Goal: Task Accomplishment & Management: Complete application form

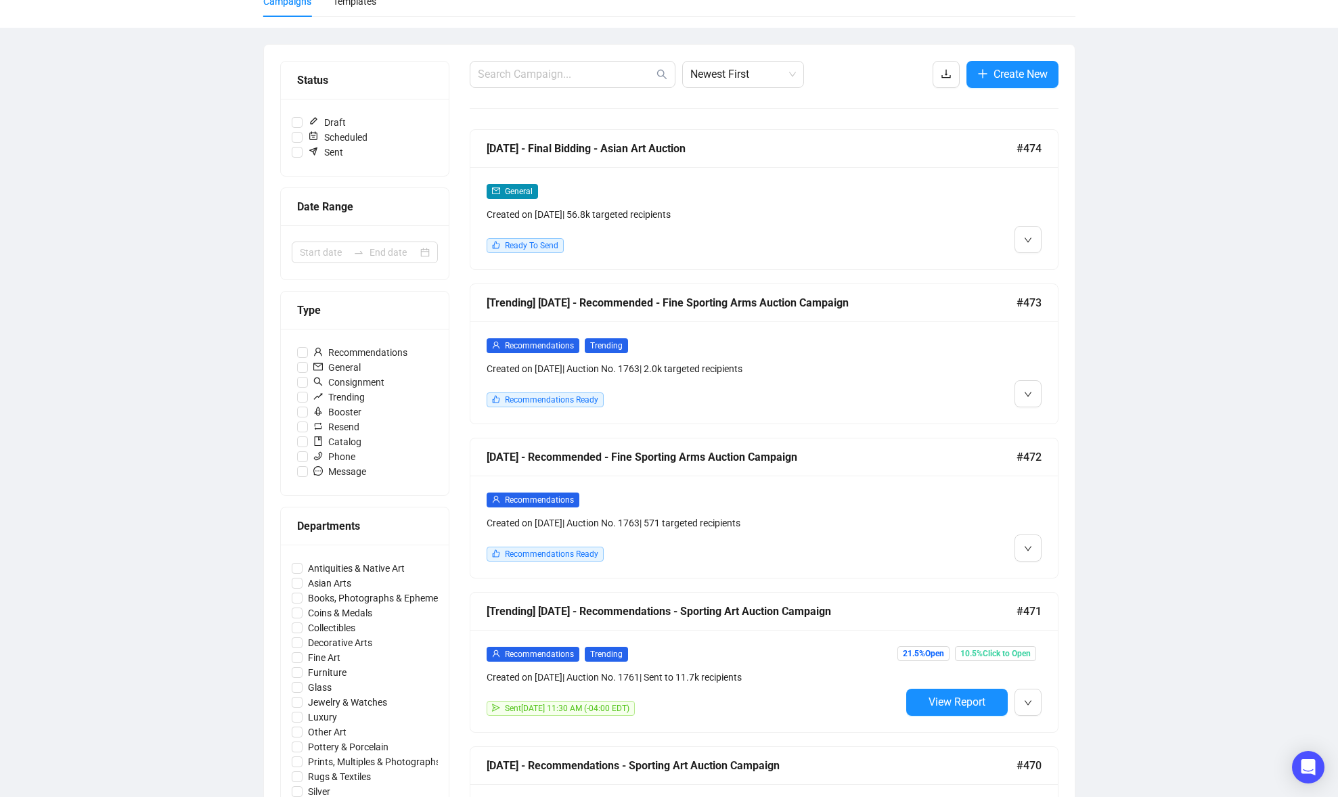
scroll to position [104, 0]
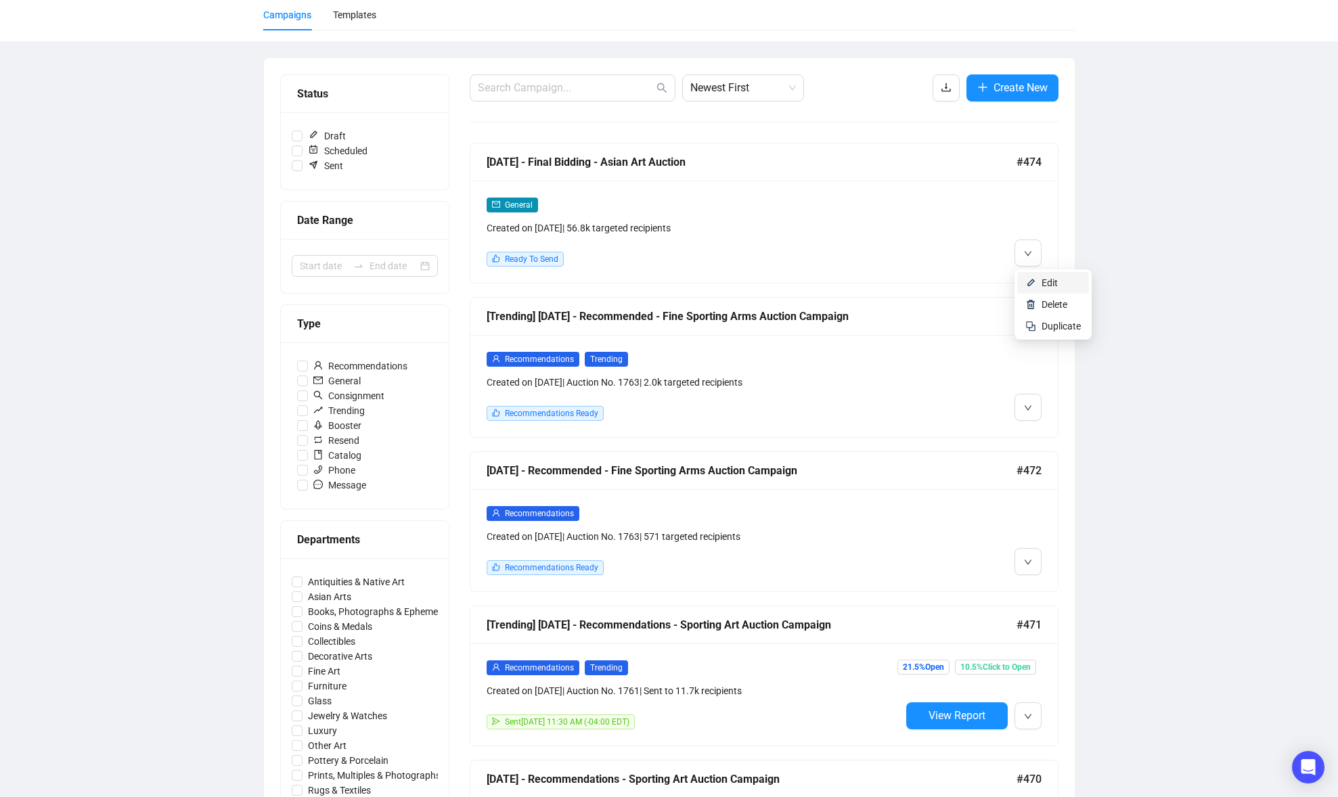
click at [1042, 278] on span "Edit" at bounding box center [1049, 282] width 16 height 11
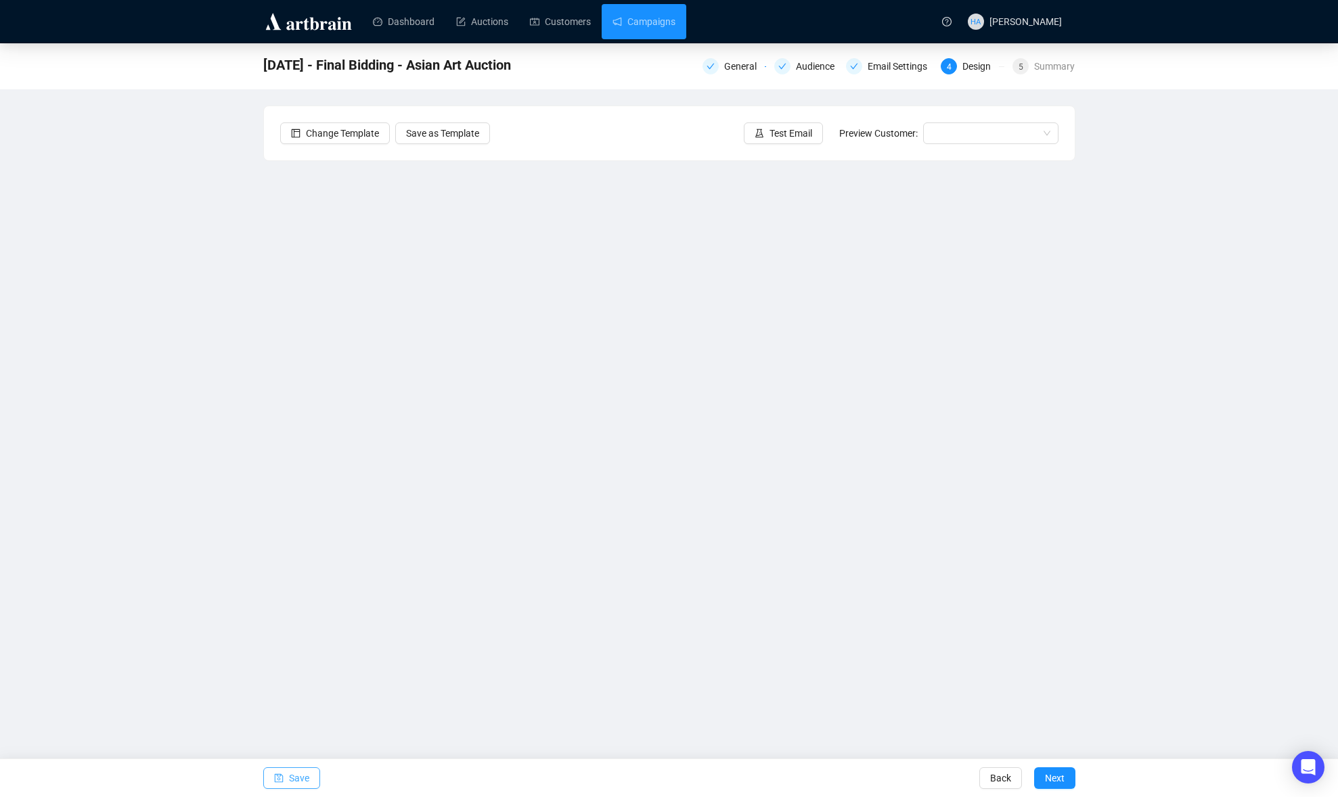
click at [302, 776] on span "Save" at bounding box center [299, 778] width 20 height 38
click at [1056, 777] on span "Next" at bounding box center [1055, 778] width 20 height 38
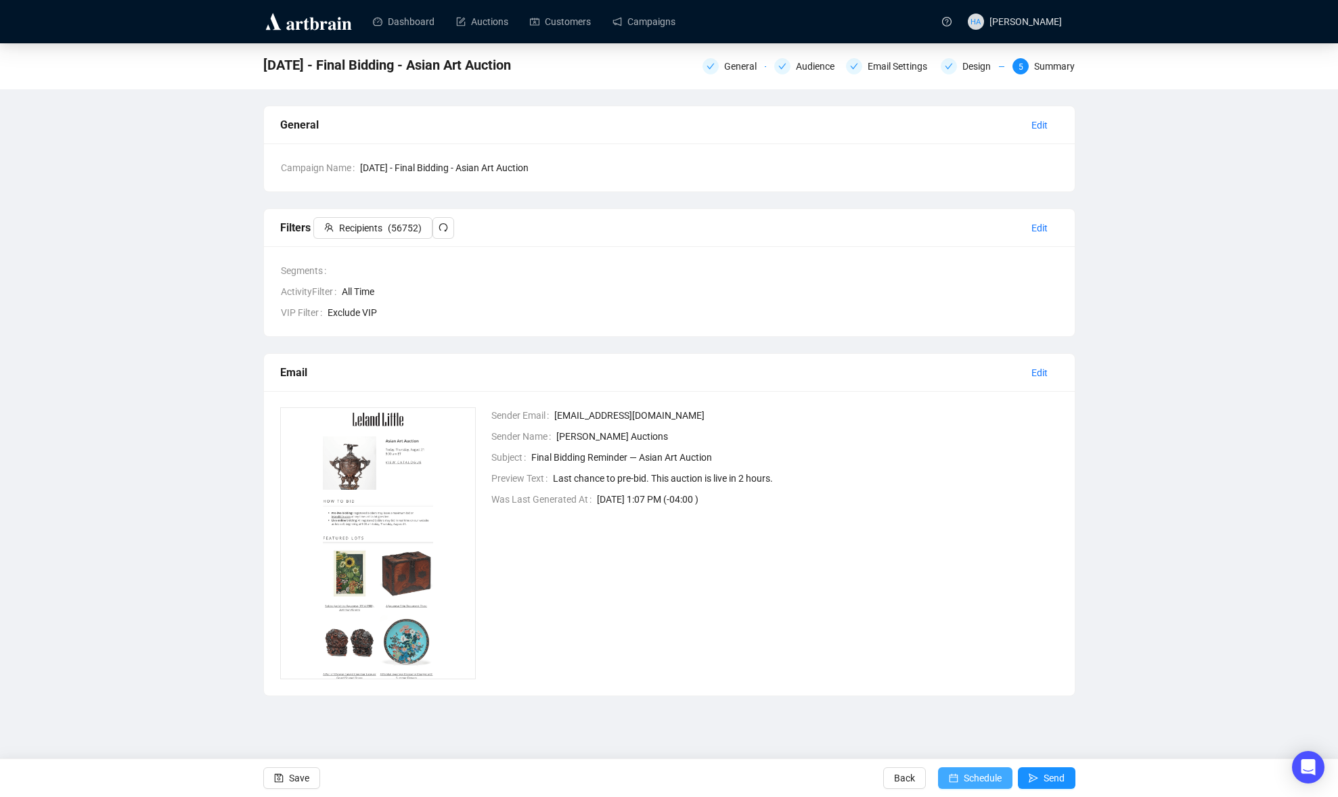
click at [969, 769] on span "Schedule" at bounding box center [983, 778] width 38 height 38
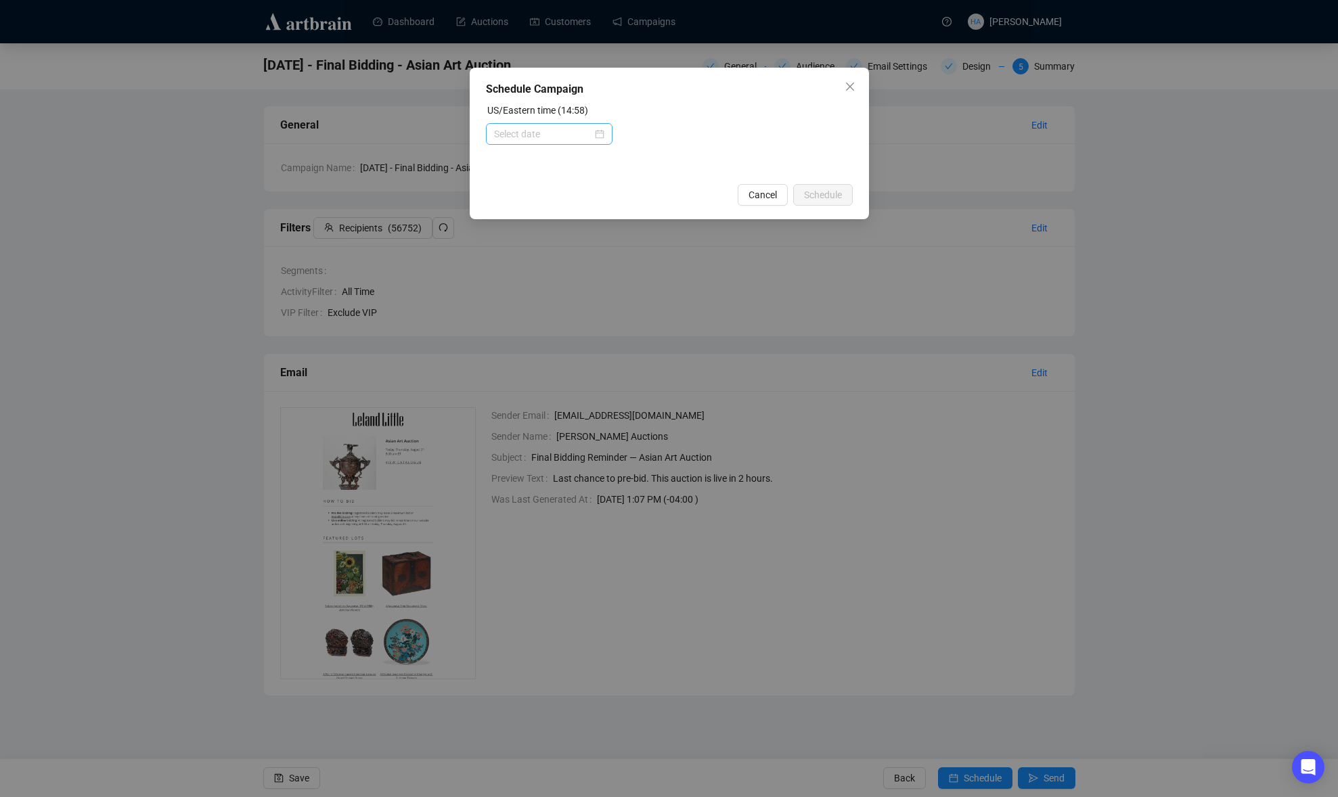
click at [597, 133] on div at bounding box center [549, 134] width 110 height 15
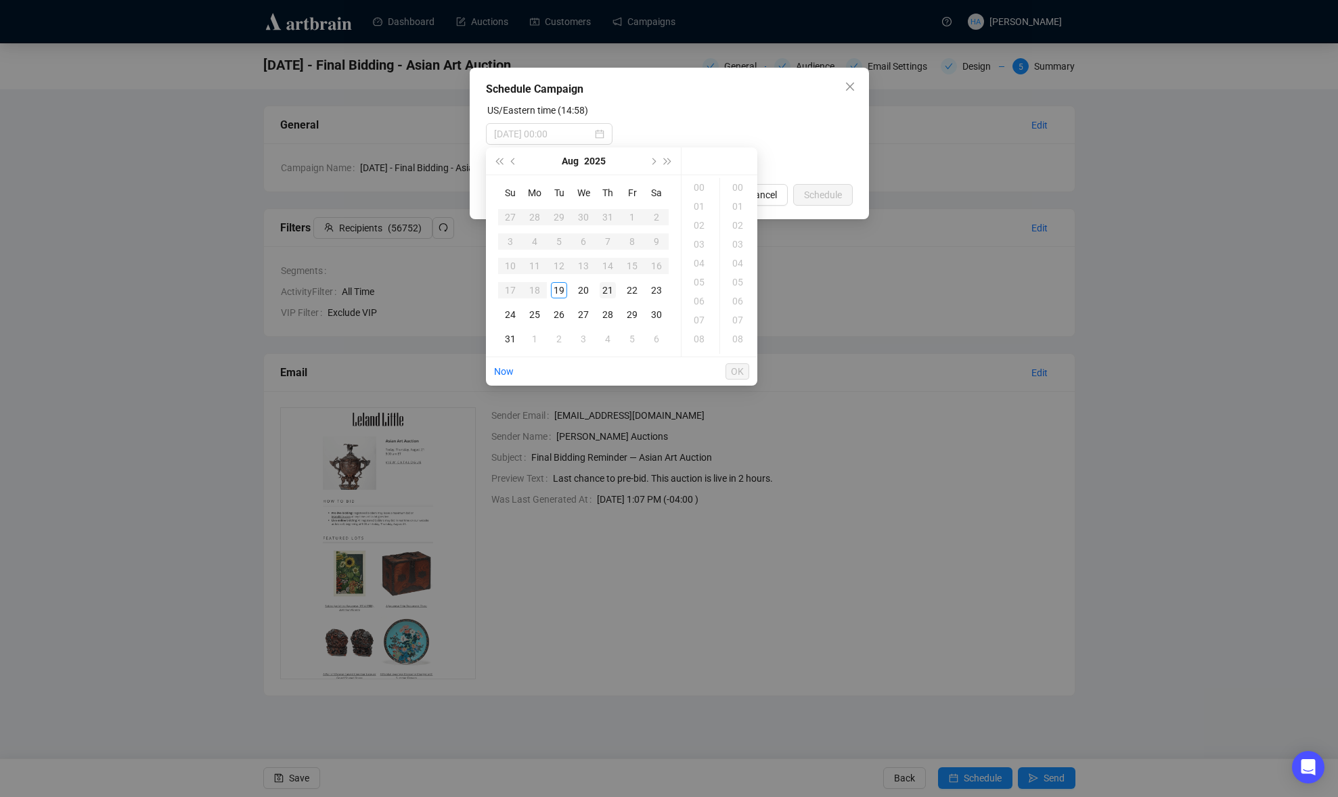
click at [606, 293] on div "21" at bounding box center [608, 290] width 16 height 16
click at [696, 317] on div "07" at bounding box center [700, 320] width 32 height 19
click at [738, 309] on div "15" at bounding box center [739, 309] width 32 height 19
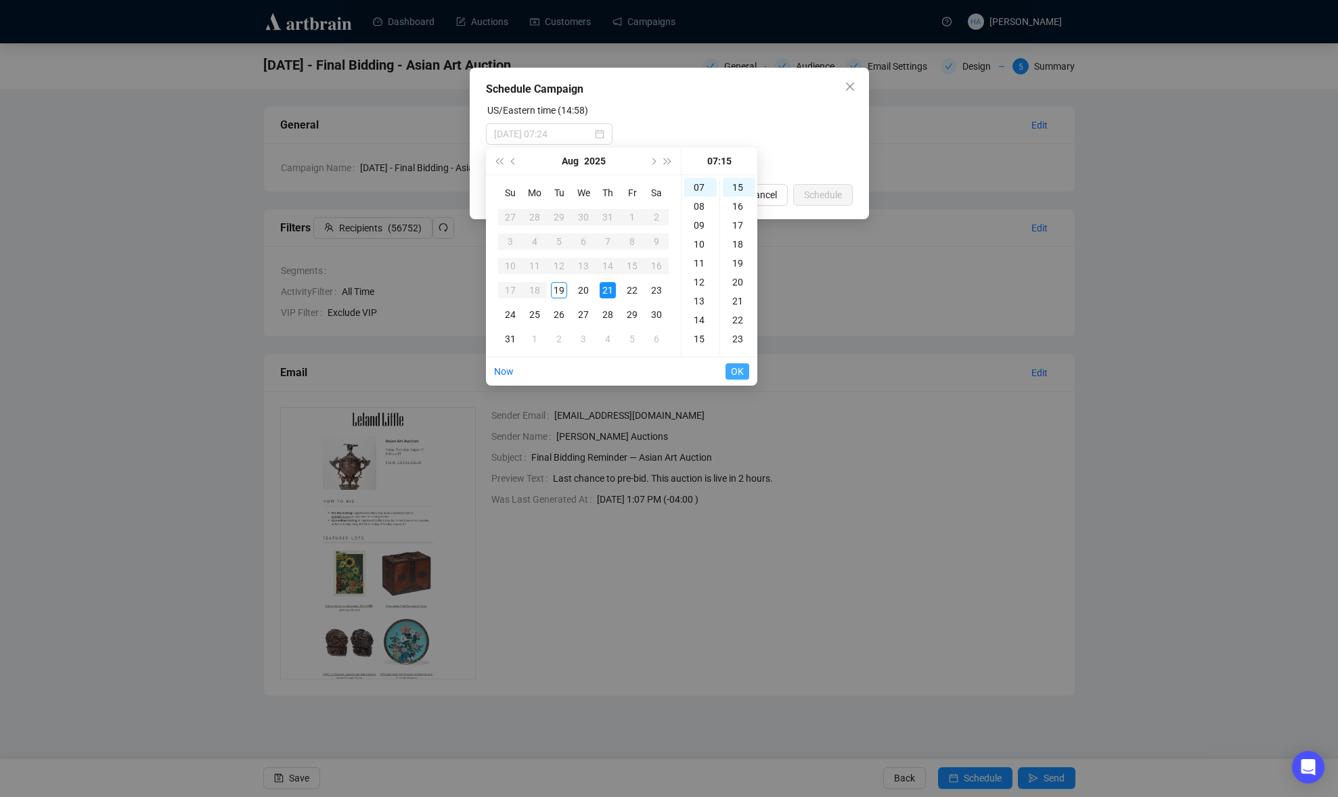
type input "[DATE] 07:15"
click at [737, 371] on span "OK" at bounding box center [737, 372] width 13 height 26
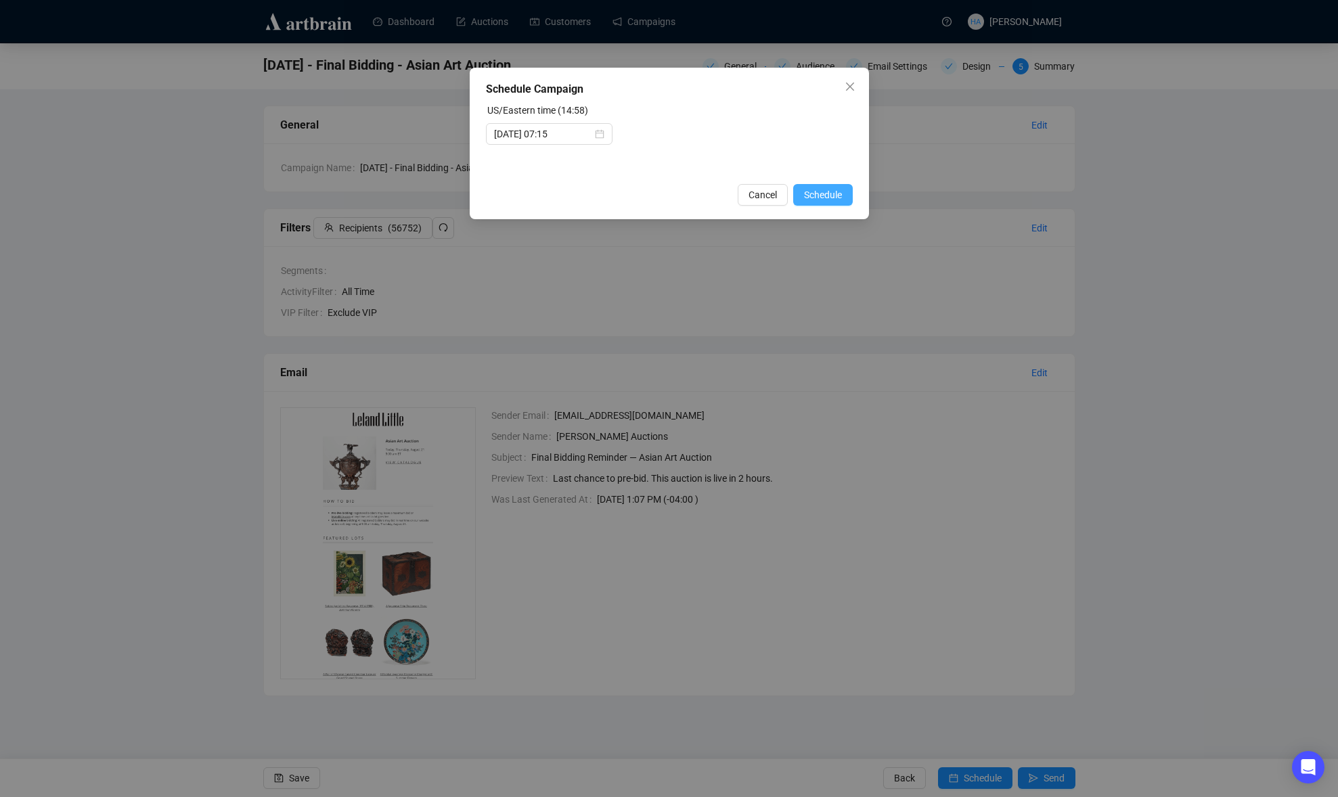
click at [821, 192] on span "Schedule" at bounding box center [823, 194] width 38 height 15
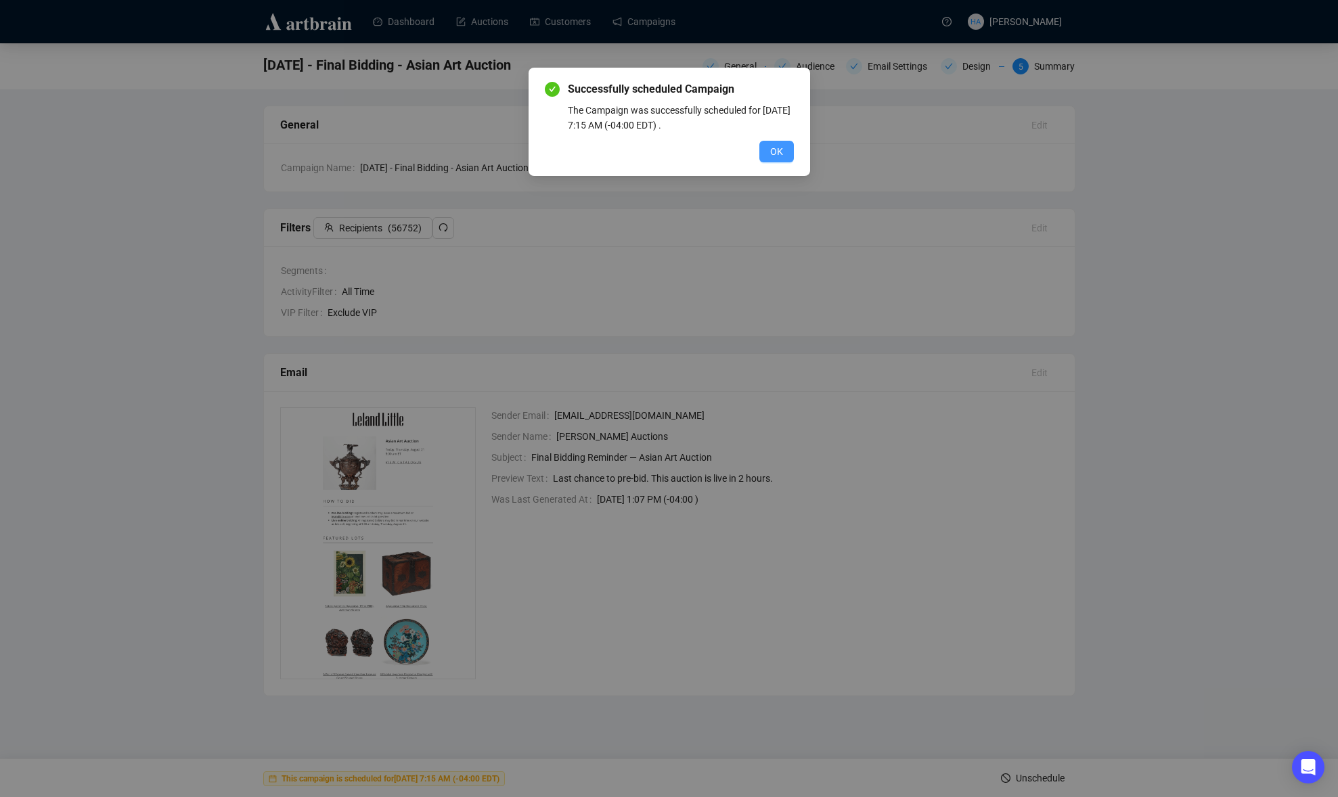
click at [762, 145] on button "OK" at bounding box center [776, 152] width 35 height 22
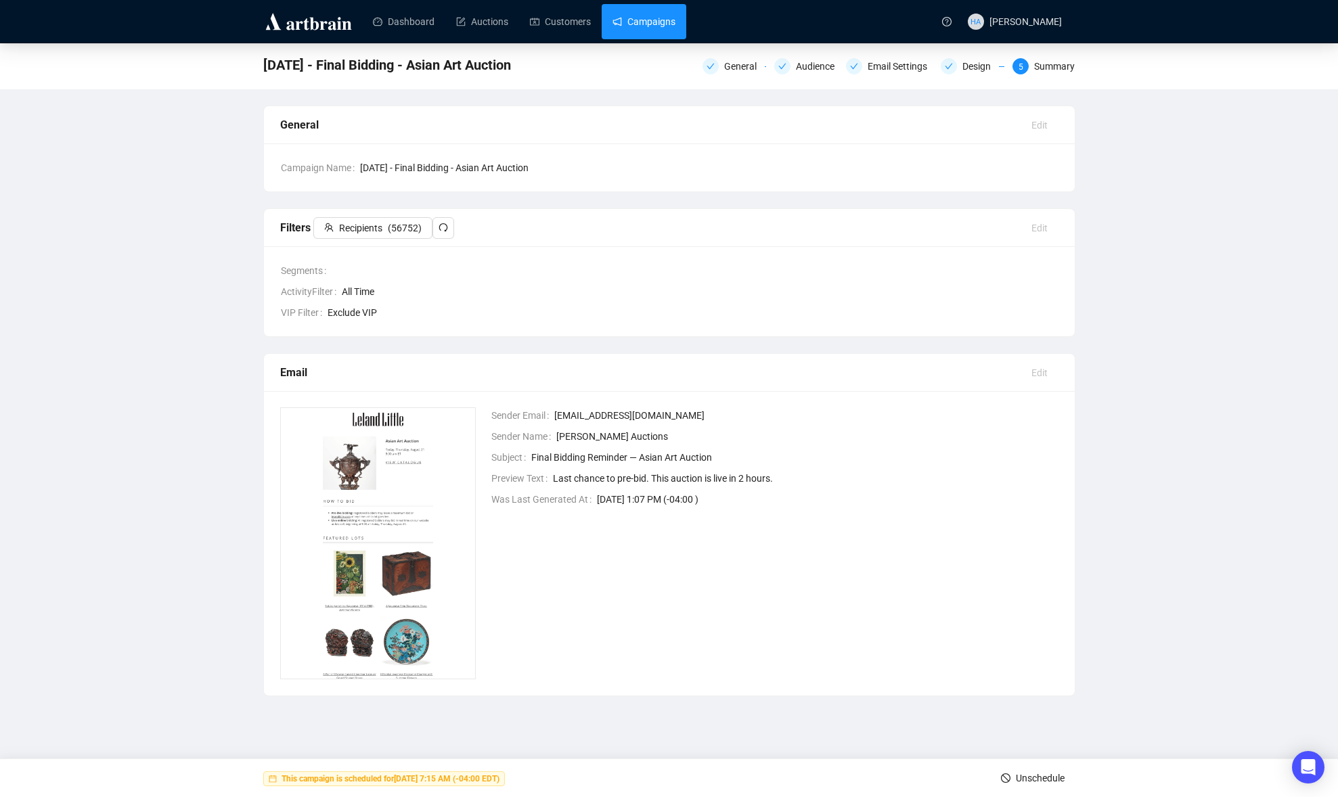
click at [662, 17] on link "Campaigns" at bounding box center [643, 21] width 63 height 35
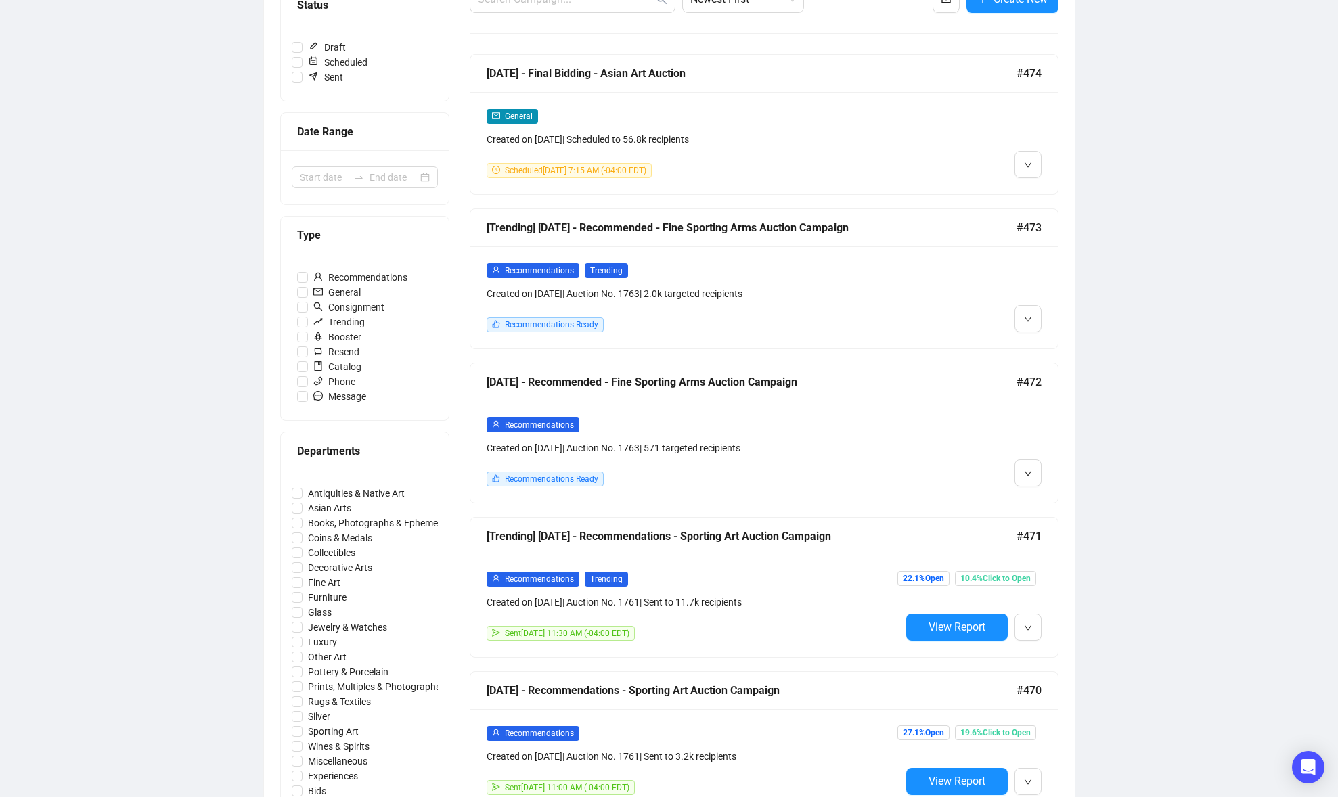
scroll to position [194, 0]
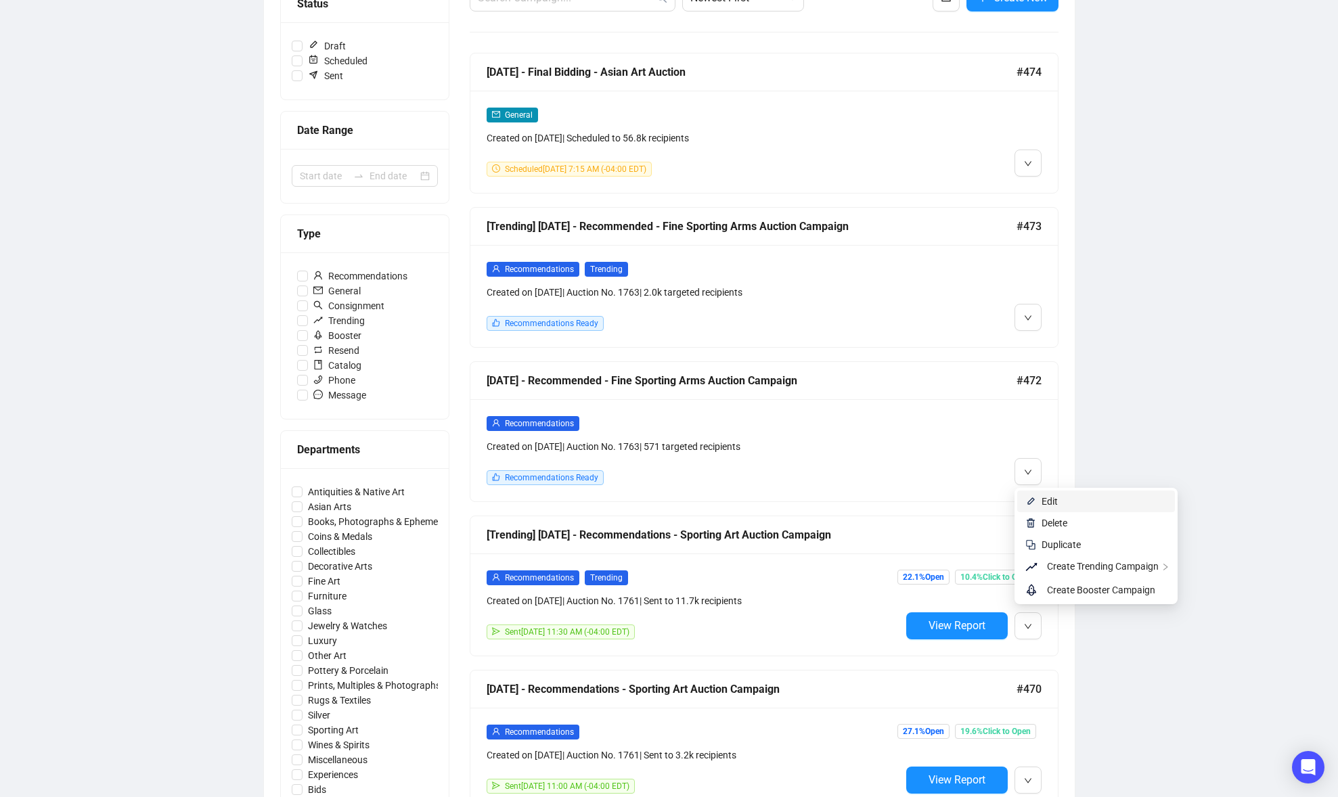
click at [1045, 498] on span "Edit" at bounding box center [1049, 501] width 16 height 11
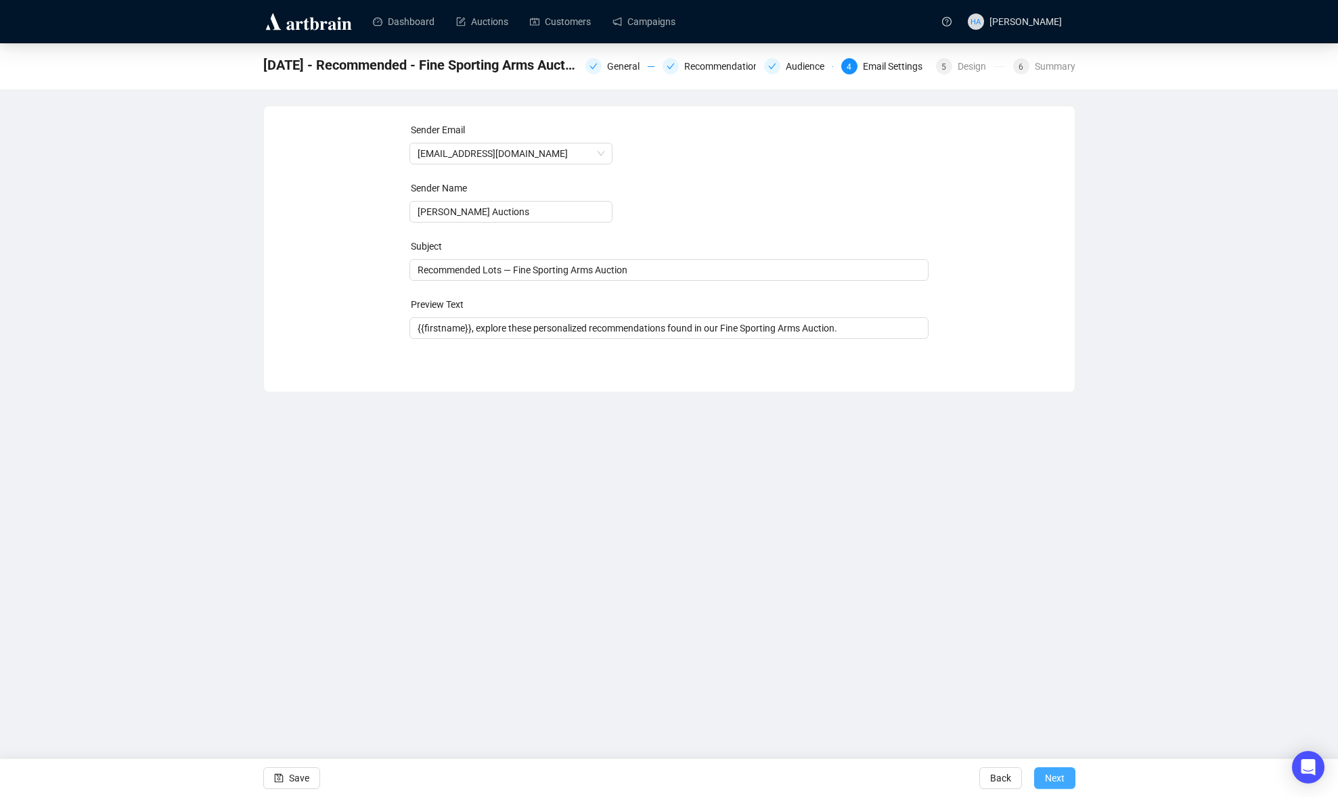
click at [1052, 775] on span "Next" at bounding box center [1055, 778] width 20 height 38
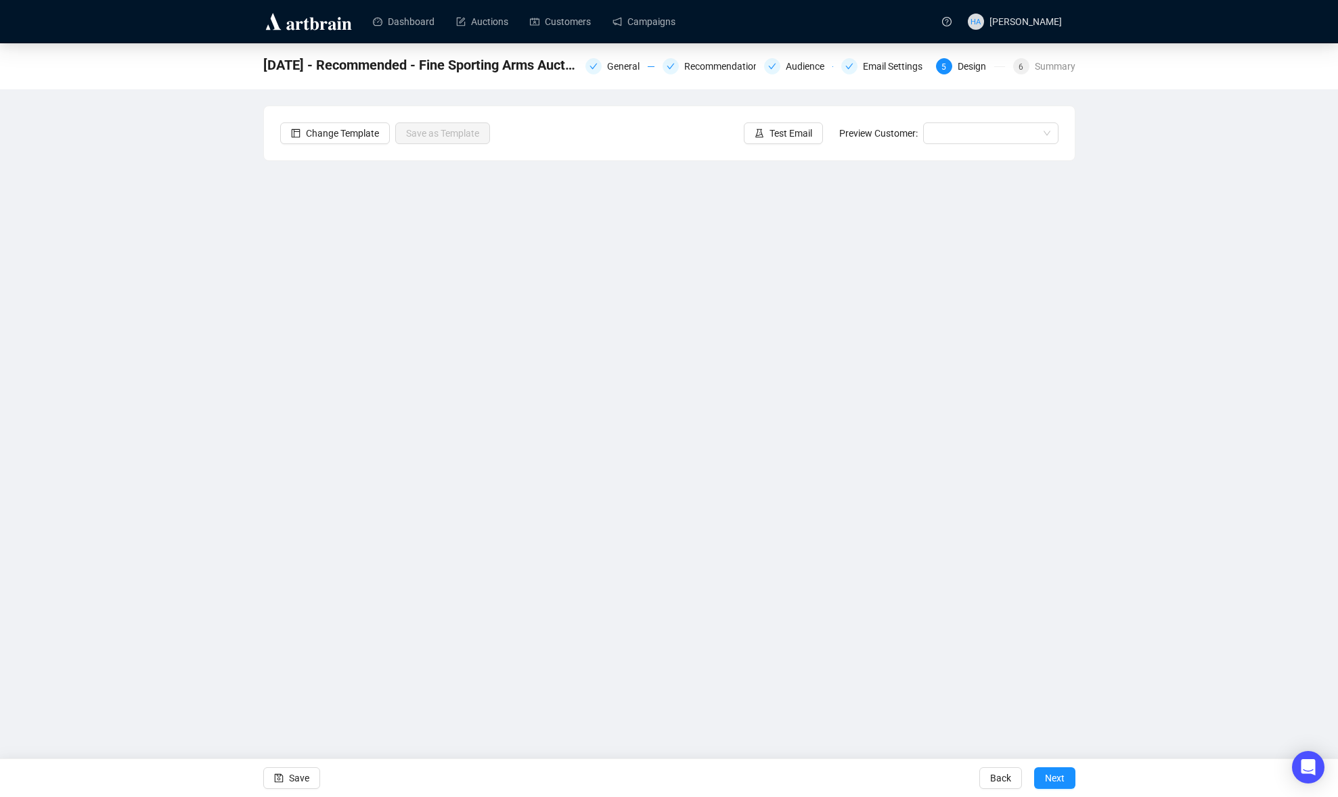
click at [1052, 775] on span "Next" at bounding box center [1055, 778] width 20 height 38
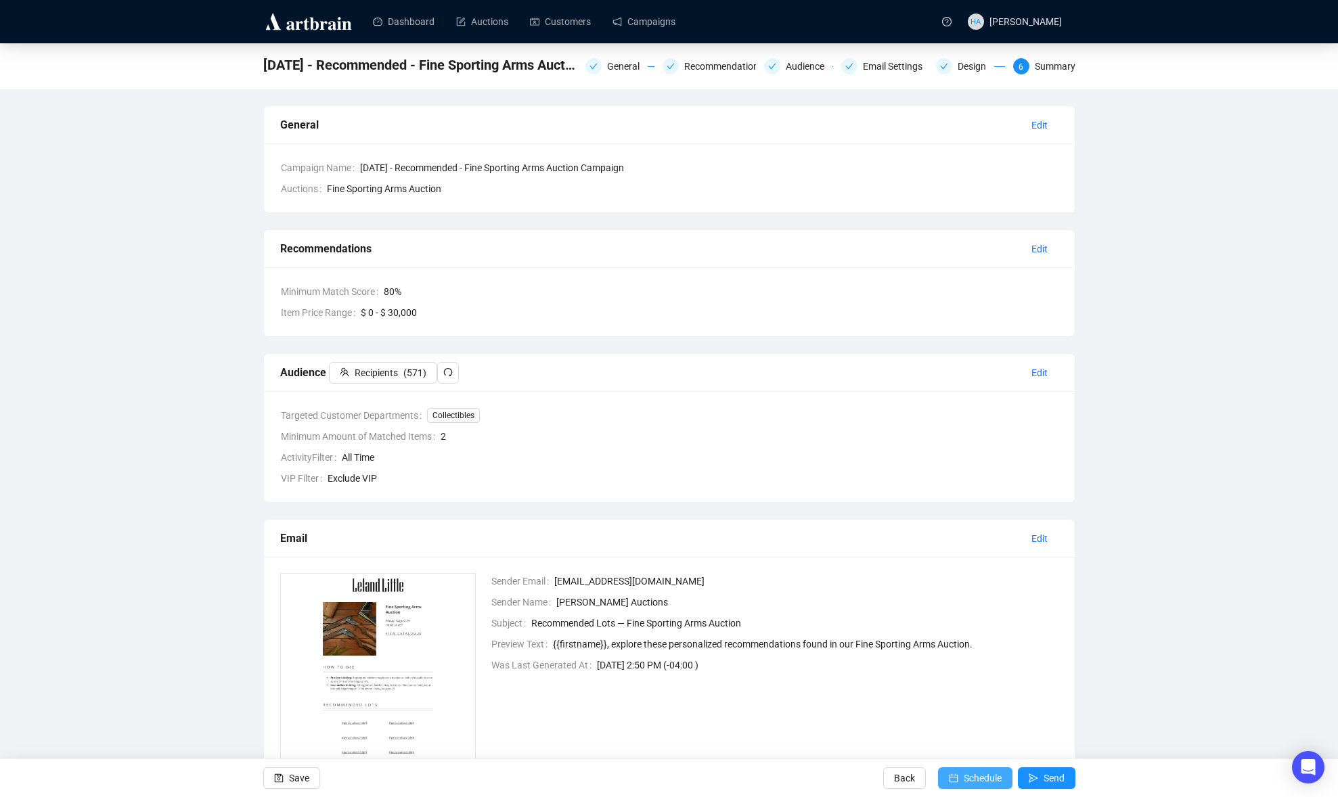
click at [985, 776] on span "Schedule" at bounding box center [983, 778] width 38 height 38
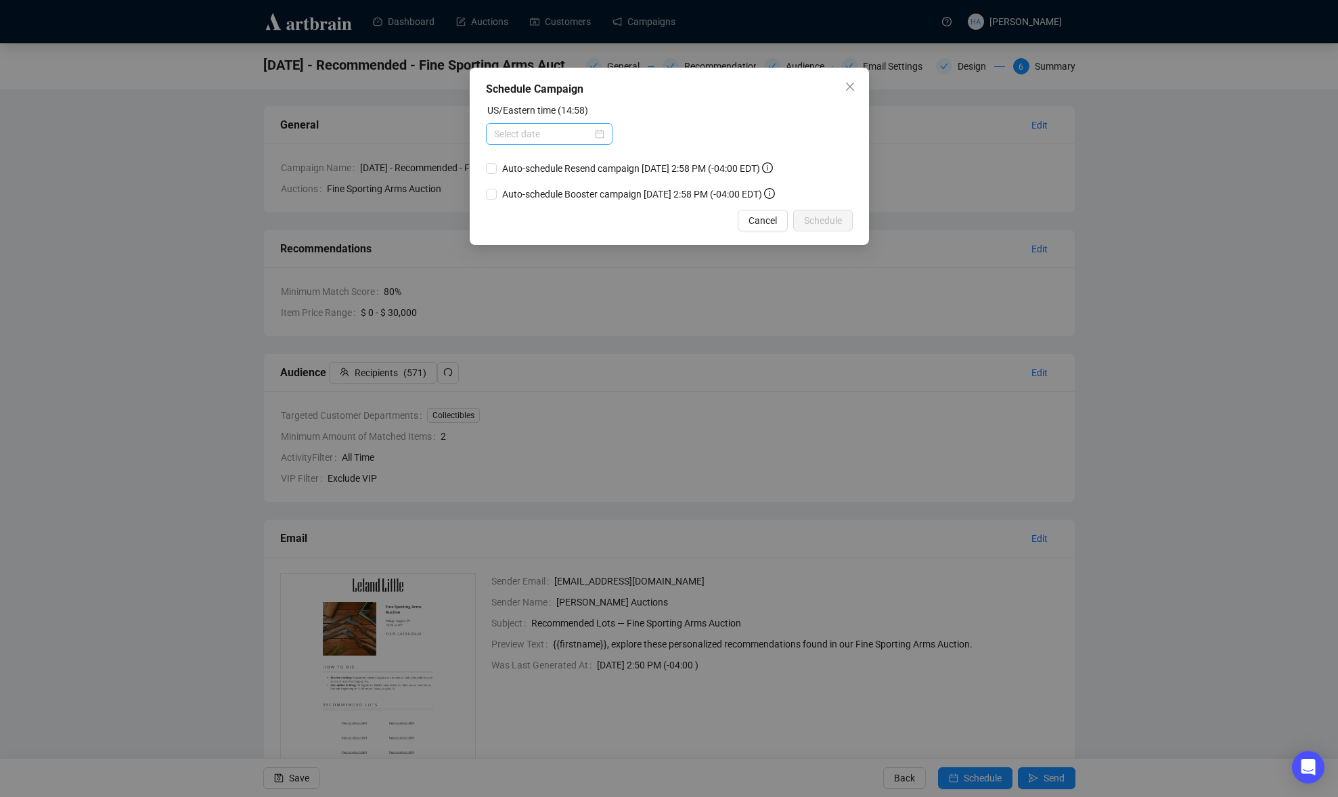
click at [597, 134] on div at bounding box center [549, 134] width 110 height 15
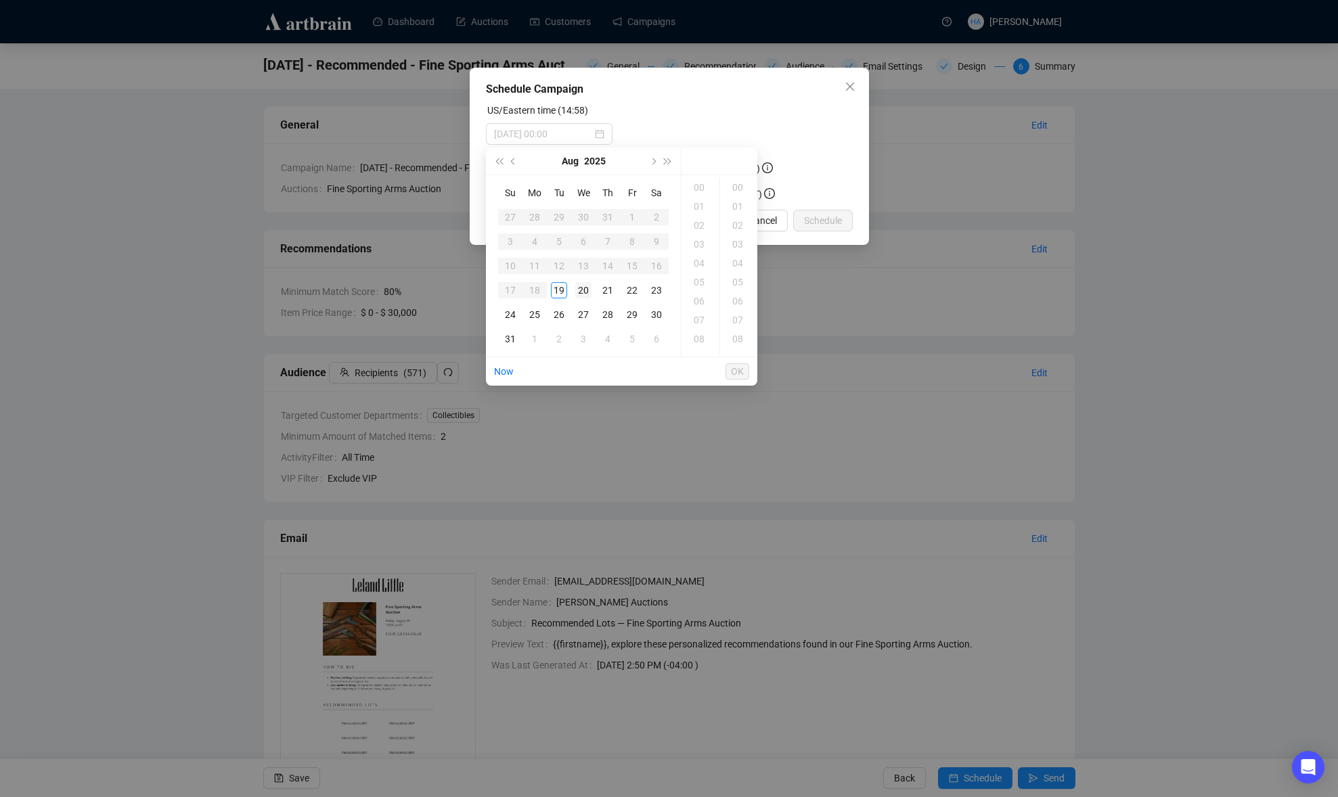
click at [581, 290] on div "20" at bounding box center [583, 290] width 16 height 16
click at [699, 305] on div "10" at bounding box center [700, 307] width 32 height 19
type input "[DATE] 10:00"
click at [740, 367] on span "OK" at bounding box center [737, 372] width 13 height 26
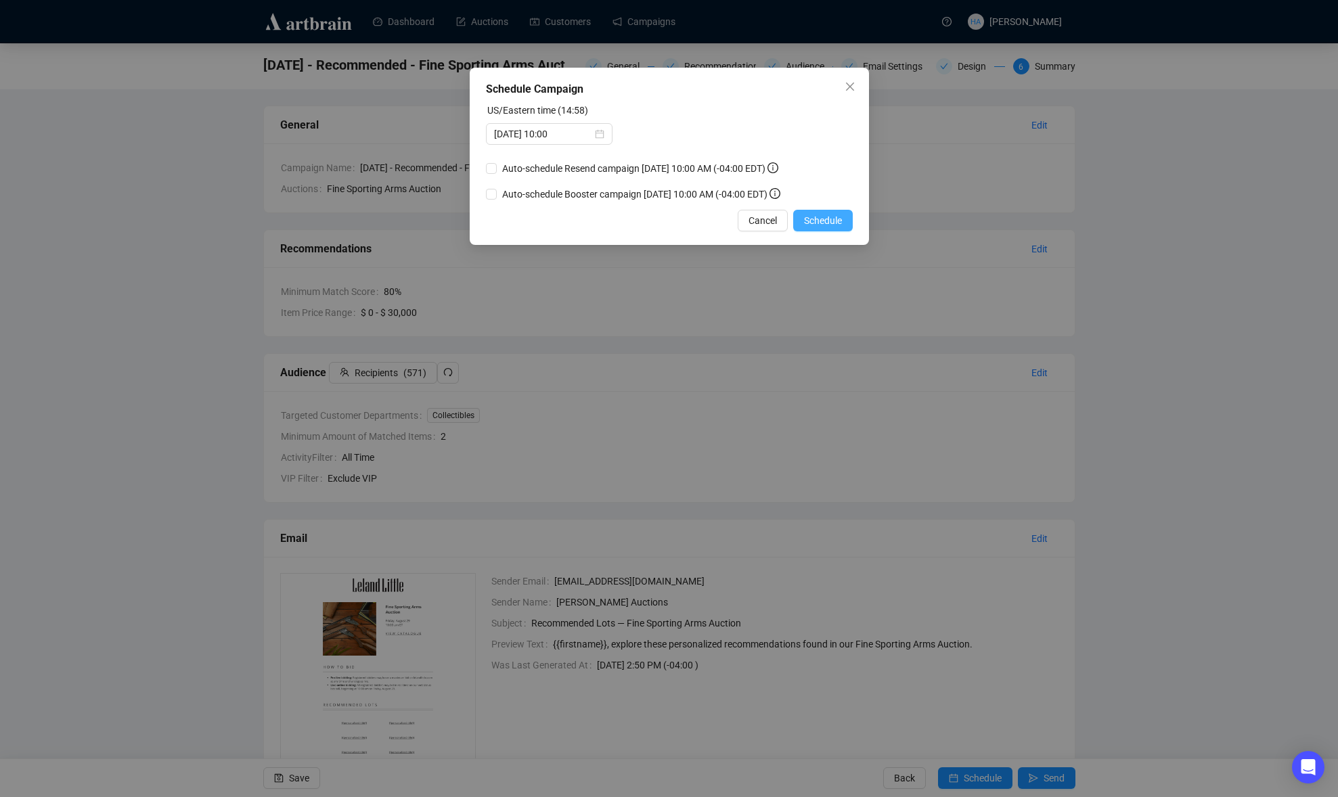
click at [812, 225] on span "Schedule" at bounding box center [823, 220] width 38 height 15
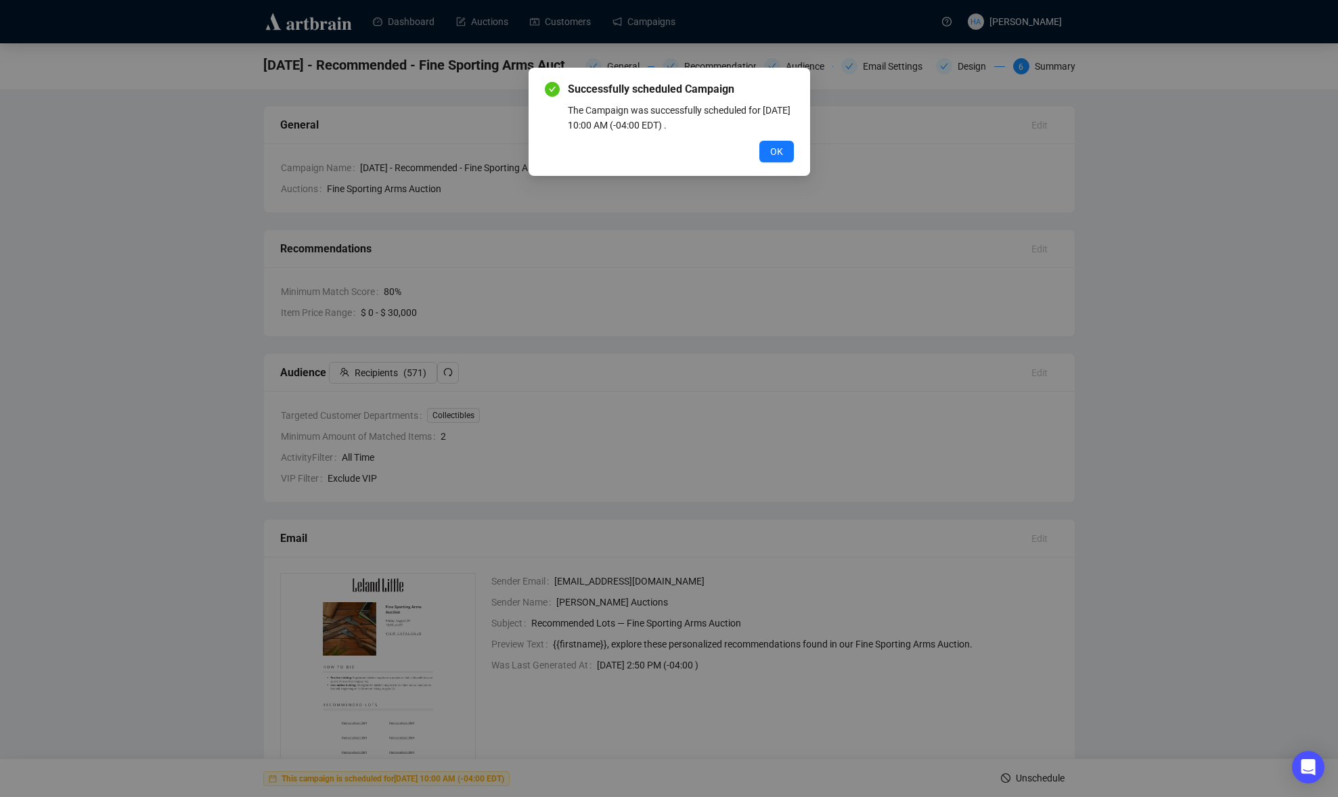
drag, startPoint x: 773, startPoint y: 153, endPoint x: 738, endPoint y: 127, distance: 43.0
click at [773, 153] on span "OK" at bounding box center [776, 151] width 13 height 15
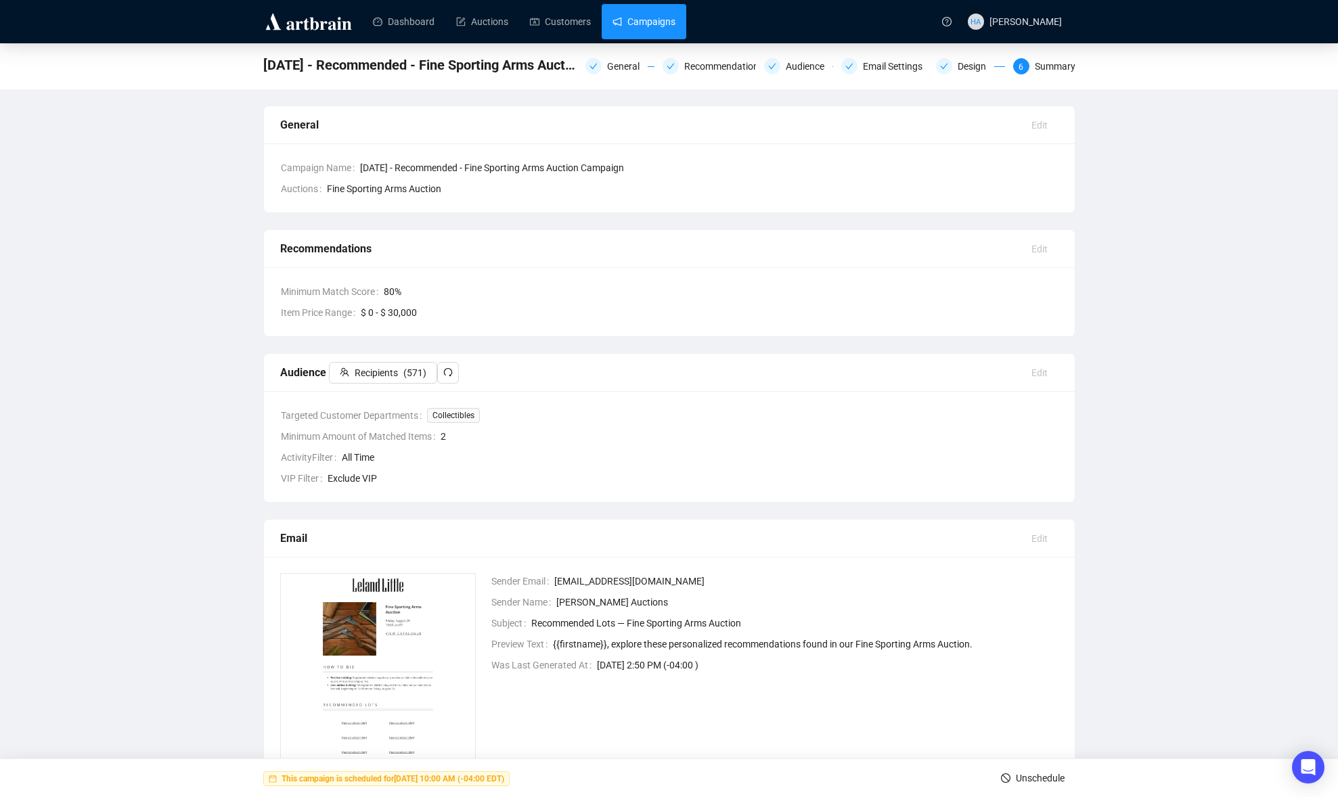
click at [643, 27] on link "Campaigns" at bounding box center [643, 21] width 63 height 35
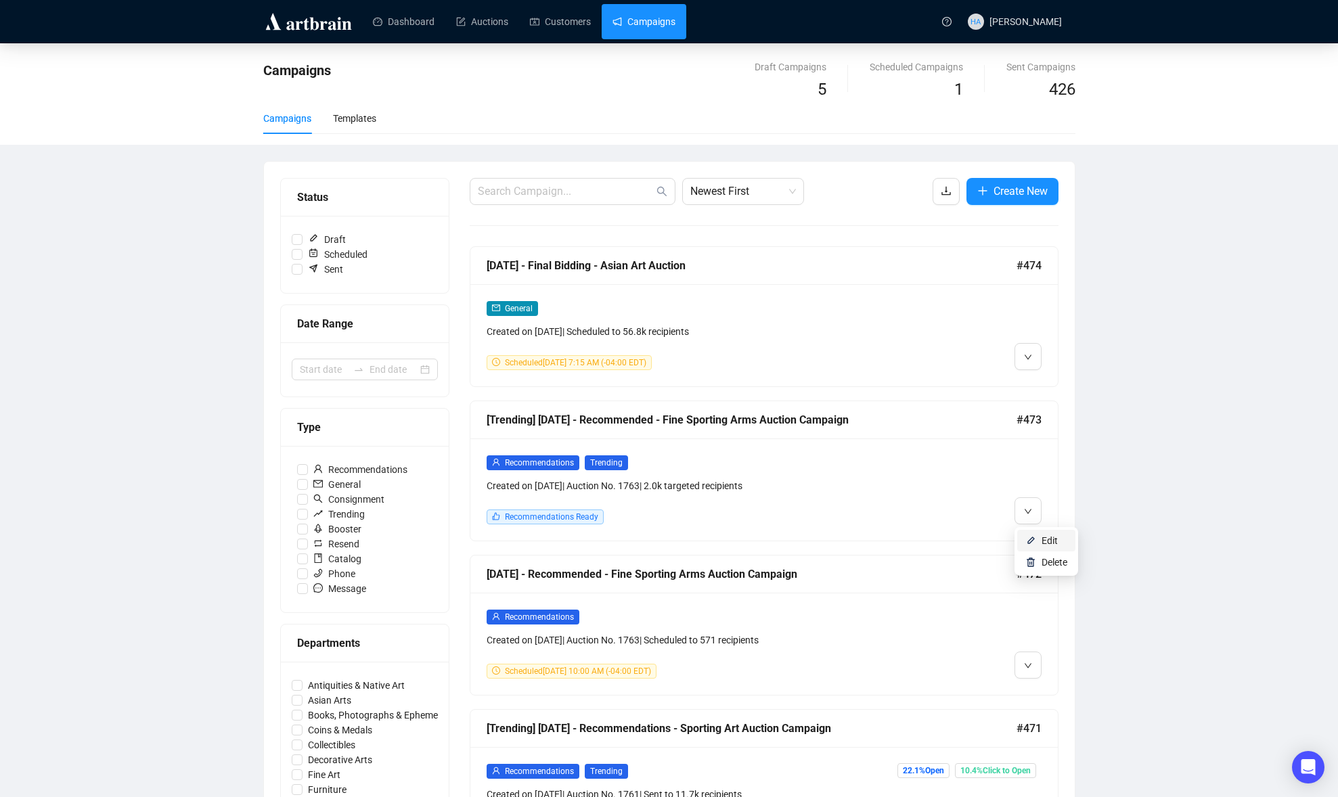
click at [1032, 538] on img at bounding box center [1030, 540] width 11 height 11
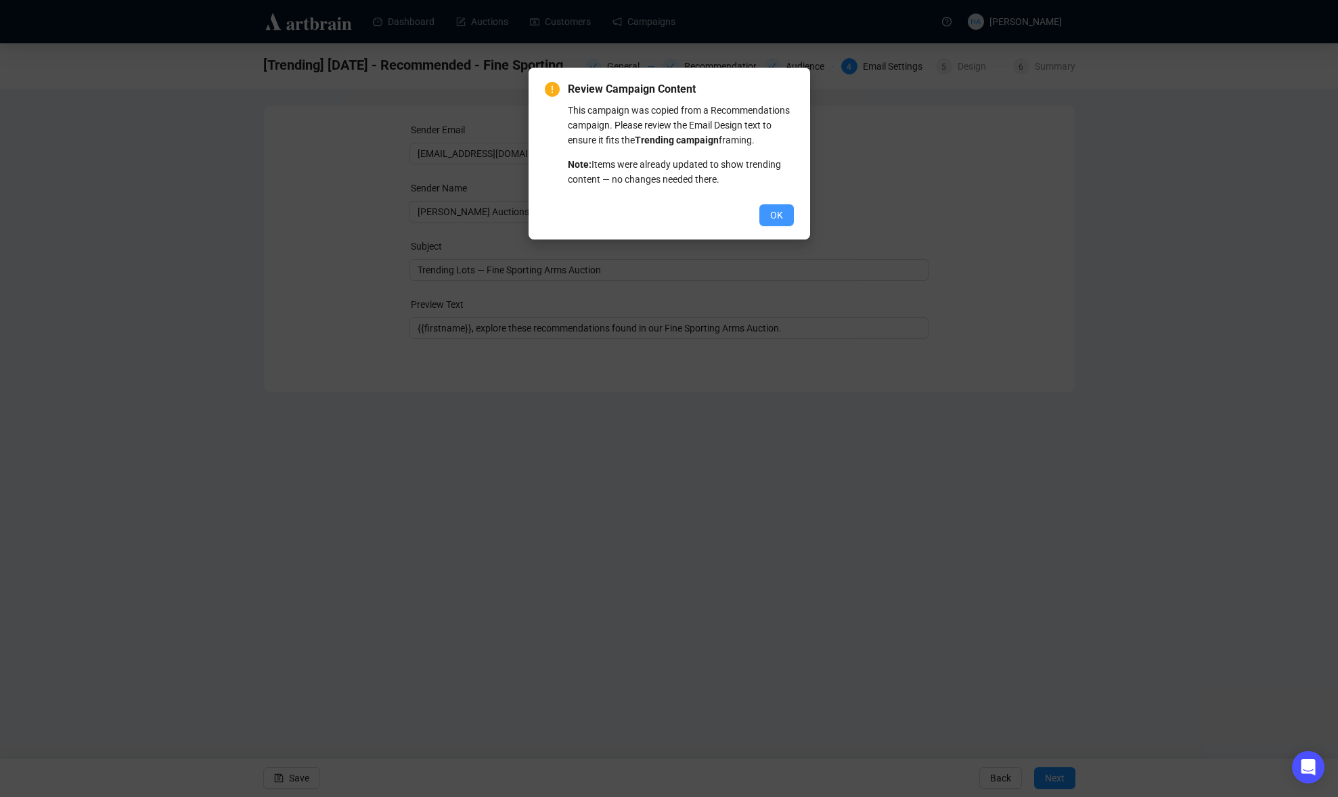
click at [771, 223] on span "OK" at bounding box center [776, 215] width 13 height 15
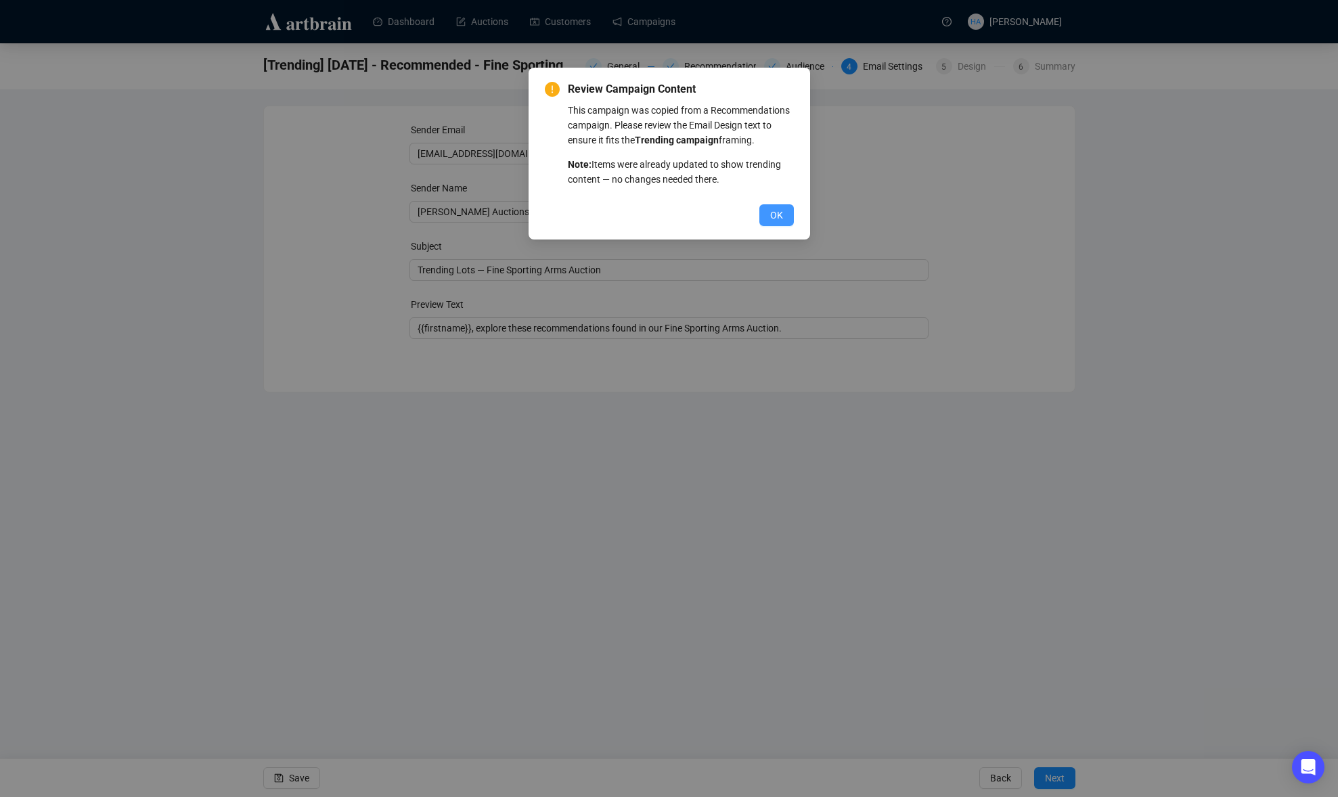
click at [771, 223] on span "OK" at bounding box center [776, 215] width 13 height 15
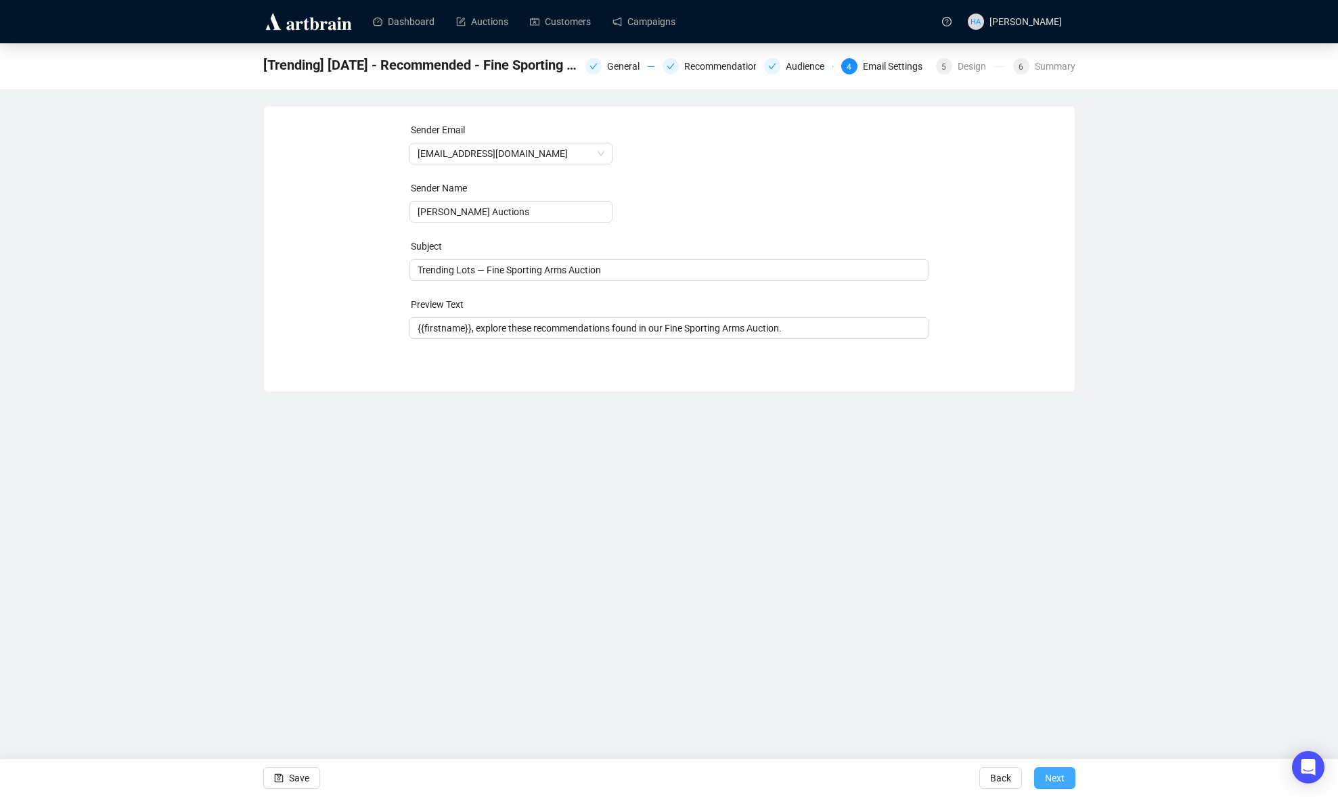
click at [1060, 777] on span "Next" at bounding box center [1055, 778] width 20 height 38
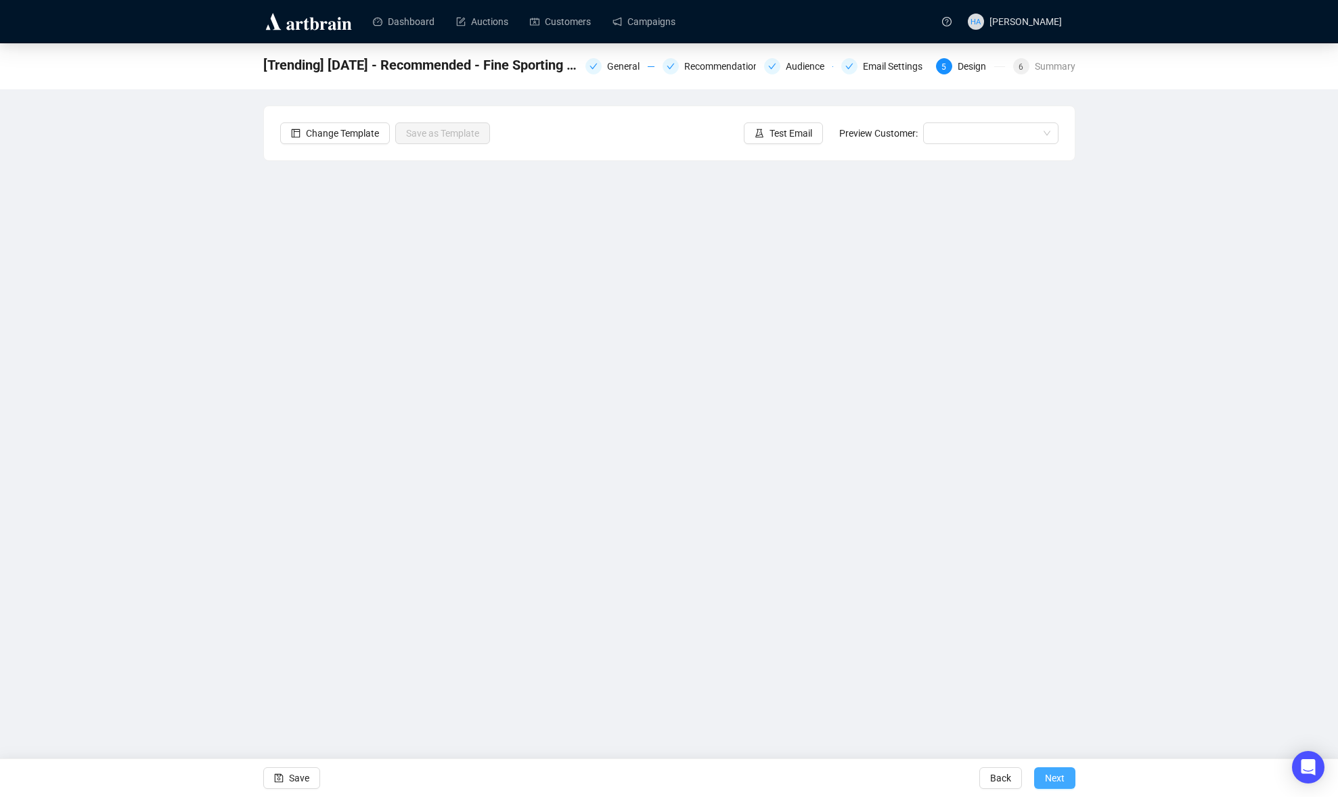
click at [1060, 777] on span "Next" at bounding box center [1055, 778] width 20 height 38
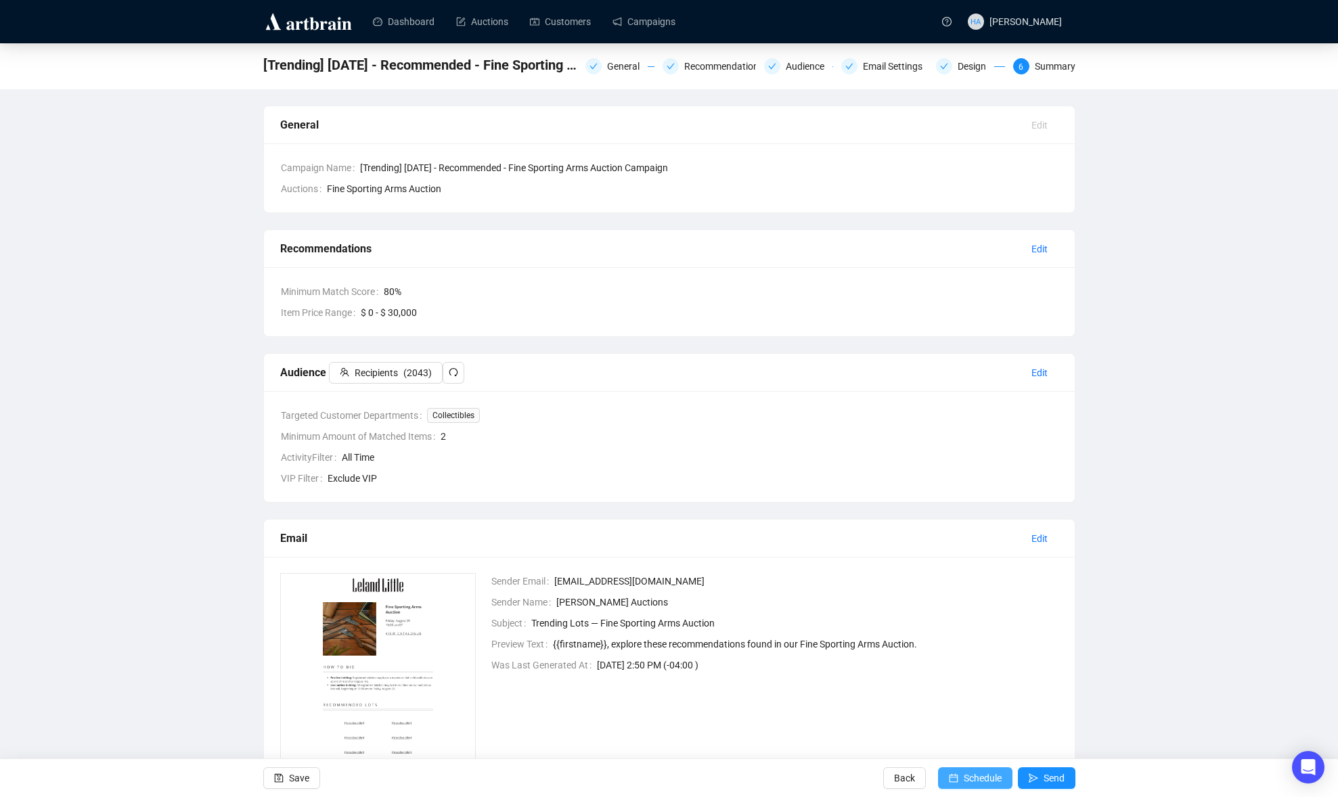
click at [998, 776] on span "Schedule" at bounding box center [983, 778] width 38 height 38
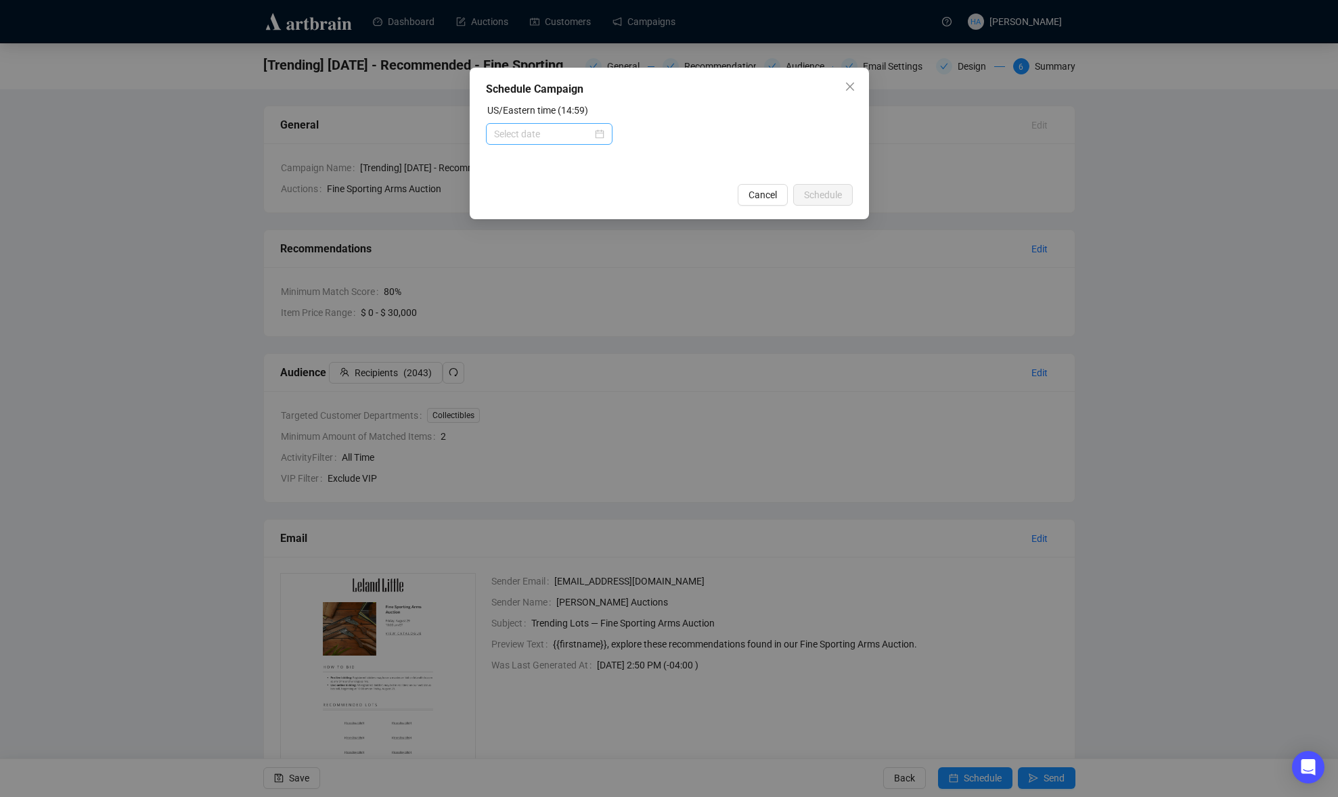
click at [597, 134] on div at bounding box center [549, 134] width 110 height 15
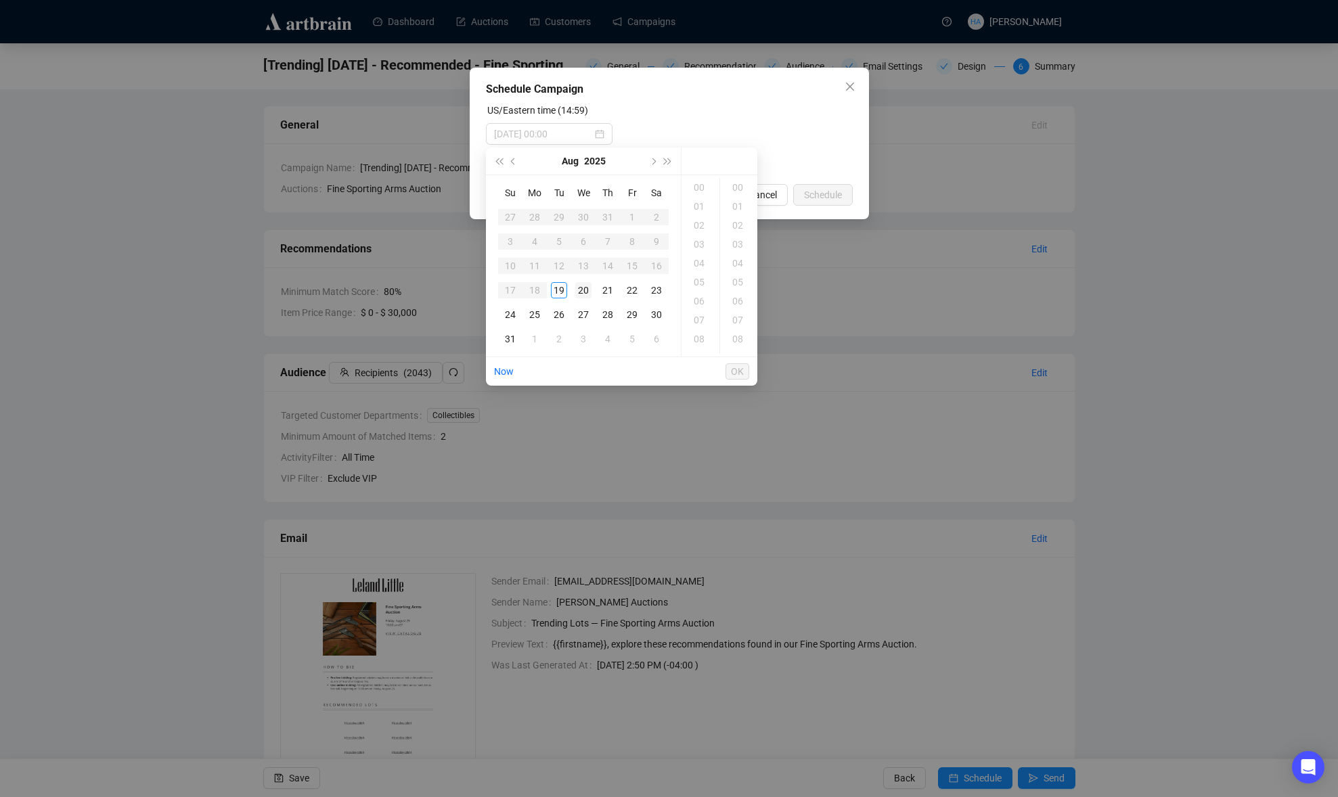
click at [584, 288] on div "20" at bounding box center [583, 290] width 16 height 16
type input "[DATE] 00:00"
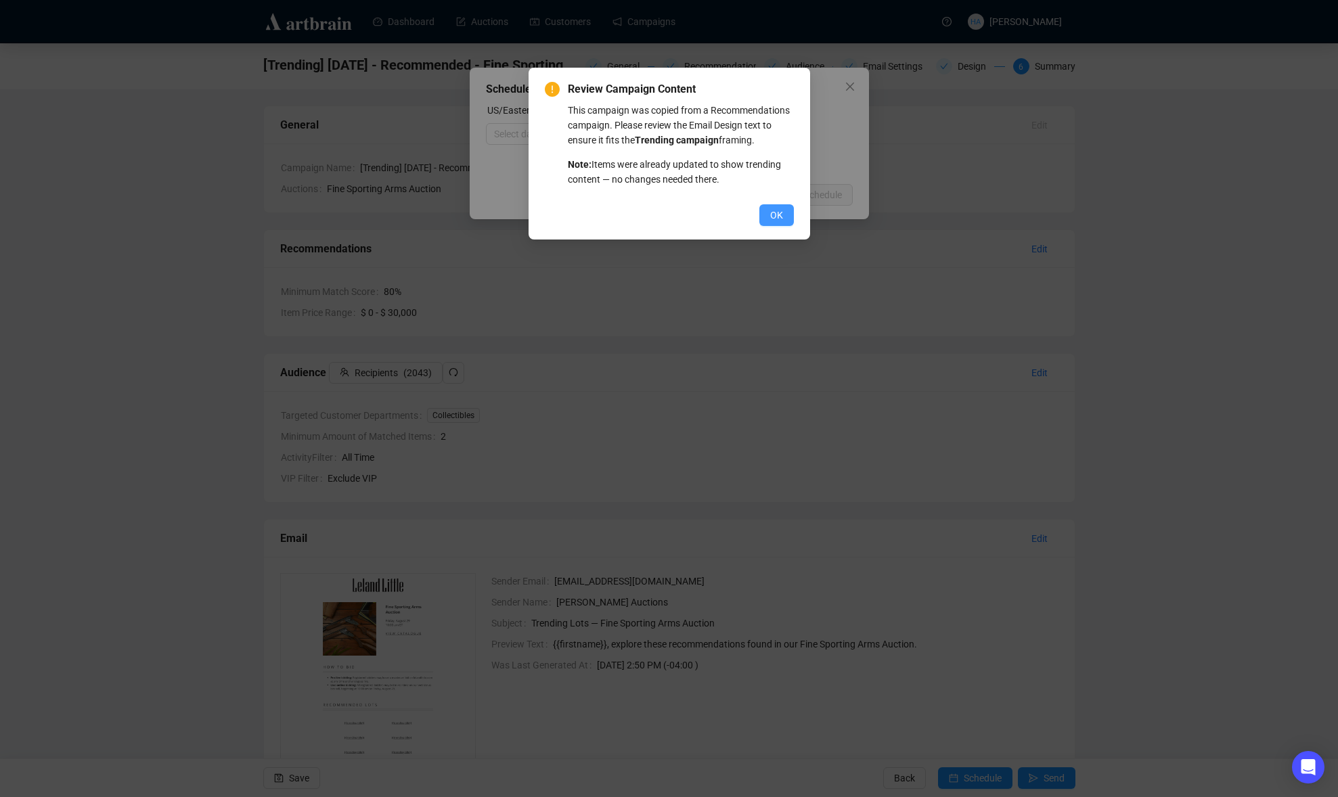
click at [775, 223] on span "OK" at bounding box center [776, 215] width 13 height 15
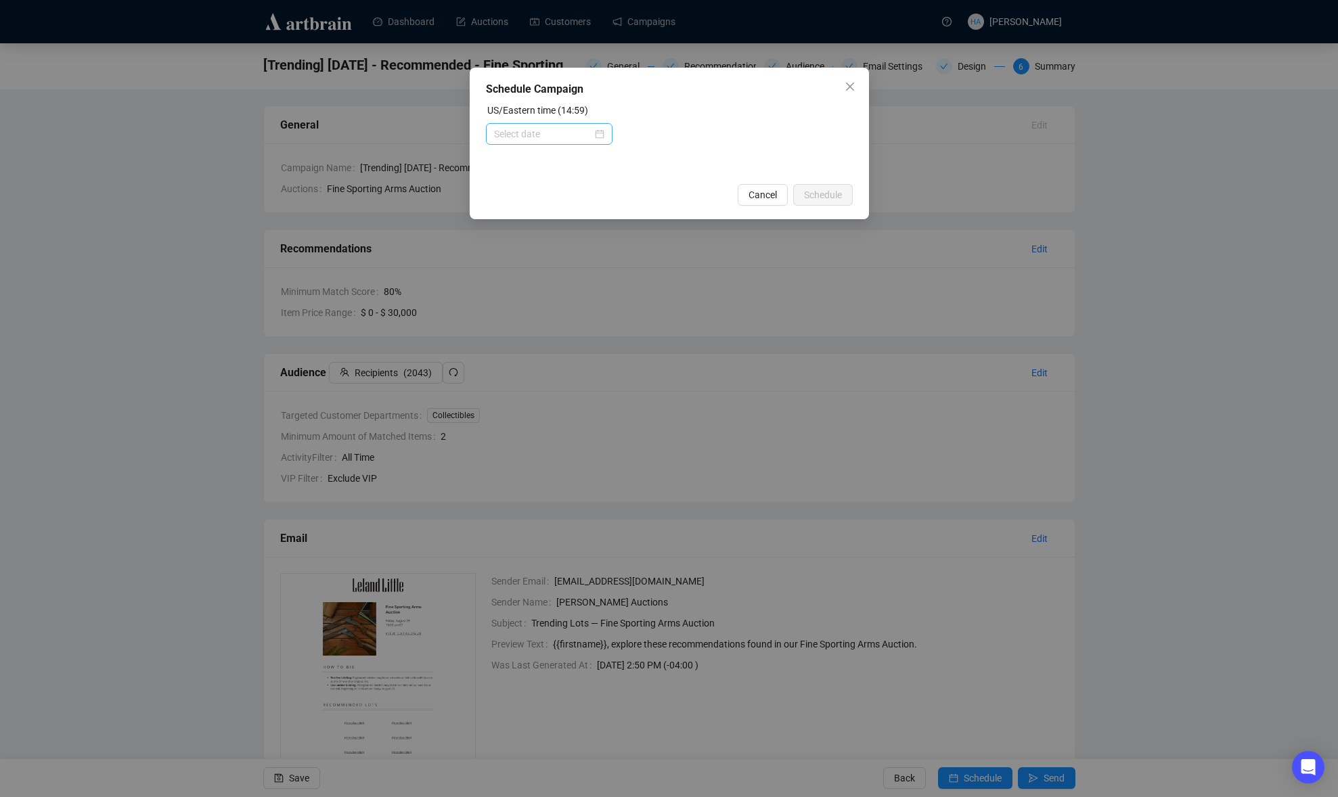
click at [594, 134] on div at bounding box center [549, 134] width 110 height 15
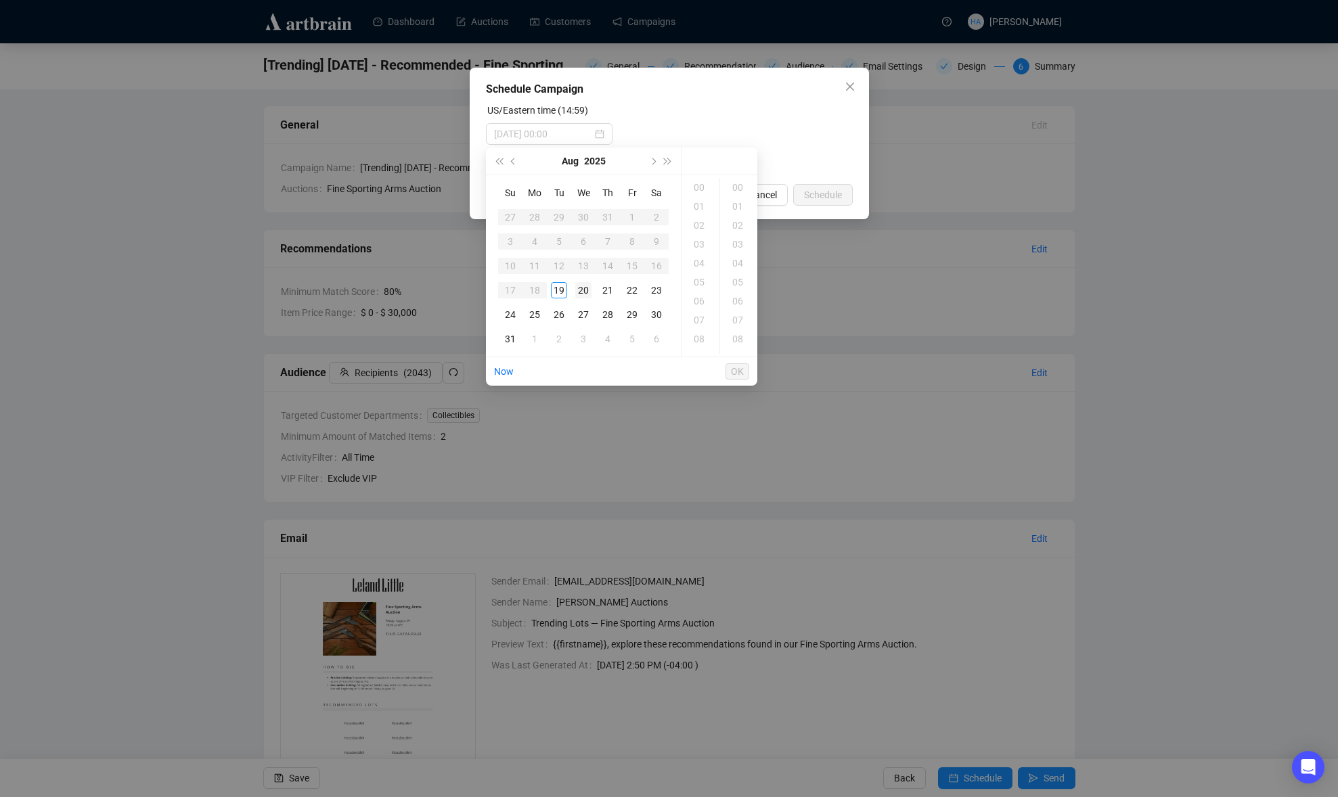
click at [578, 290] on div "20" at bounding box center [583, 290] width 16 height 16
click at [698, 208] on div "10" at bounding box center [700, 208] width 32 height 19
click at [738, 277] on div "30" at bounding box center [739, 279] width 32 height 19
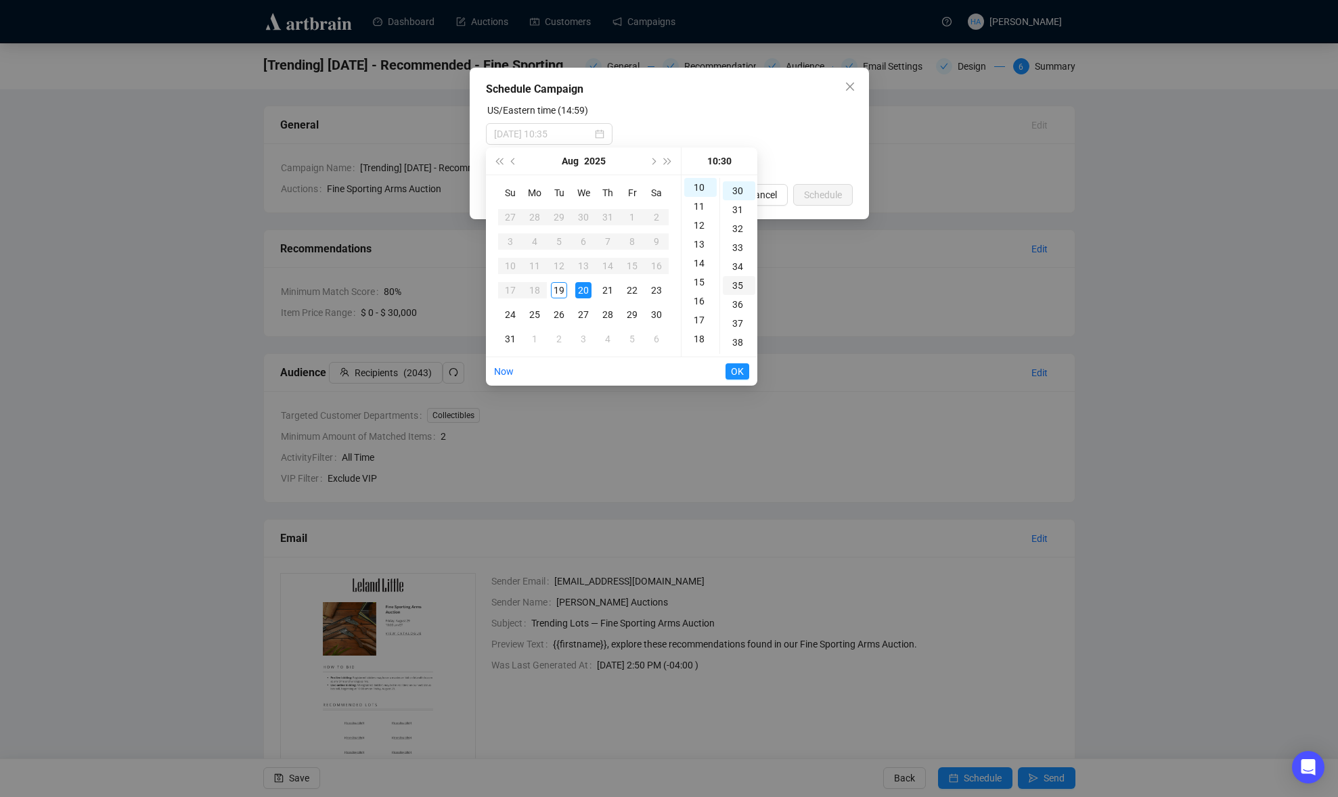
scroll to position [568, 0]
type input "[DATE] 10:30"
click at [736, 375] on span "OK" at bounding box center [737, 372] width 13 height 26
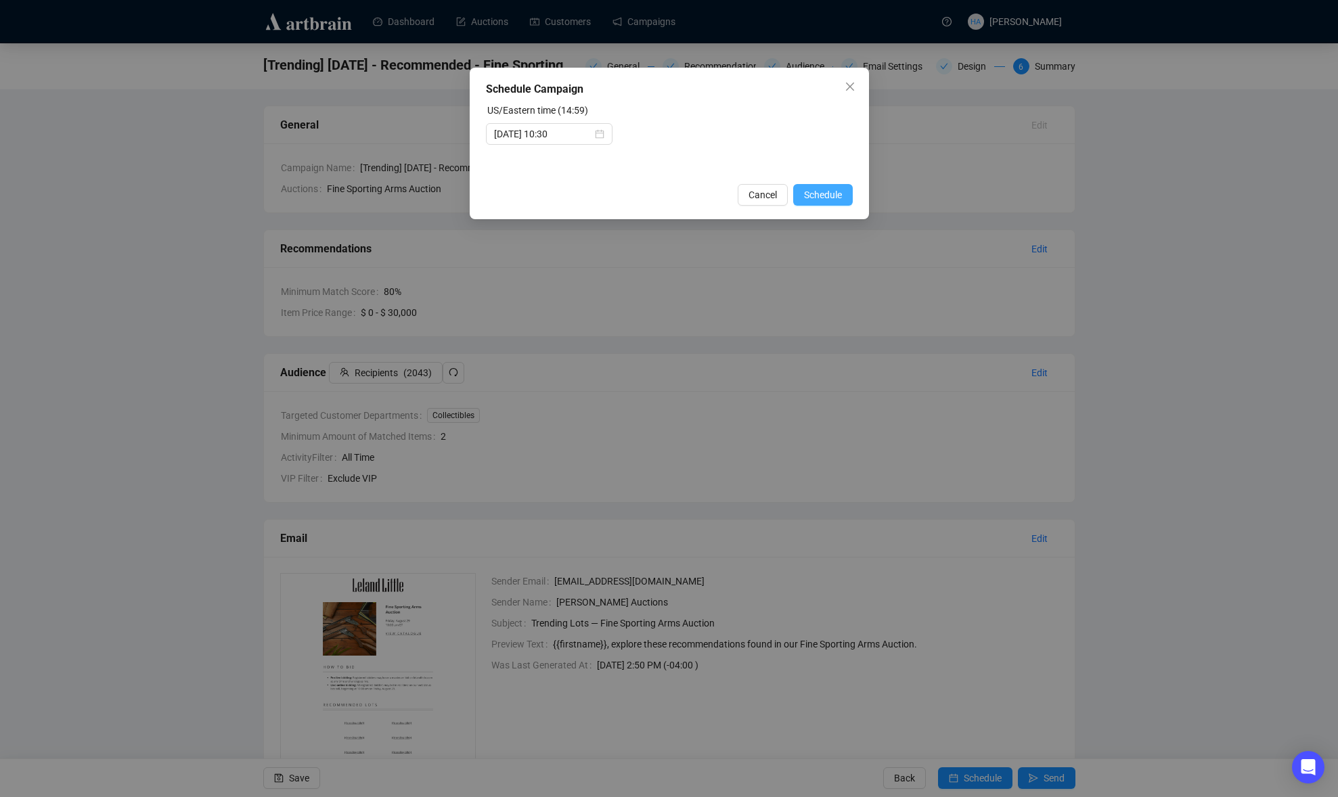
click at [813, 196] on span "Schedule" at bounding box center [823, 194] width 38 height 15
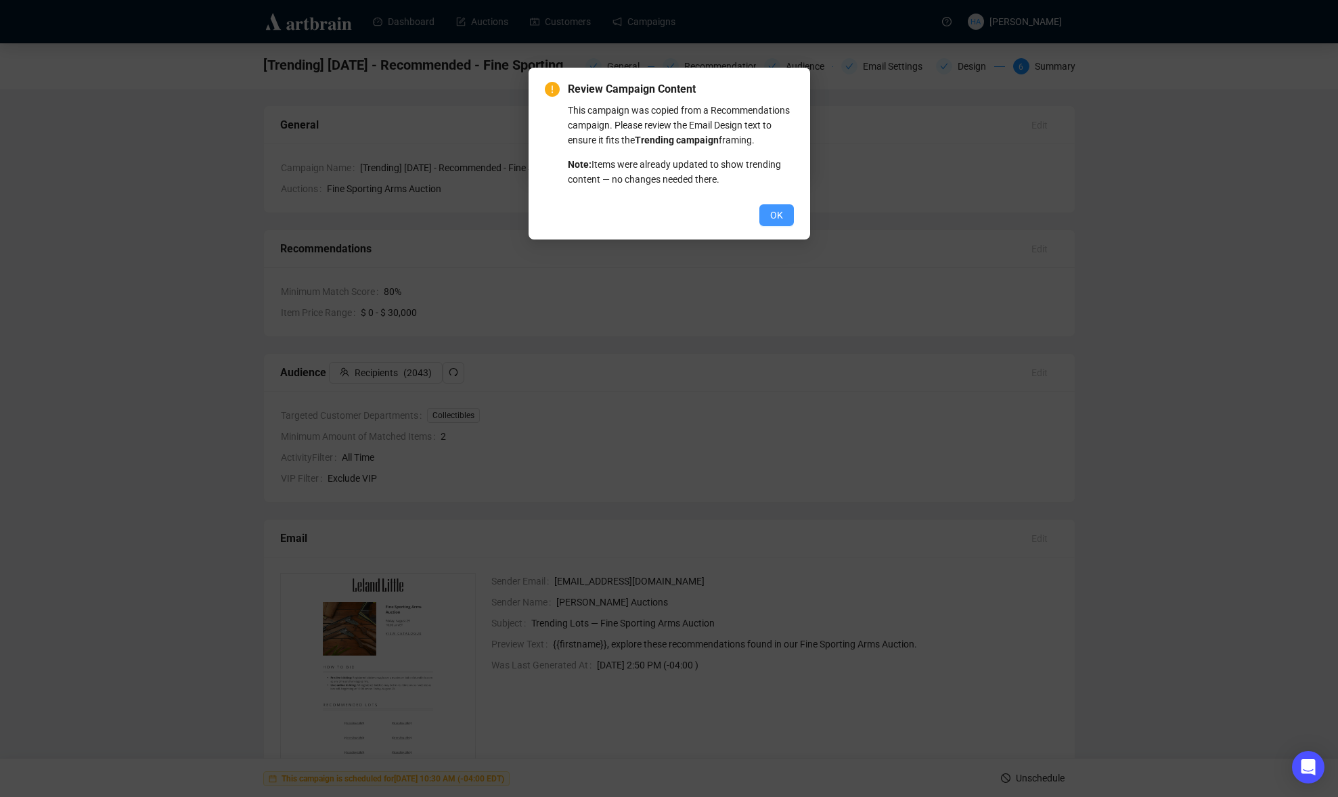
click at [781, 223] on span "OK" at bounding box center [776, 215] width 13 height 15
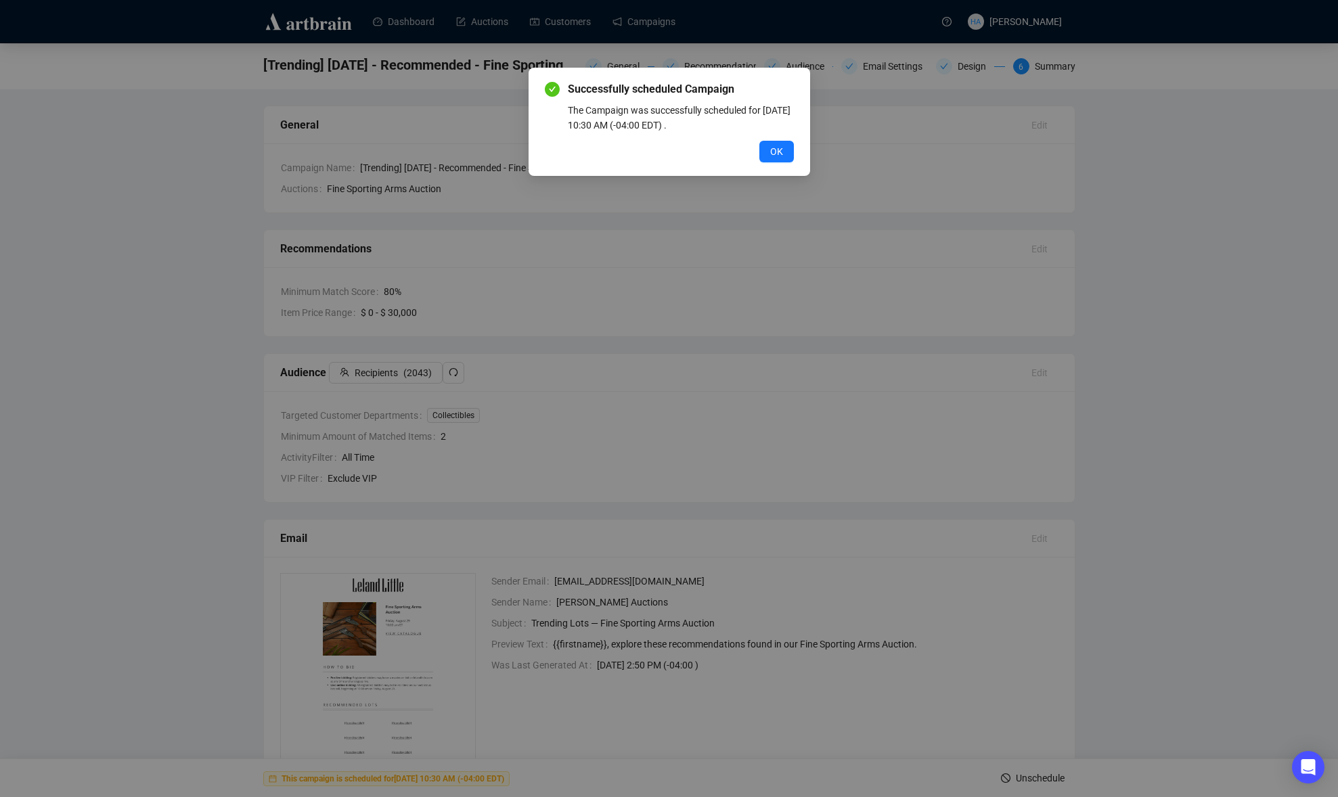
click at [770, 158] on span "OK" at bounding box center [776, 151] width 13 height 15
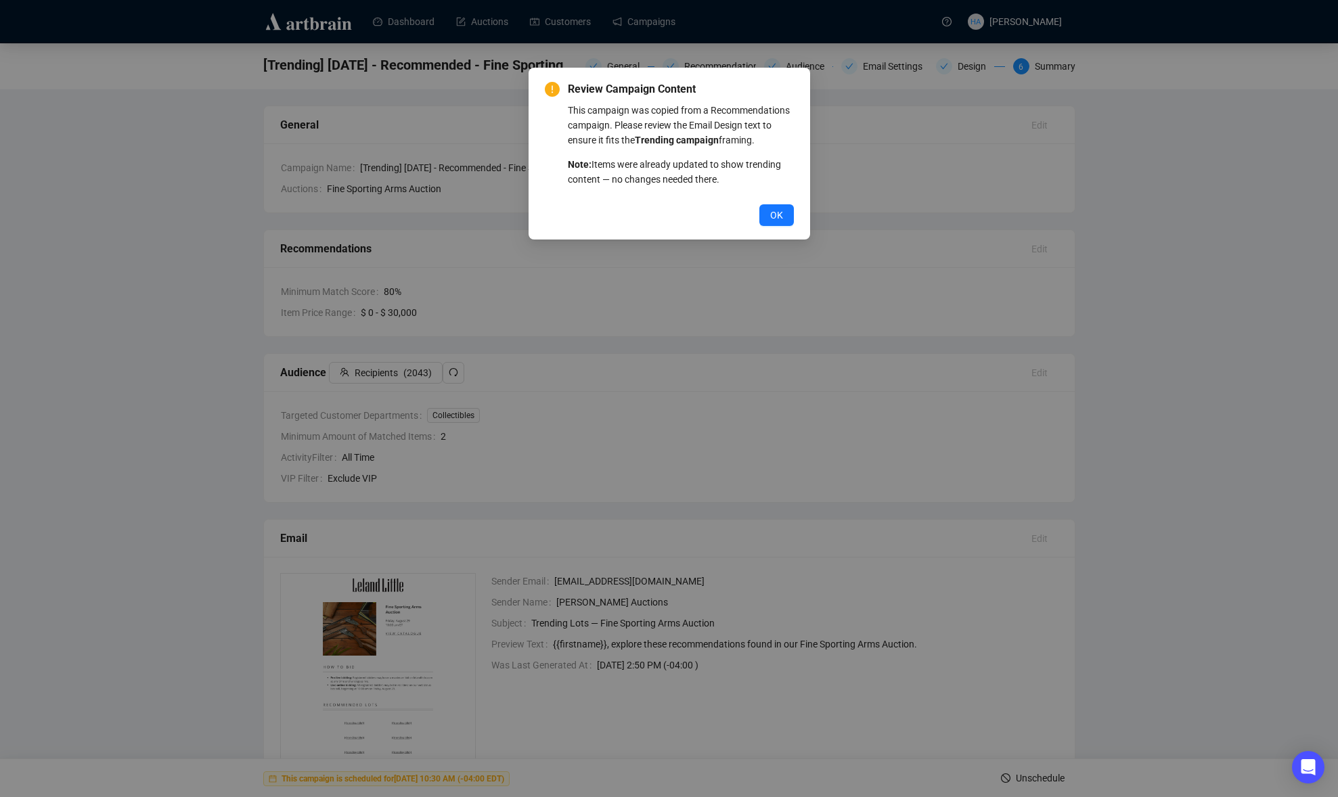
click at [768, 226] on button "OK" at bounding box center [776, 215] width 35 height 22
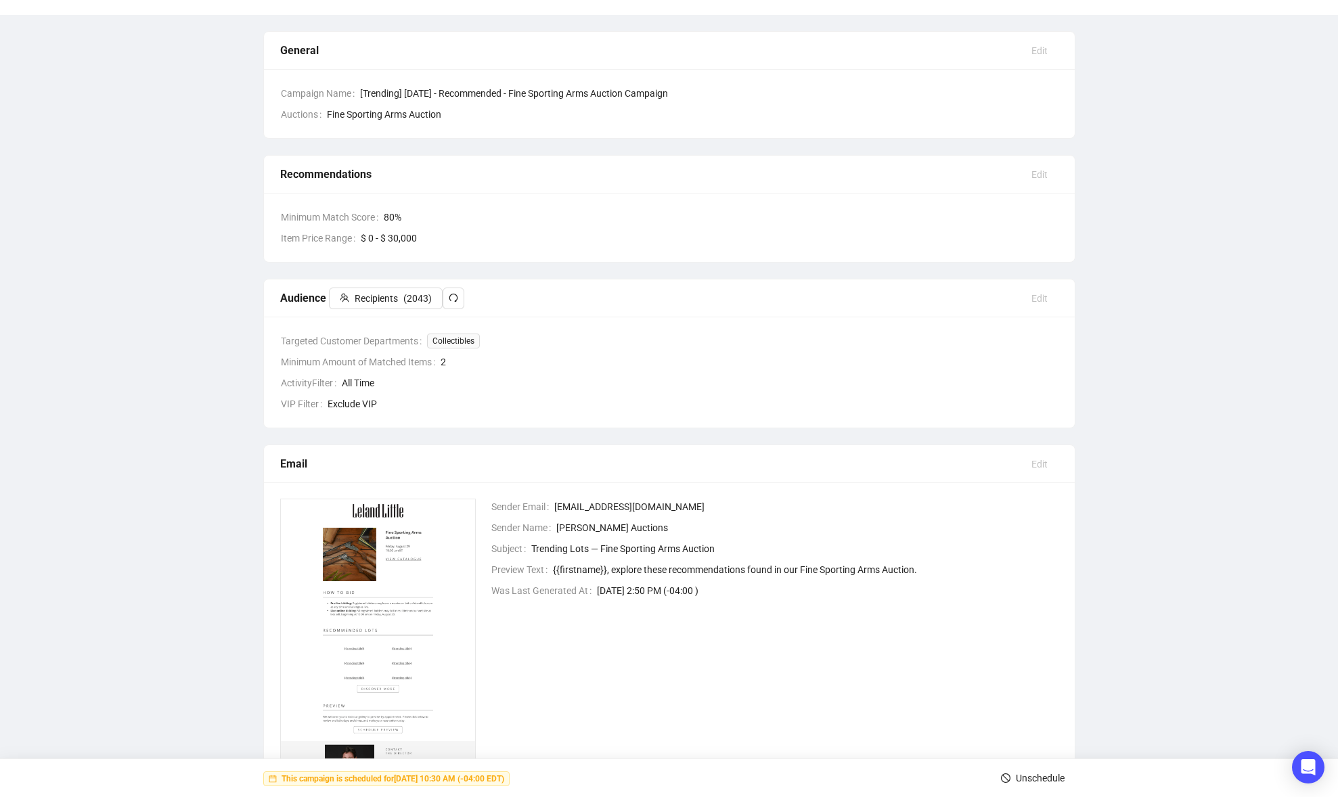
scroll to position [0, 0]
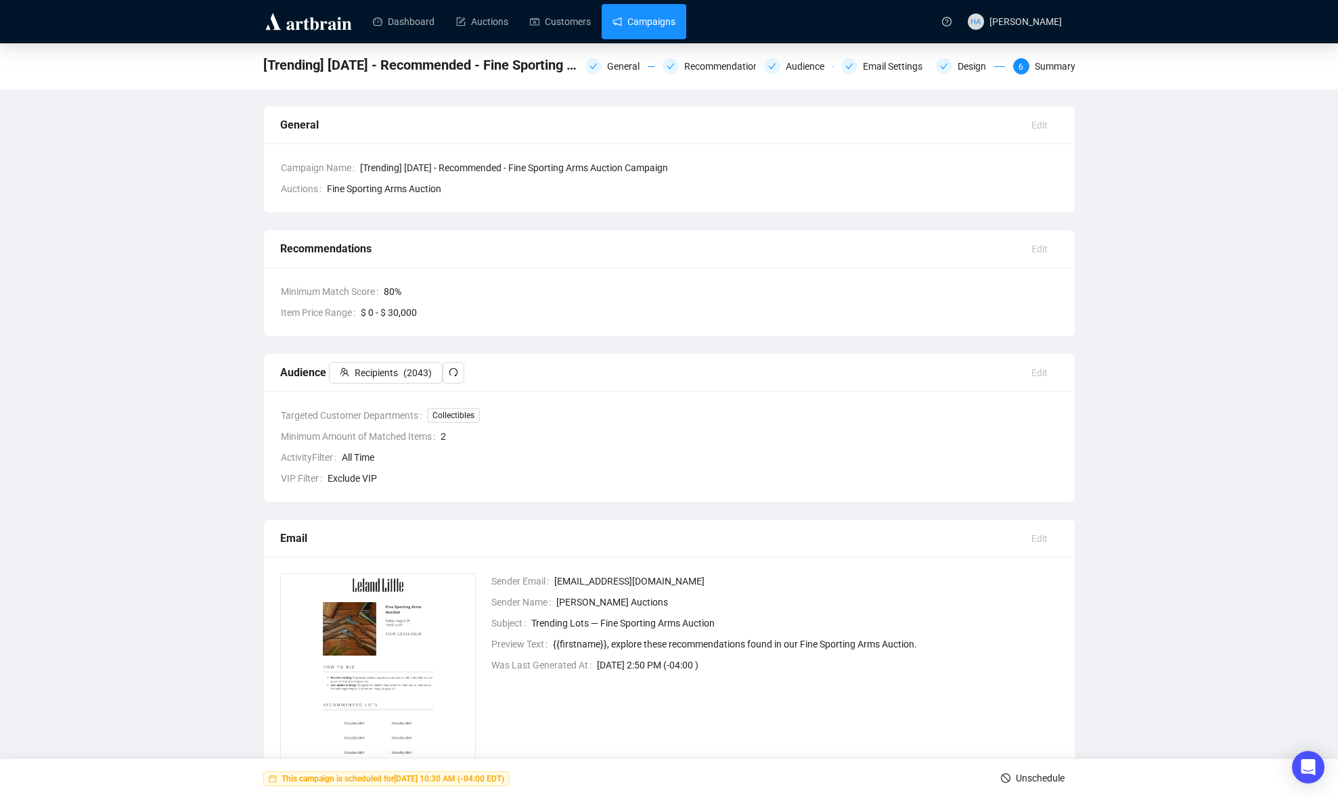
click at [656, 14] on link "Campaigns" at bounding box center [643, 21] width 63 height 35
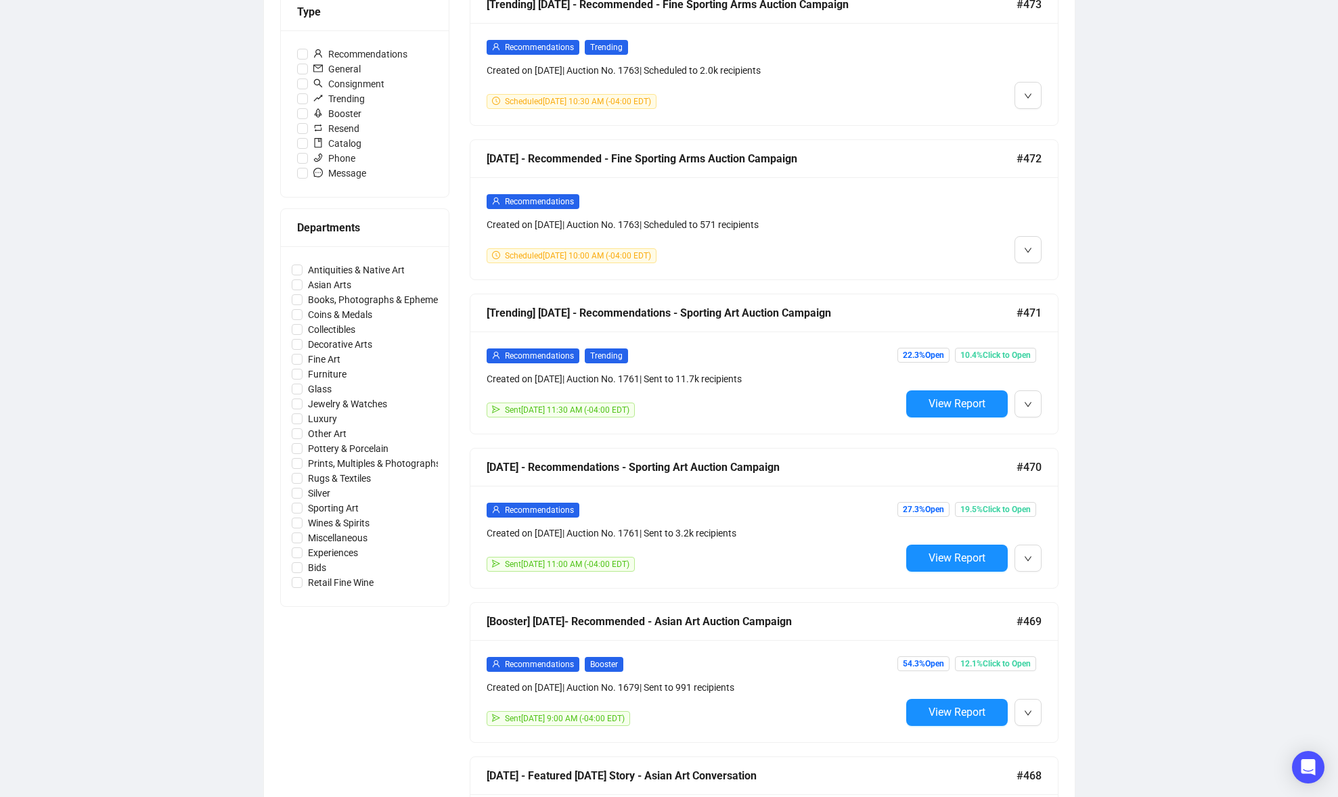
scroll to position [420, 0]
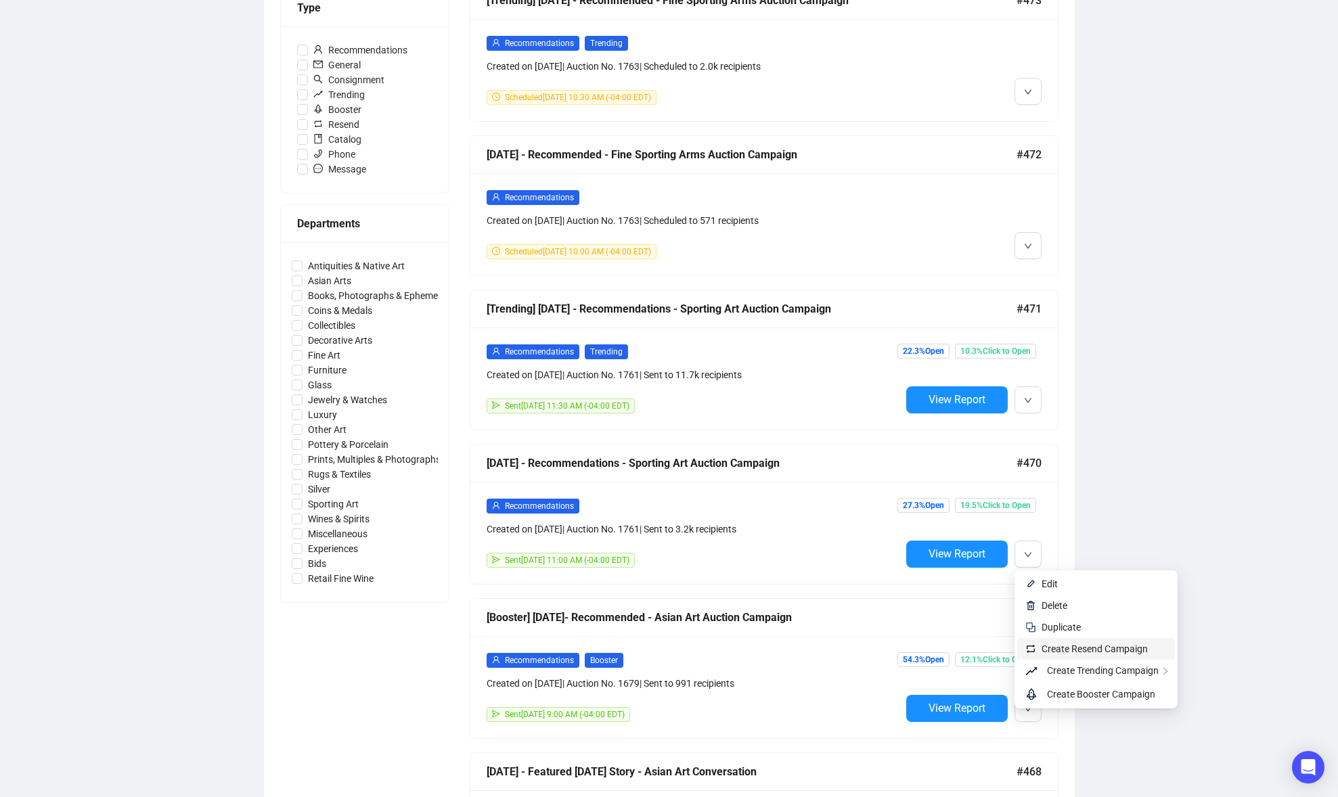
click at [1066, 646] on span "Create Resend Campaign" at bounding box center [1094, 649] width 106 height 11
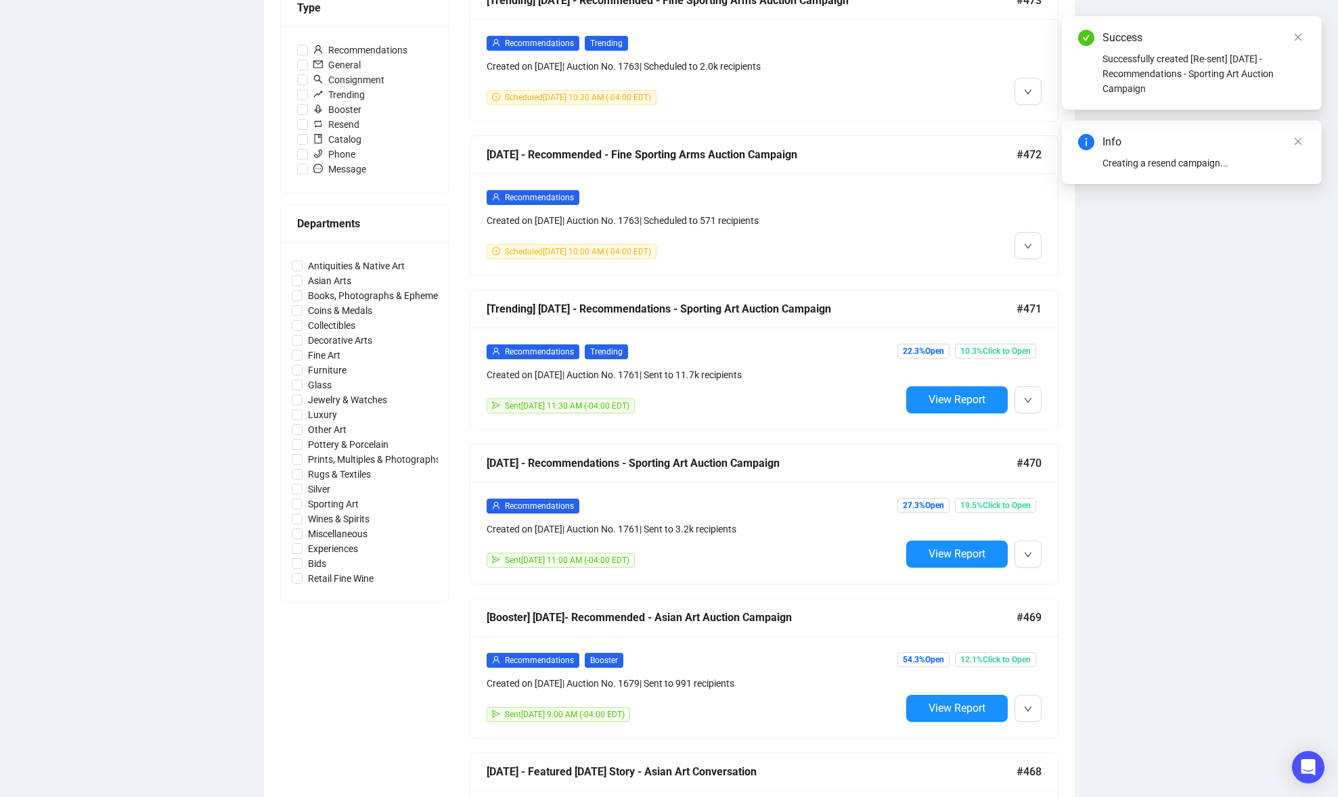
scroll to position [0, 0]
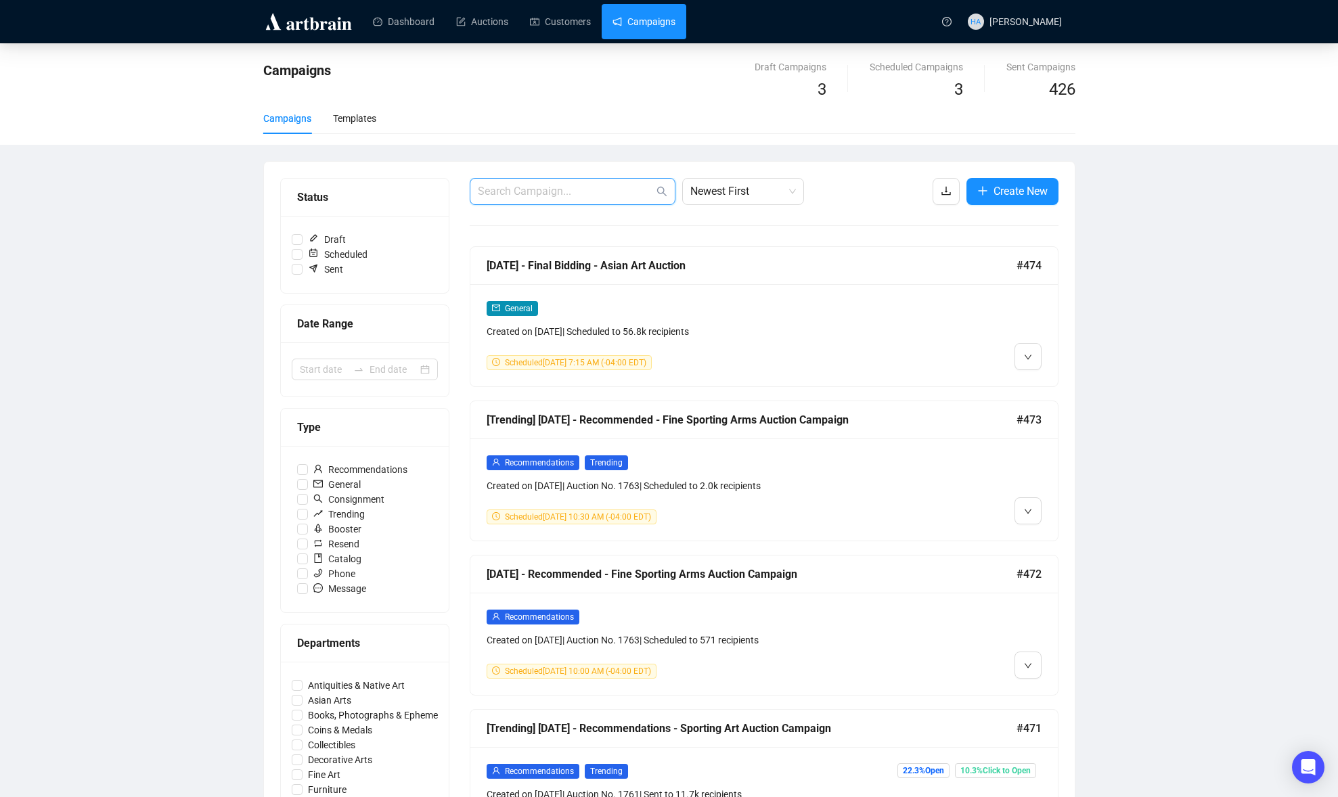
click at [587, 189] on input "text" at bounding box center [566, 191] width 176 height 16
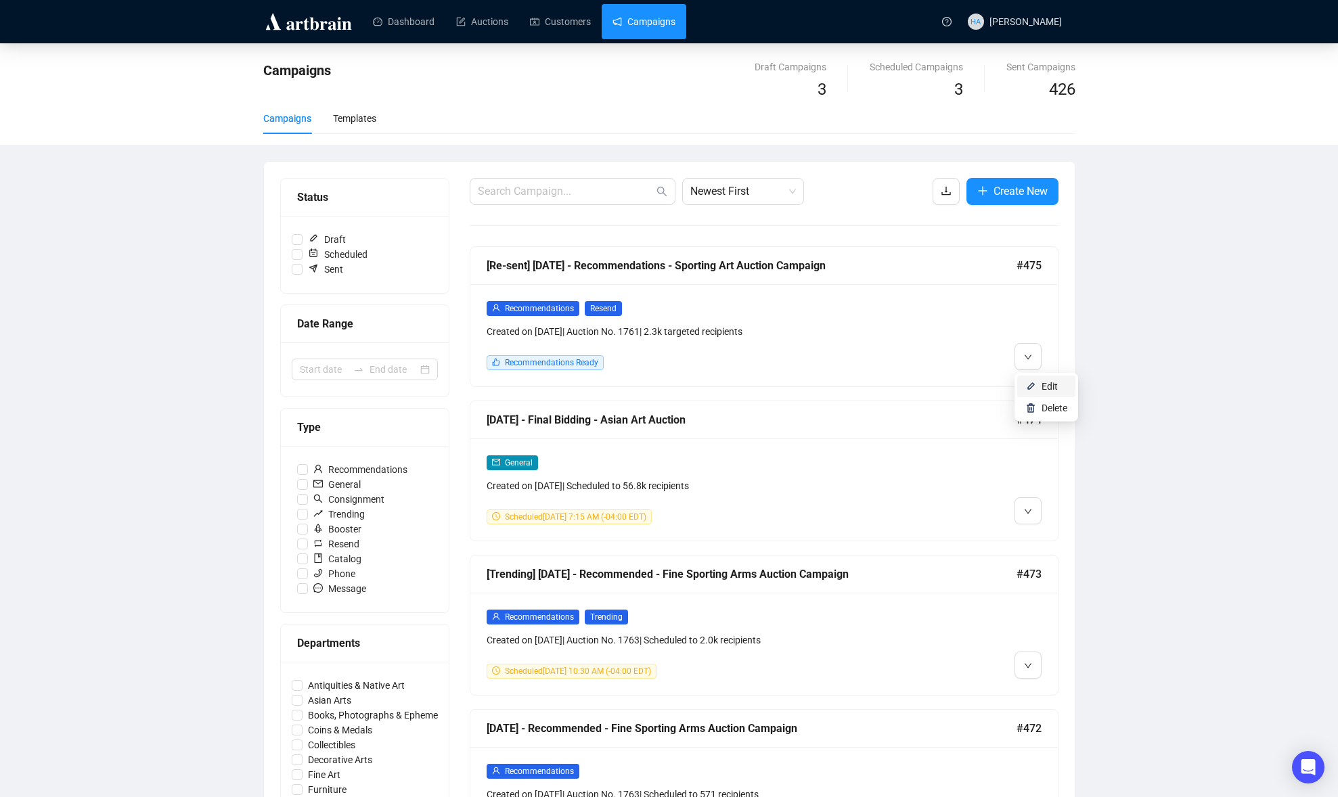
click at [1043, 384] on span "Edit" at bounding box center [1049, 386] width 16 height 11
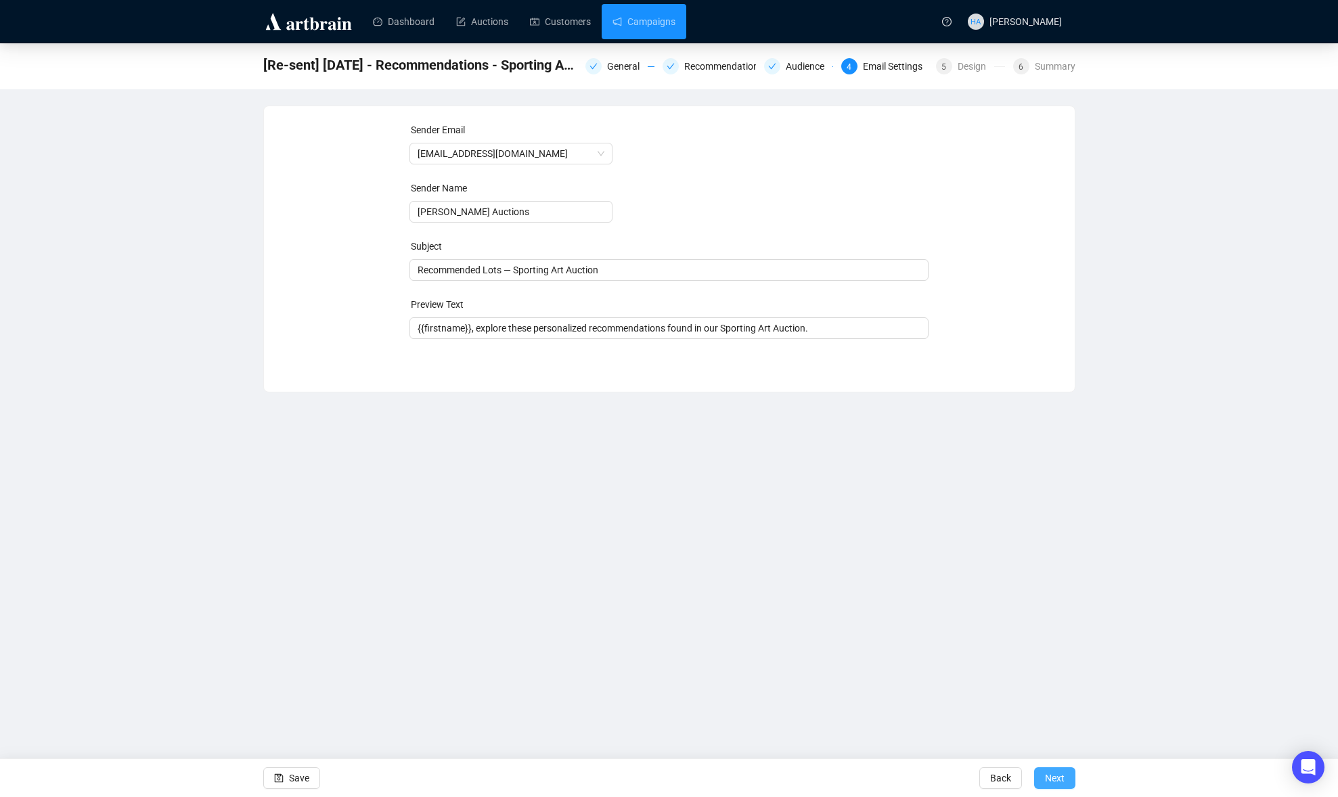
click at [1058, 780] on span "Next" at bounding box center [1055, 778] width 20 height 38
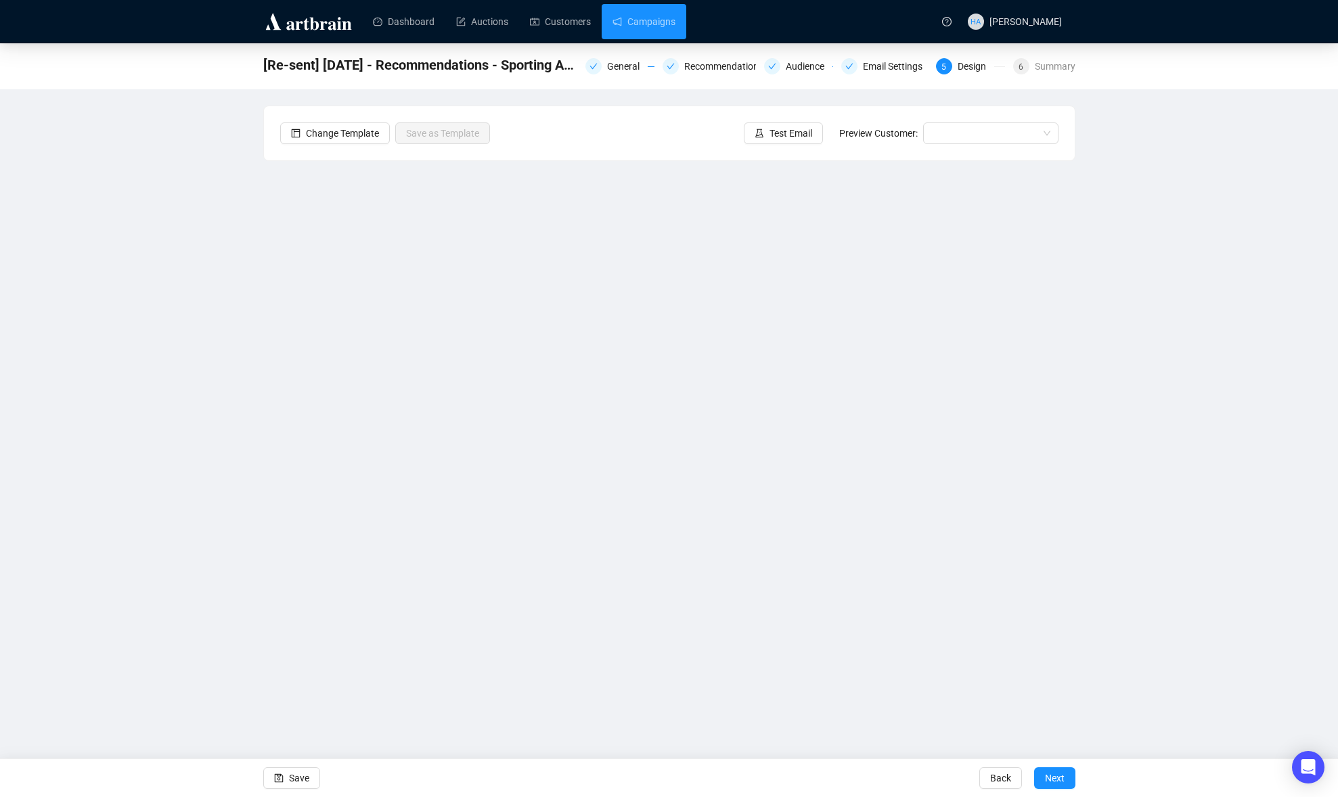
click at [1058, 780] on span "Next" at bounding box center [1055, 778] width 20 height 38
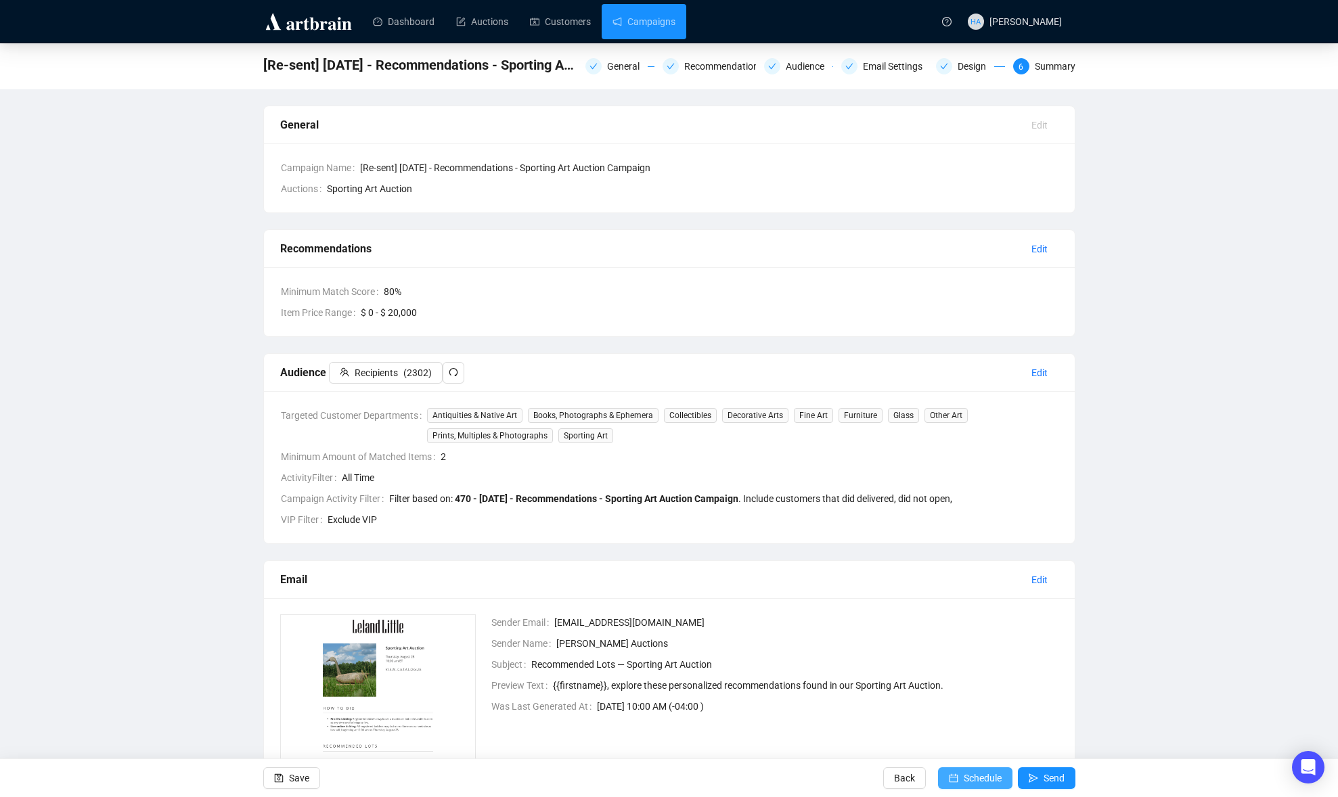
click at [987, 777] on span "Schedule" at bounding box center [983, 778] width 38 height 38
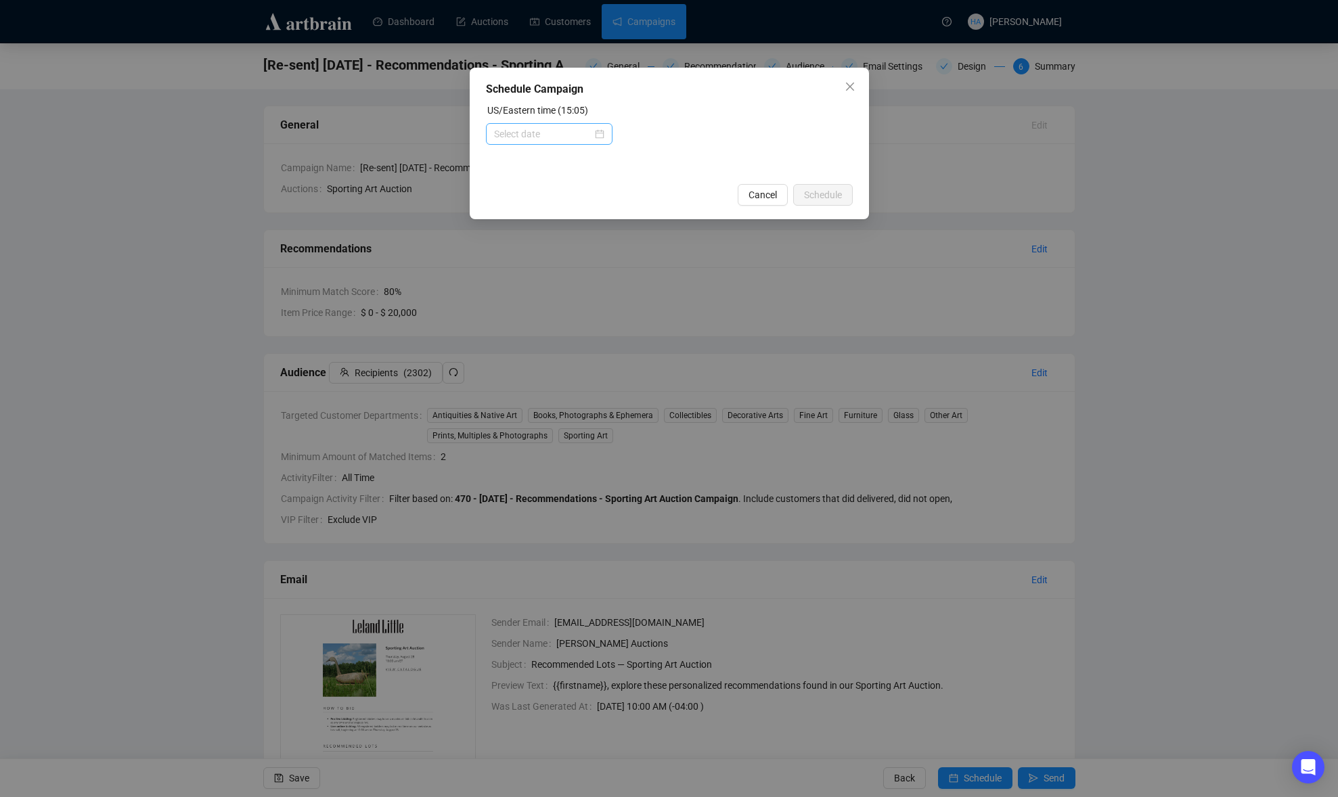
click at [595, 135] on div at bounding box center [549, 134] width 110 height 15
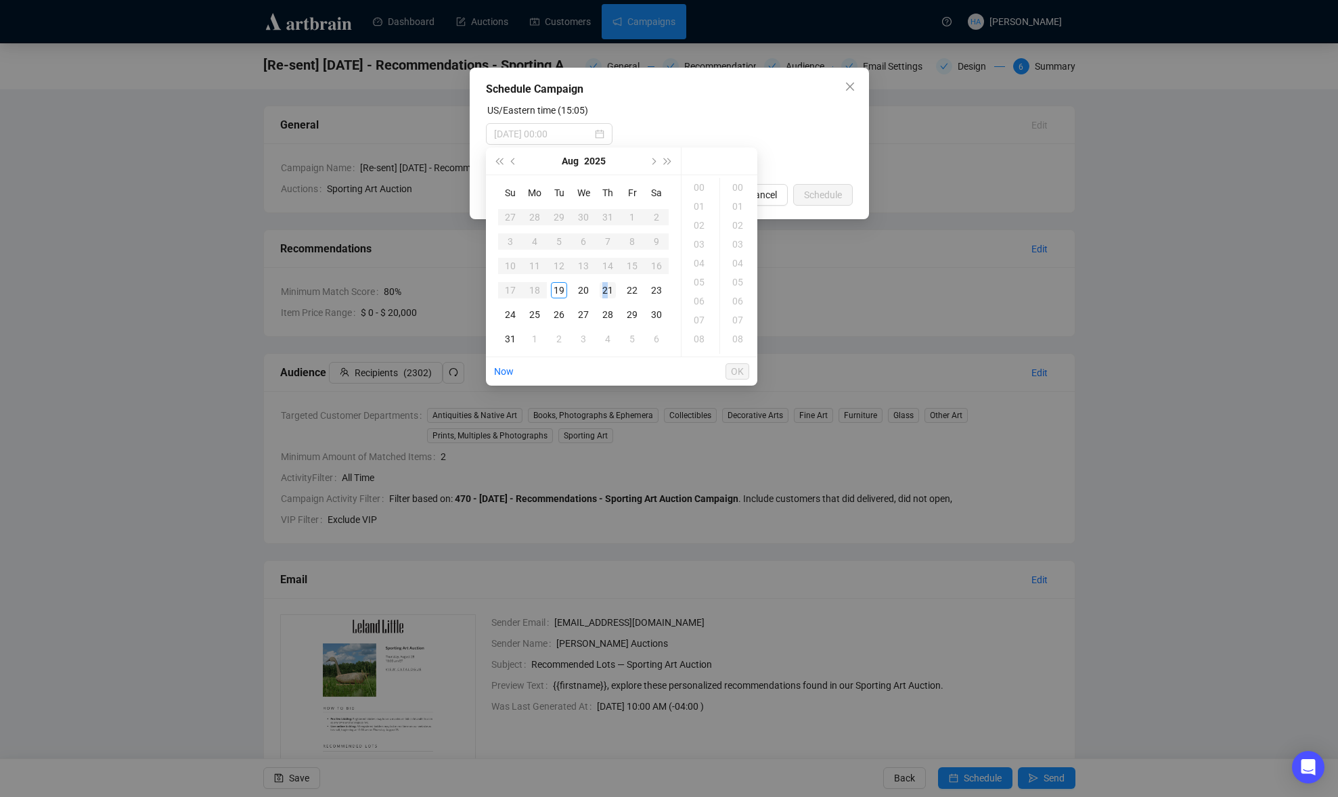
click at [608, 283] on div "21" at bounding box center [608, 290] width 16 height 16
click at [699, 311] on div "10" at bounding box center [700, 307] width 32 height 19
click at [732, 344] on div "30" at bounding box center [739, 347] width 32 height 19
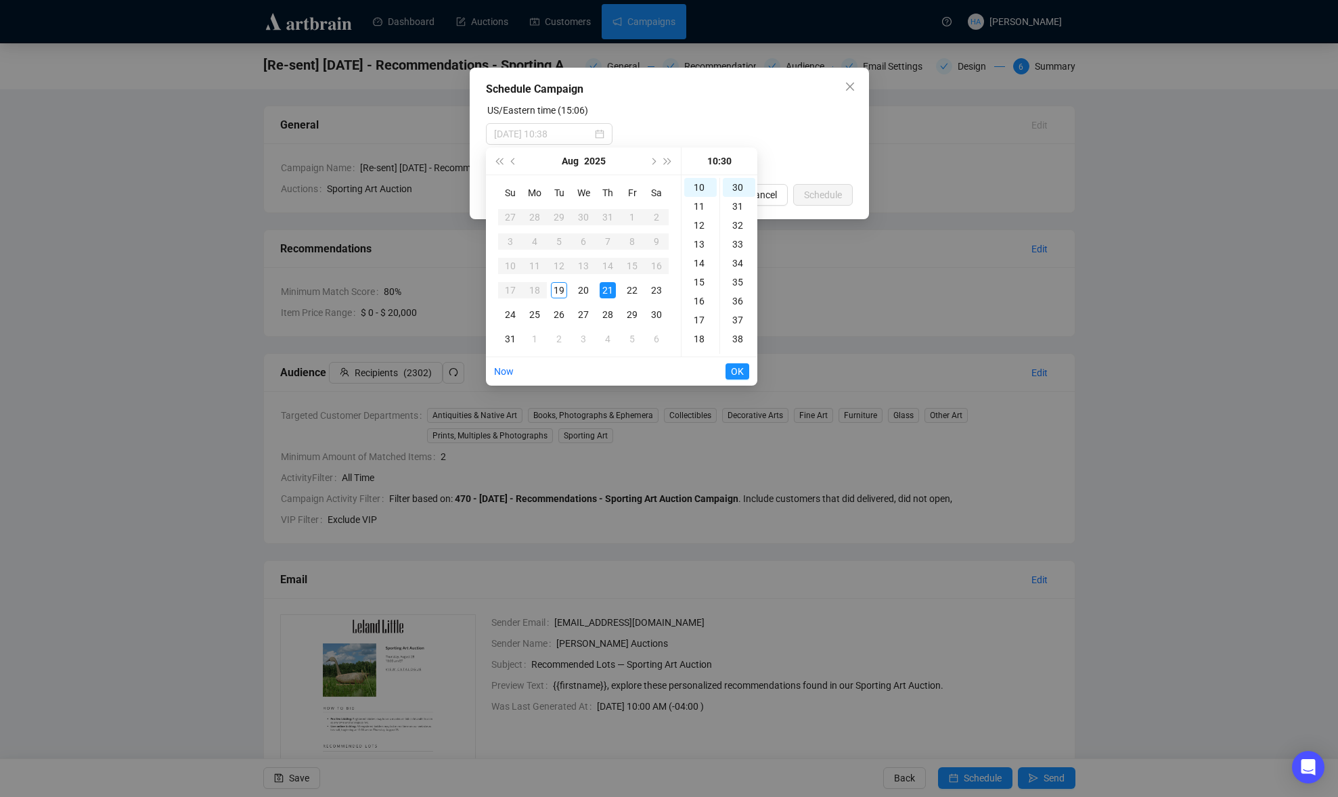
type input "[DATE] 10:30"
click at [734, 374] on span "OK" at bounding box center [737, 372] width 13 height 26
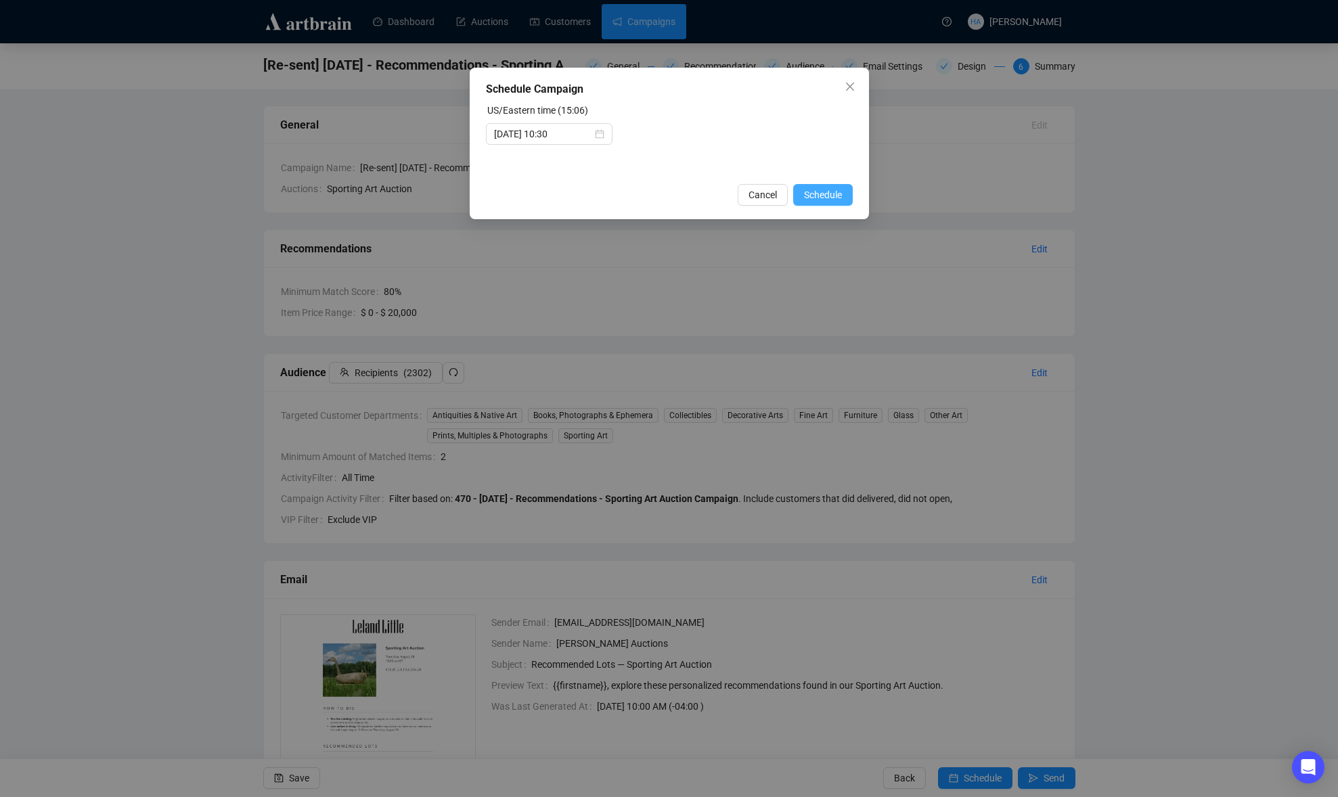
click at [813, 200] on span "Schedule" at bounding box center [823, 194] width 38 height 15
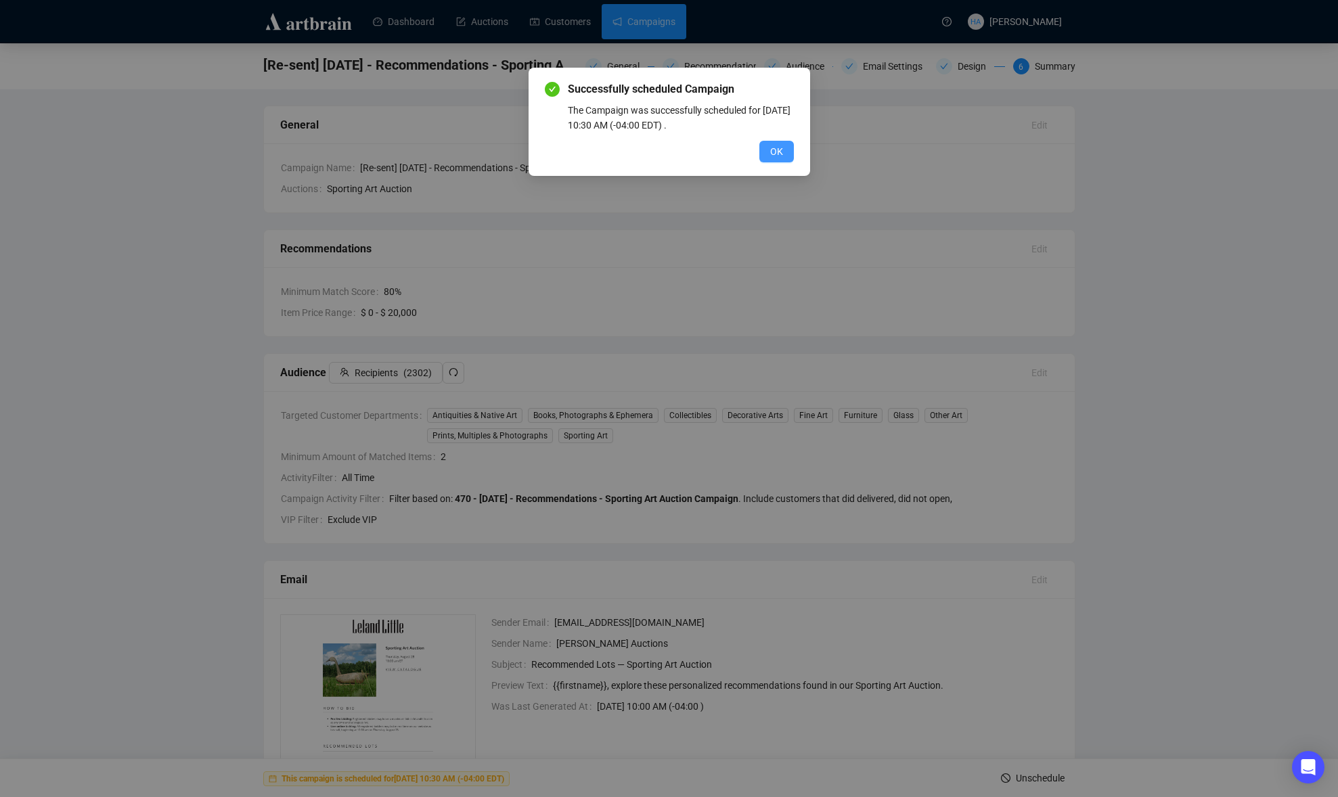
click at [782, 155] on span "OK" at bounding box center [776, 151] width 13 height 15
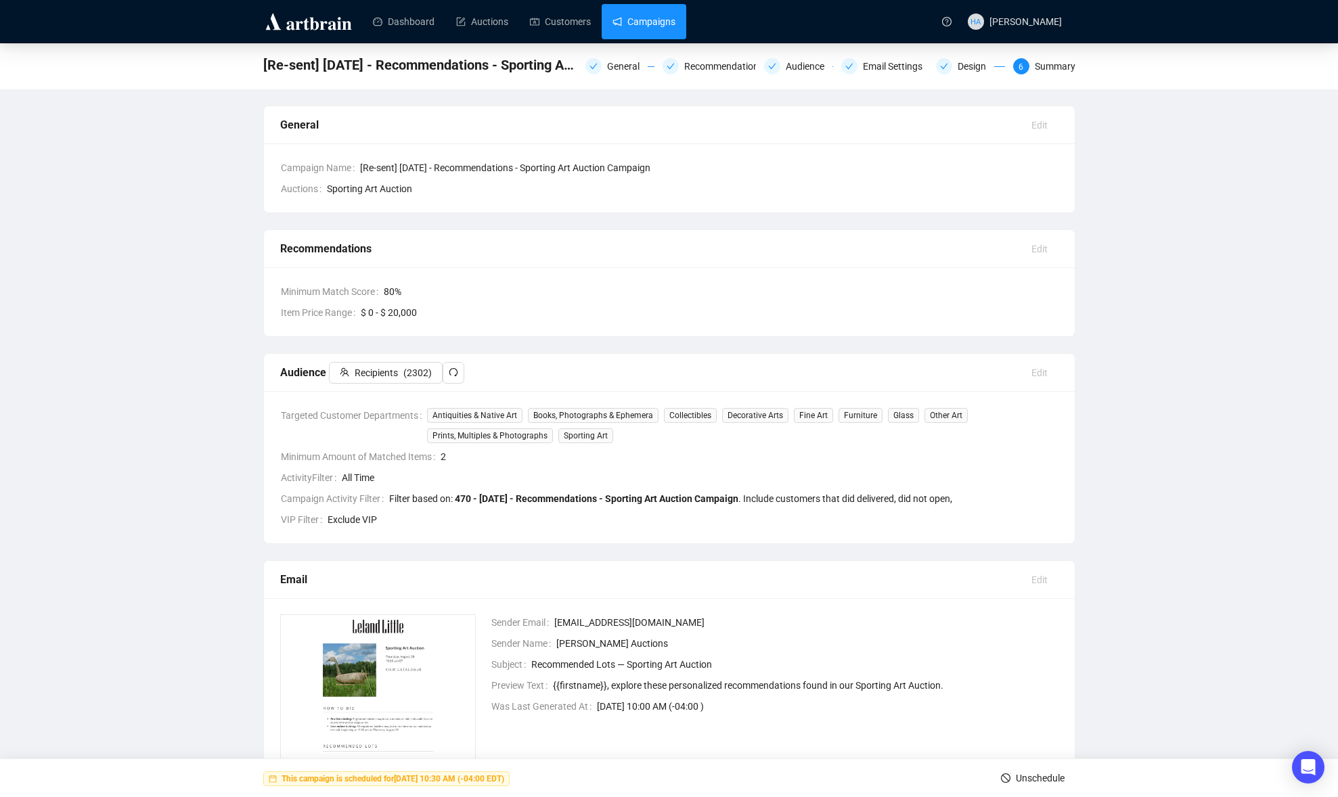
click at [641, 26] on link "Campaigns" at bounding box center [643, 21] width 63 height 35
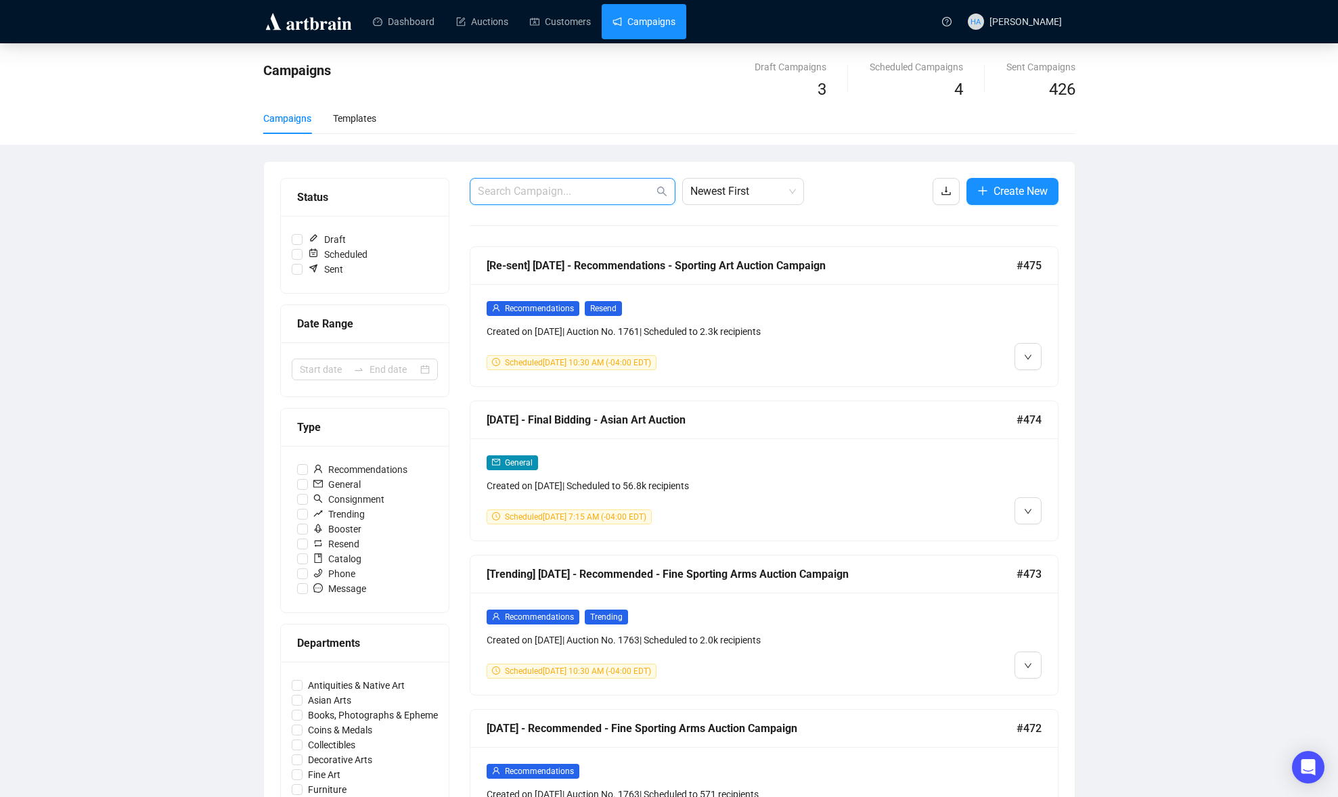
click at [581, 189] on input "text" at bounding box center [566, 191] width 176 height 16
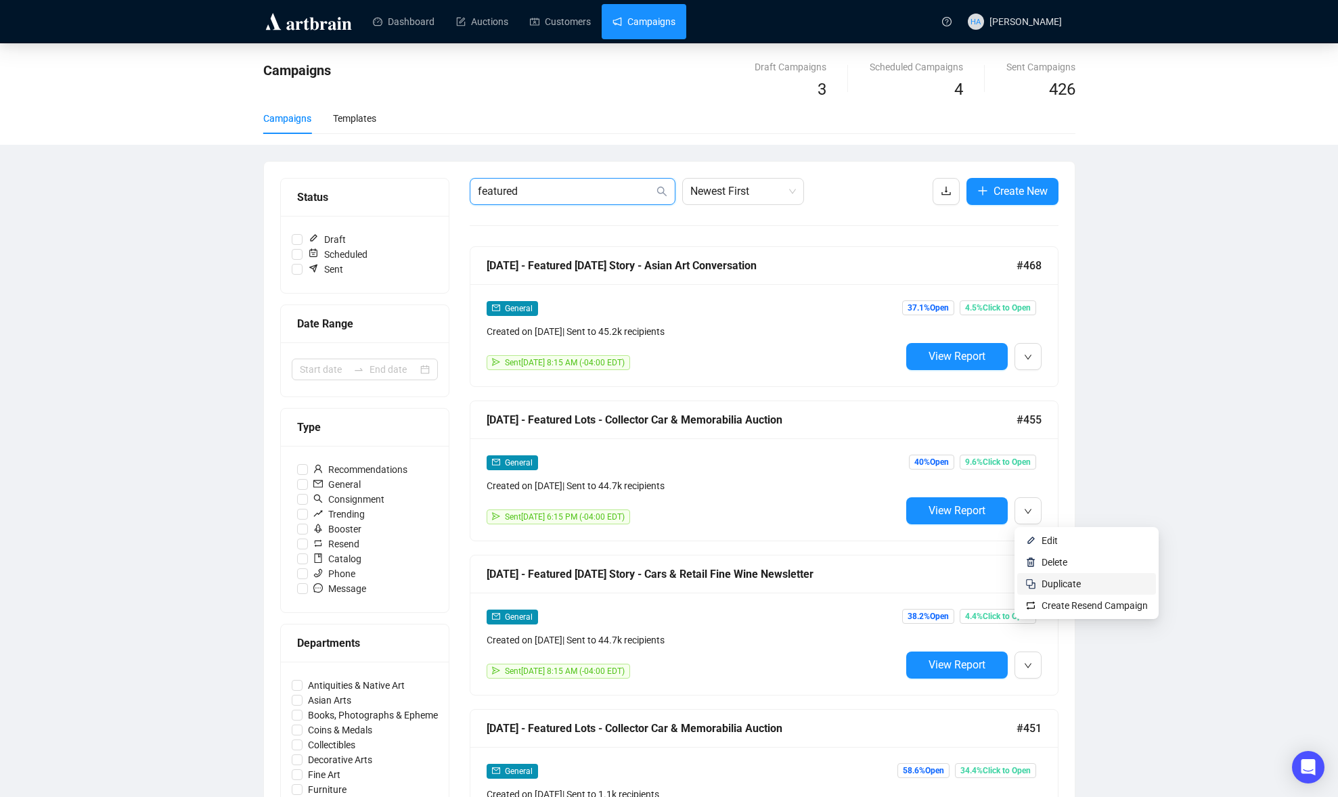
type input "featured"
click at [1055, 583] on span "Duplicate" at bounding box center [1060, 584] width 39 height 11
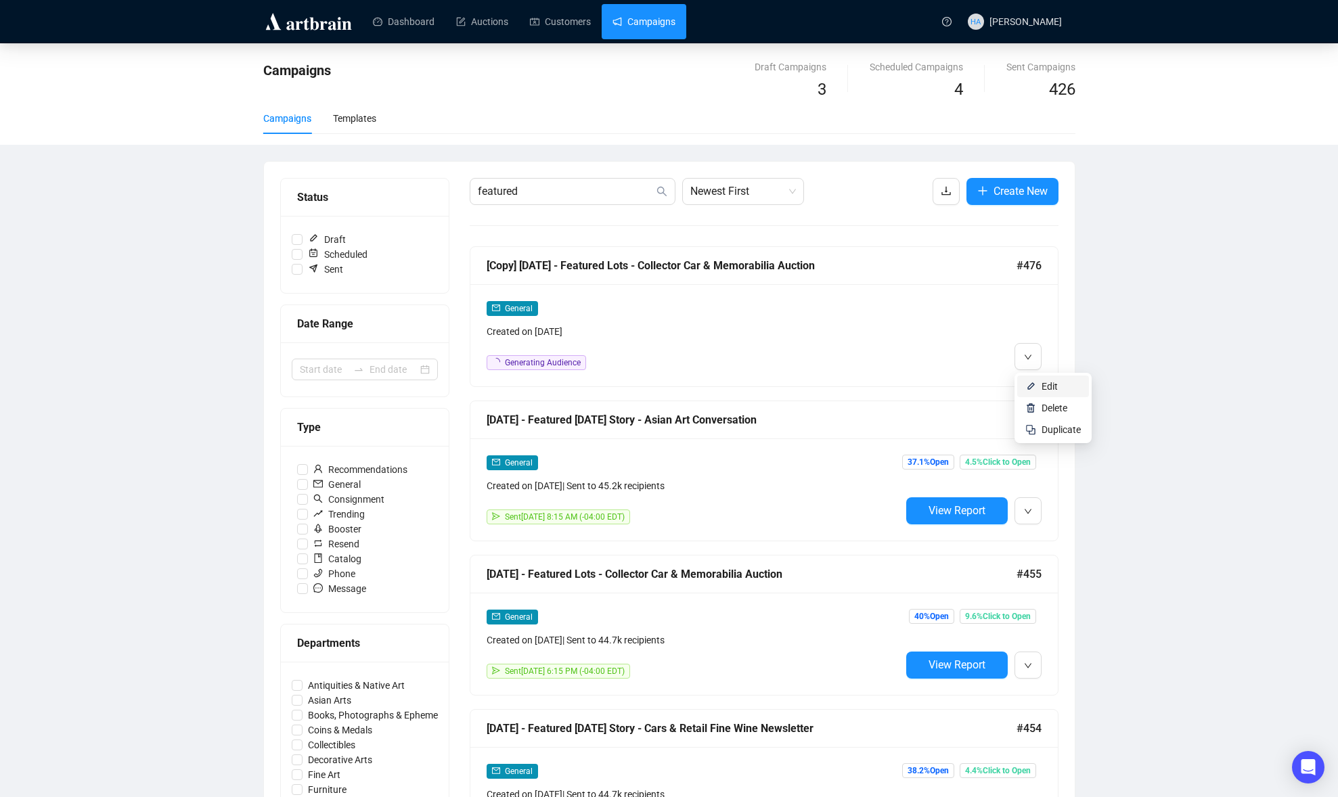
click at [1031, 381] on img at bounding box center [1030, 386] width 11 height 11
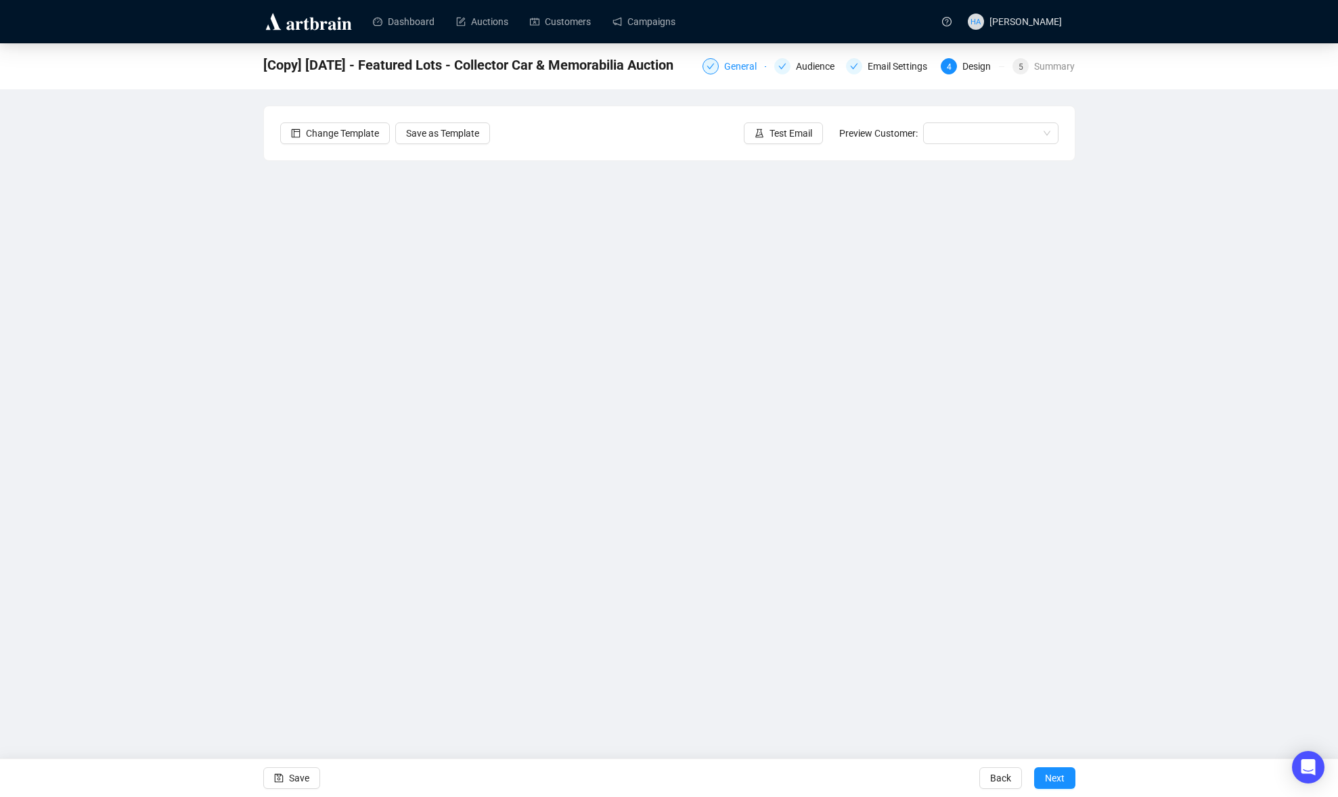
click at [736, 68] on div "General" at bounding box center [744, 66] width 41 height 16
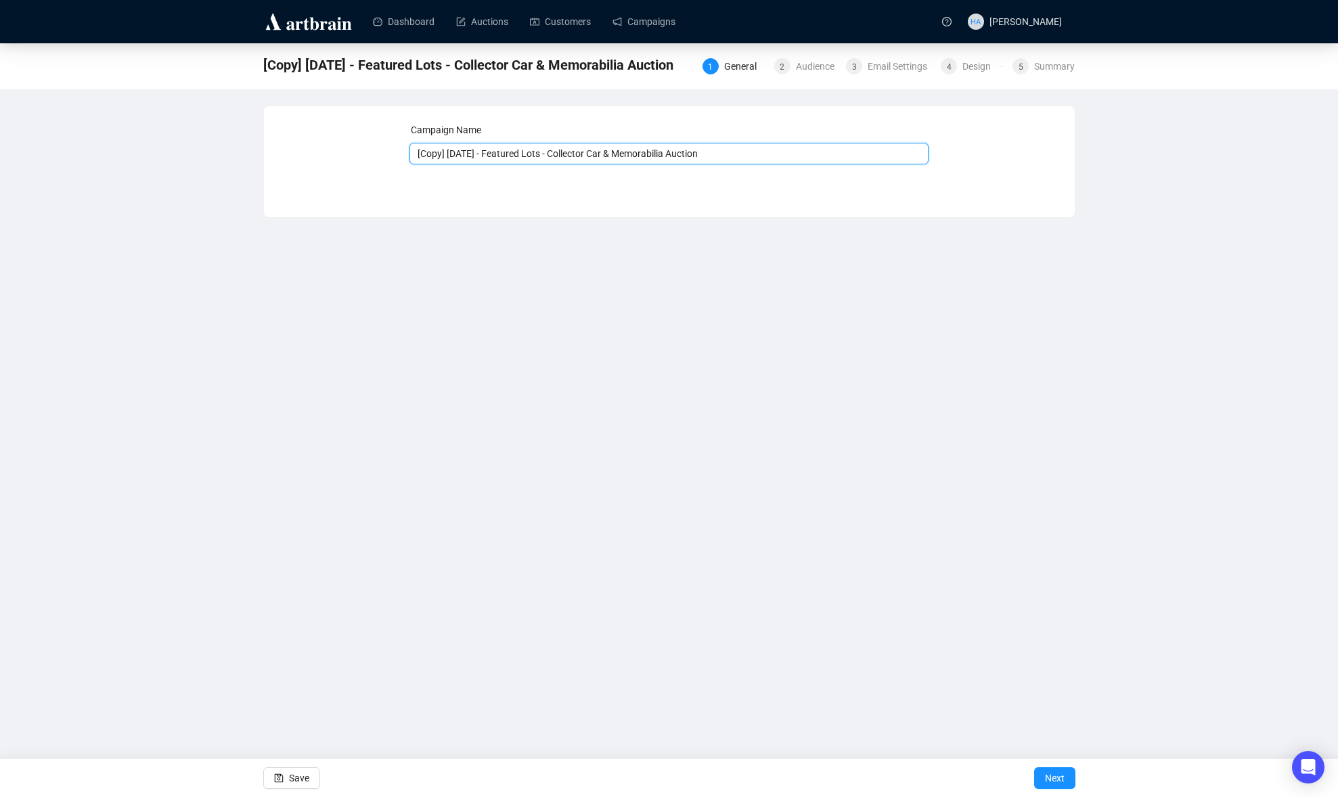
drag, startPoint x: 468, startPoint y: 156, endPoint x: 407, endPoint y: 156, distance: 60.9
click at [407, 156] on div "Campaign Name [Copy] [DATE] - Featured Lots - Collector Car & Memorabilia Aucti…" at bounding box center [669, 151] width 778 height 58
drag, startPoint x: 547, startPoint y: 156, endPoint x: 721, endPoint y: 156, distance: 173.9
click at [721, 156] on input "[DATE] - Featured Lots - Collector Car & Memorabilia Auction" at bounding box center [668, 154] width 519 height 22
type input "[DATE] - Featured Lots - Sporting Memorabilia"
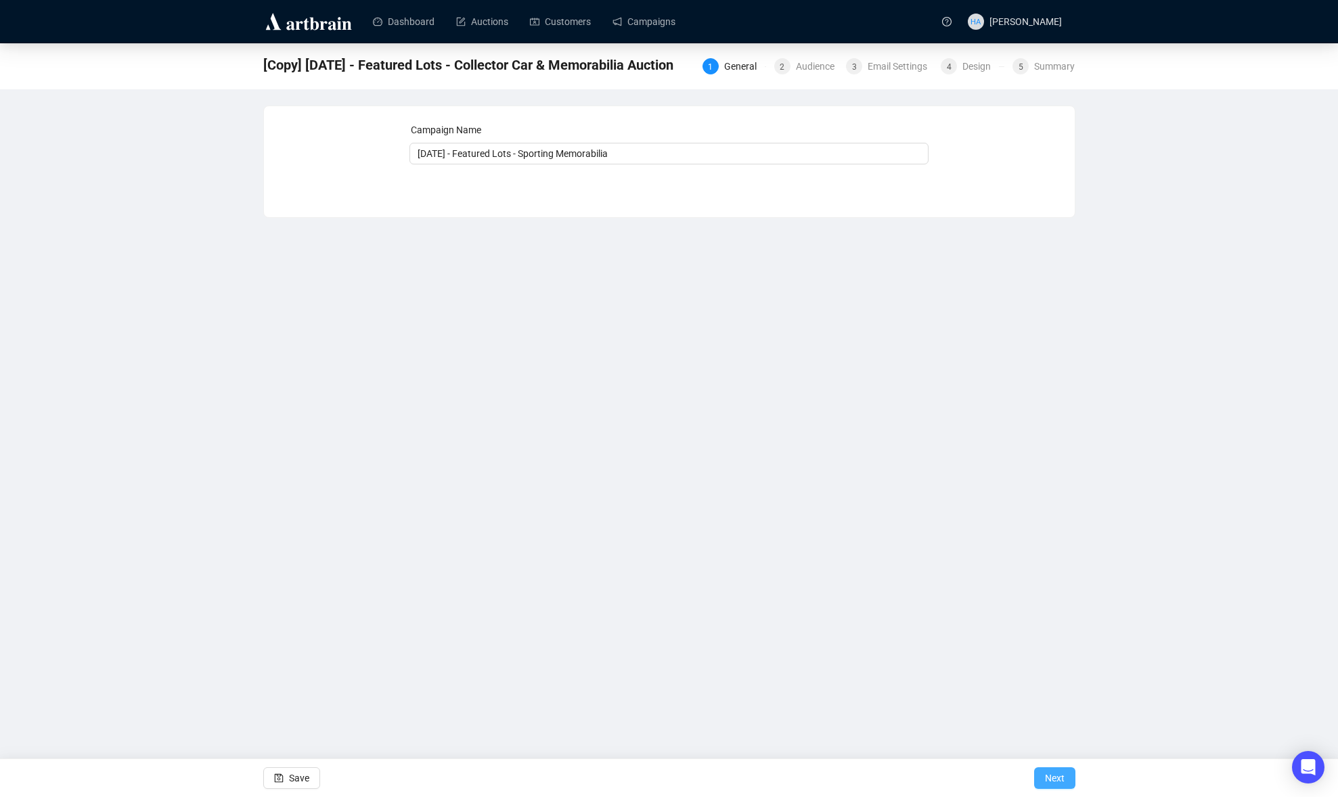
click at [1054, 780] on span "Next" at bounding box center [1055, 778] width 20 height 38
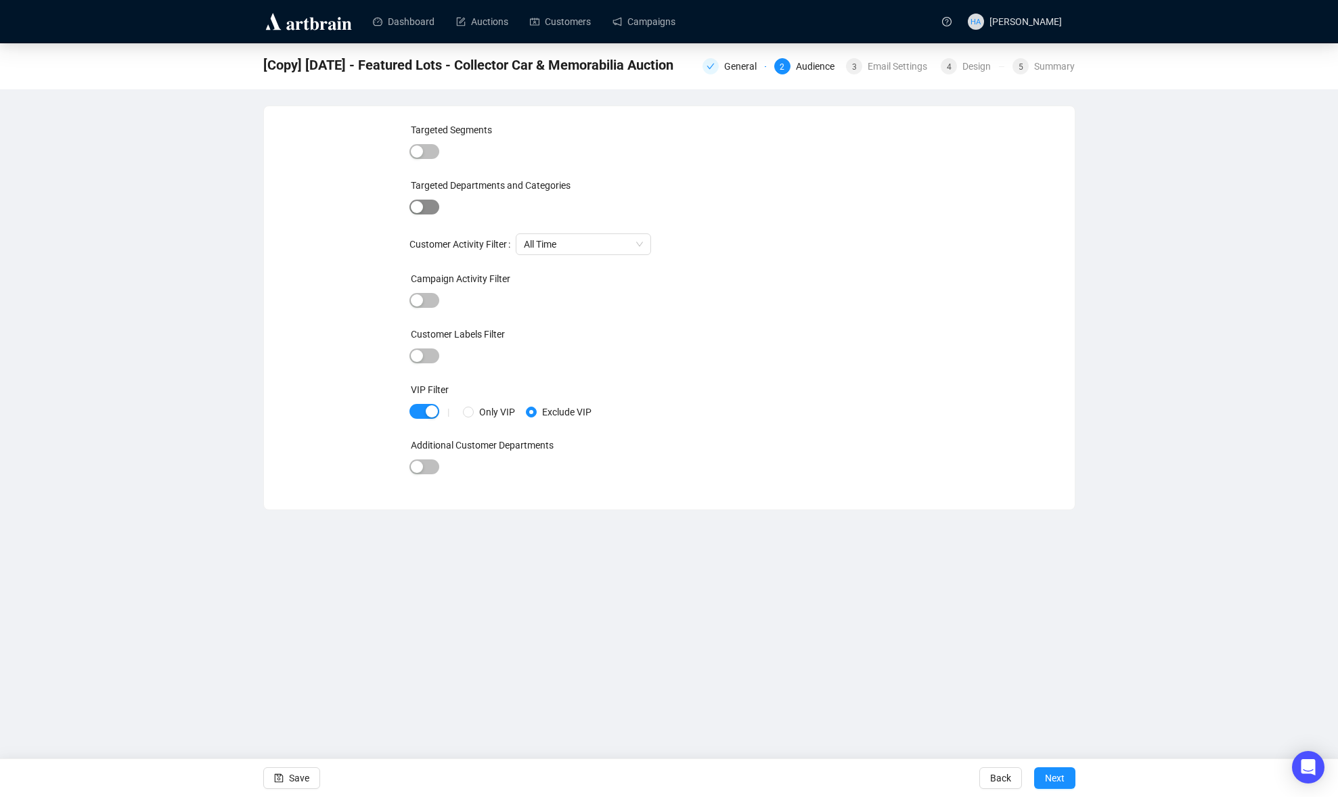
click at [419, 203] on div "button" at bounding box center [417, 207] width 12 height 12
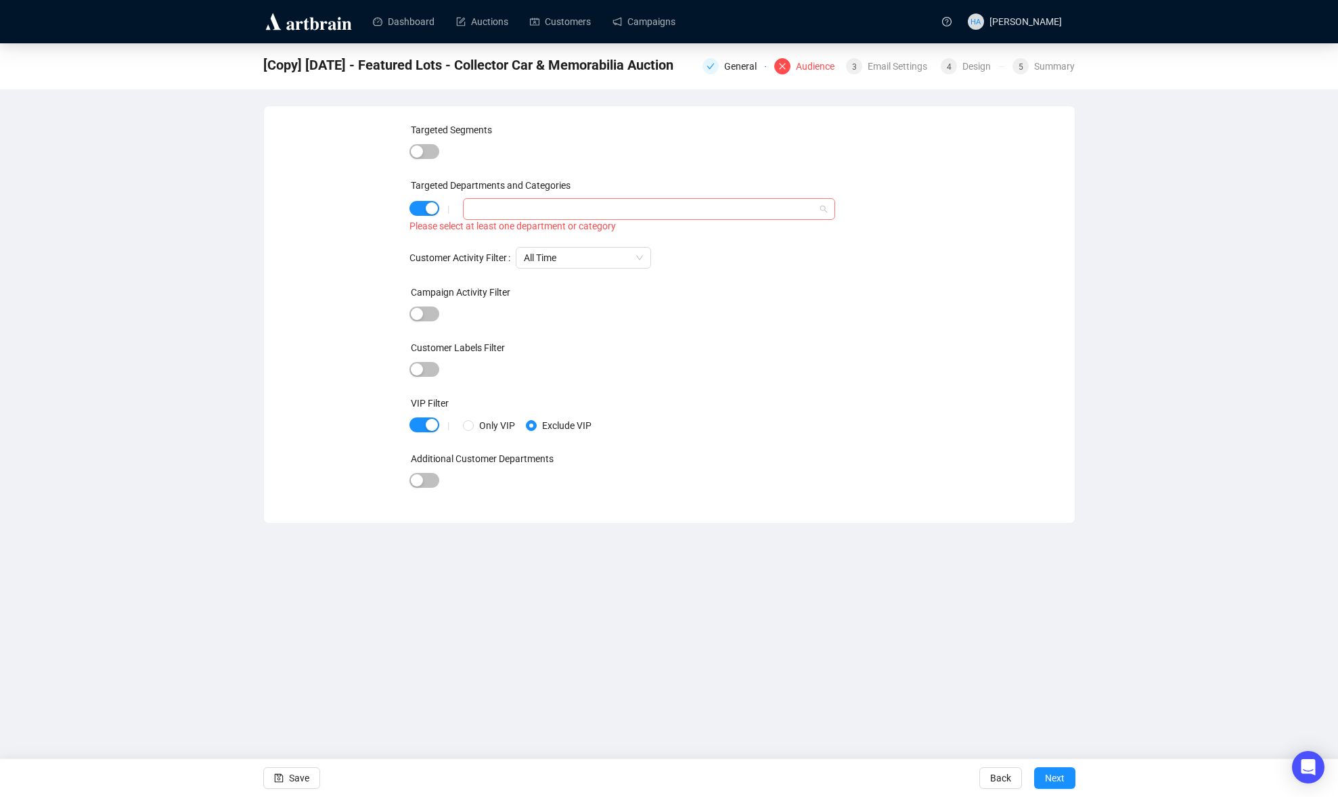
click at [495, 206] on div at bounding box center [642, 209] width 352 height 19
click at [472, 235] on icon "caret-down" at bounding box center [474, 236] width 7 height 7
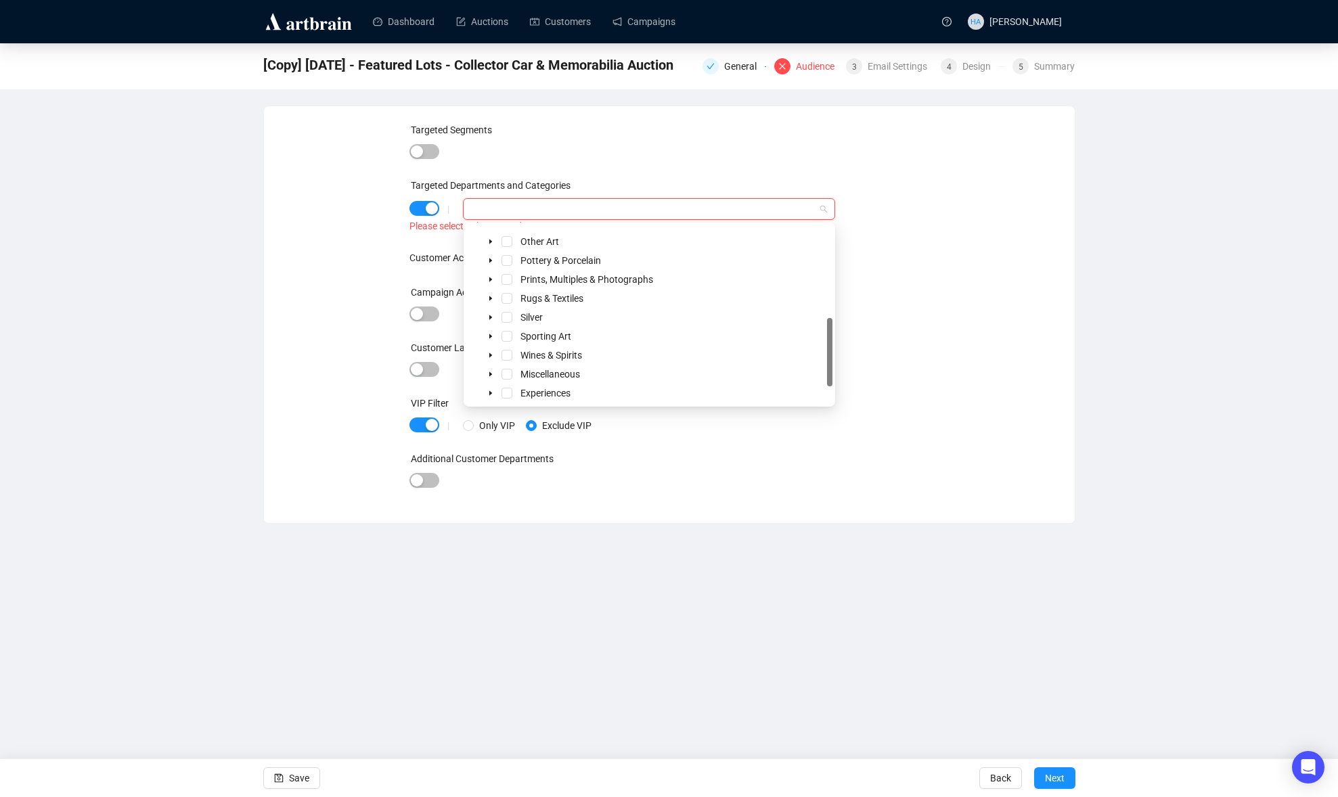
scroll to position [226, 0]
click at [489, 330] on icon "caret-down" at bounding box center [490, 332] width 7 height 7
click at [488, 302] on icon "caret-down" at bounding box center [490, 302] width 7 height 7
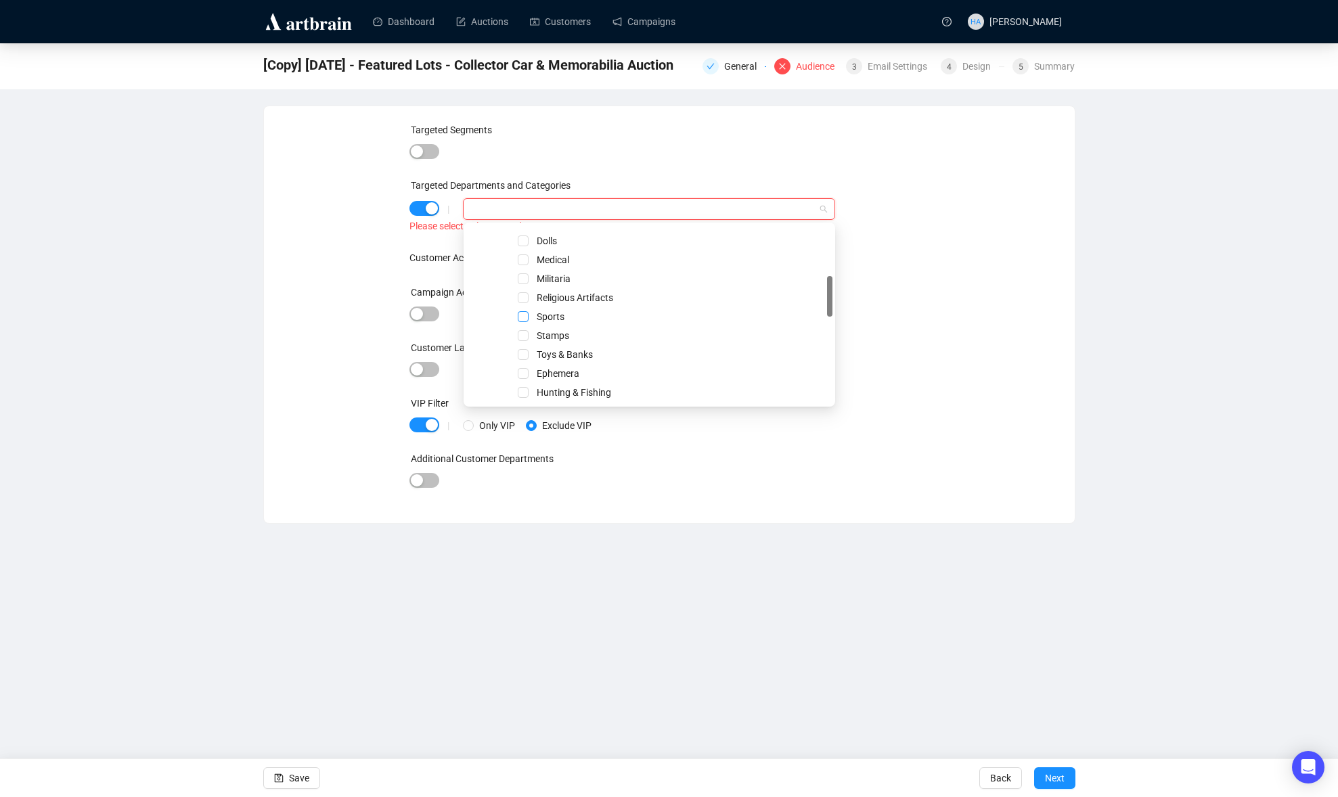
click at [520, 317] on span "Select Sports" at bounding box center [523, 316] width 11 height 11
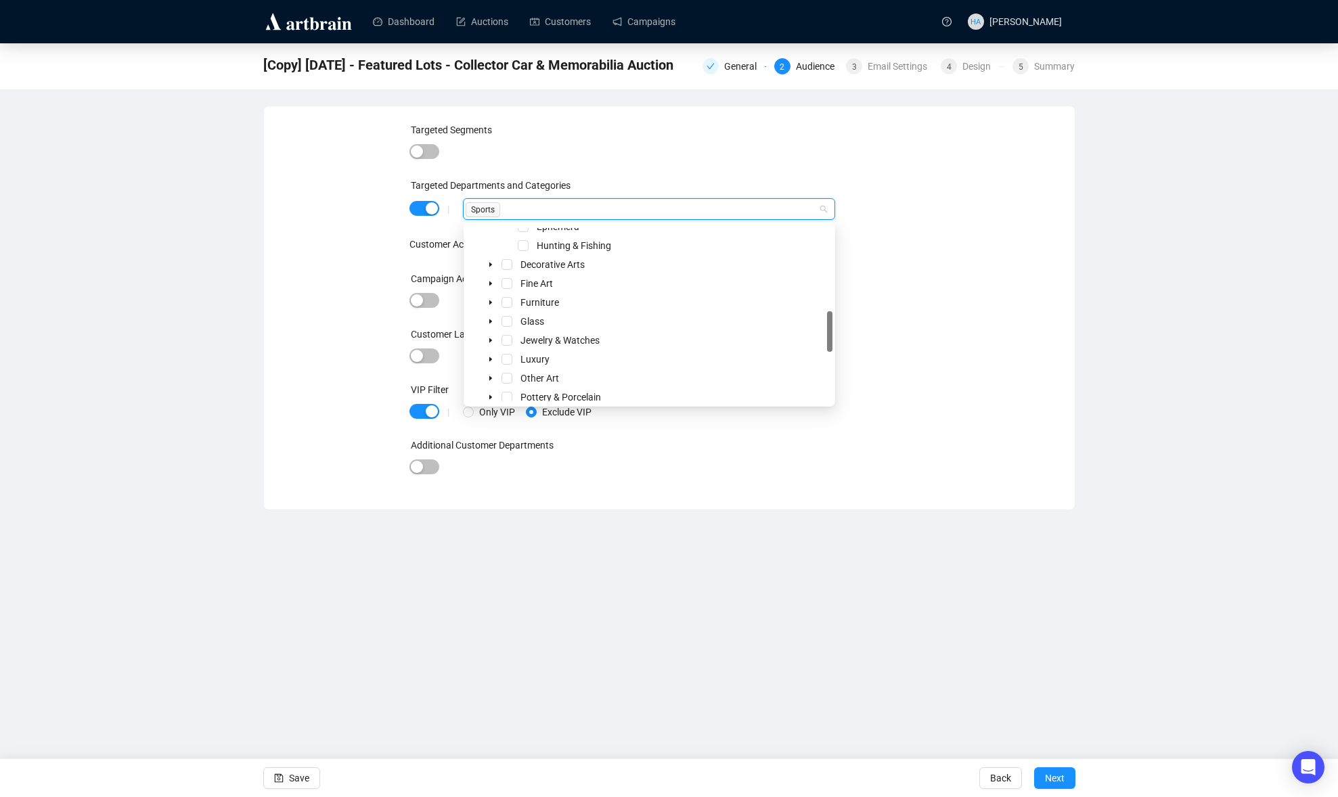
scroll to position [355, 0]
click at [883, 319] on div "Targeted Segments Targeted Departments and Categories | Sports Customer Activit…" at bounding box center [668, 307] width 519 height 371
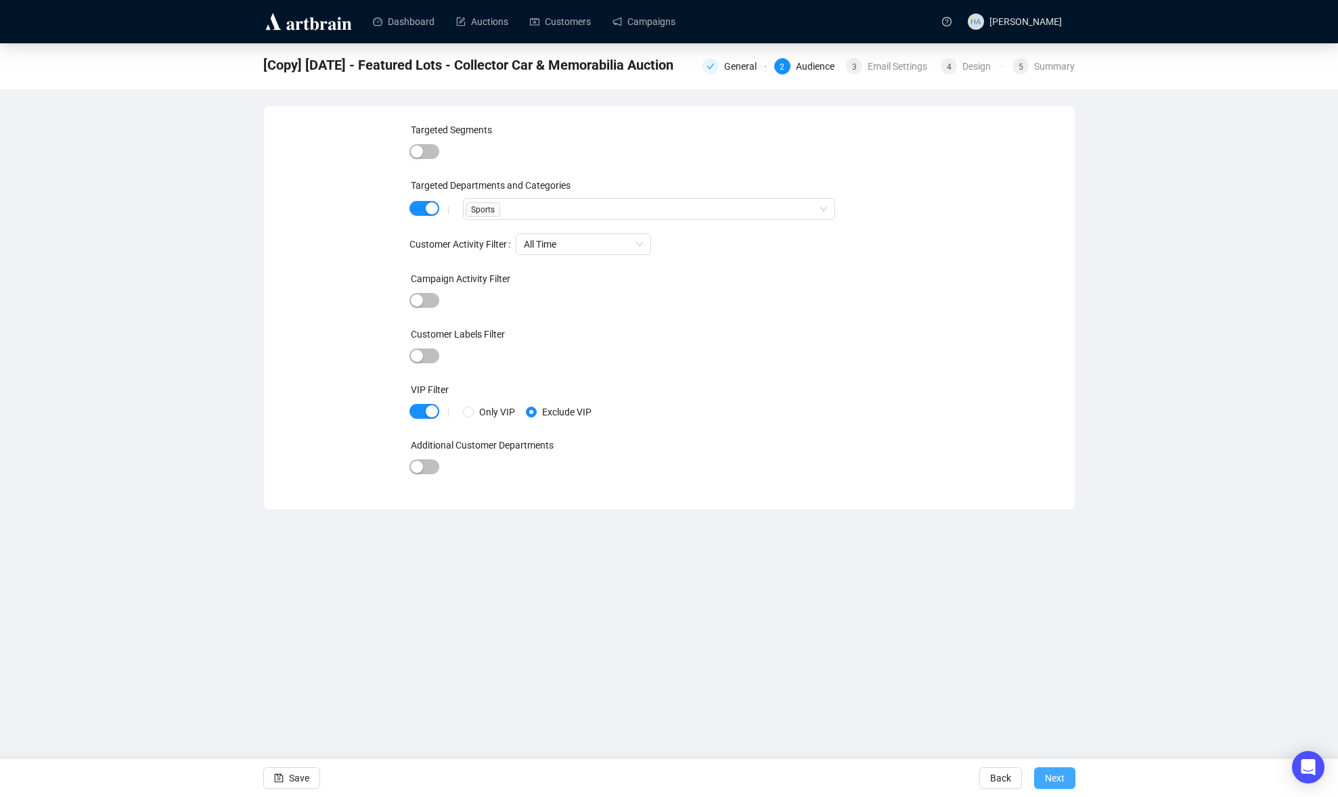
click at [1047, 778] on span "Next" at bounding box center [1055, 778] width 20 height 38
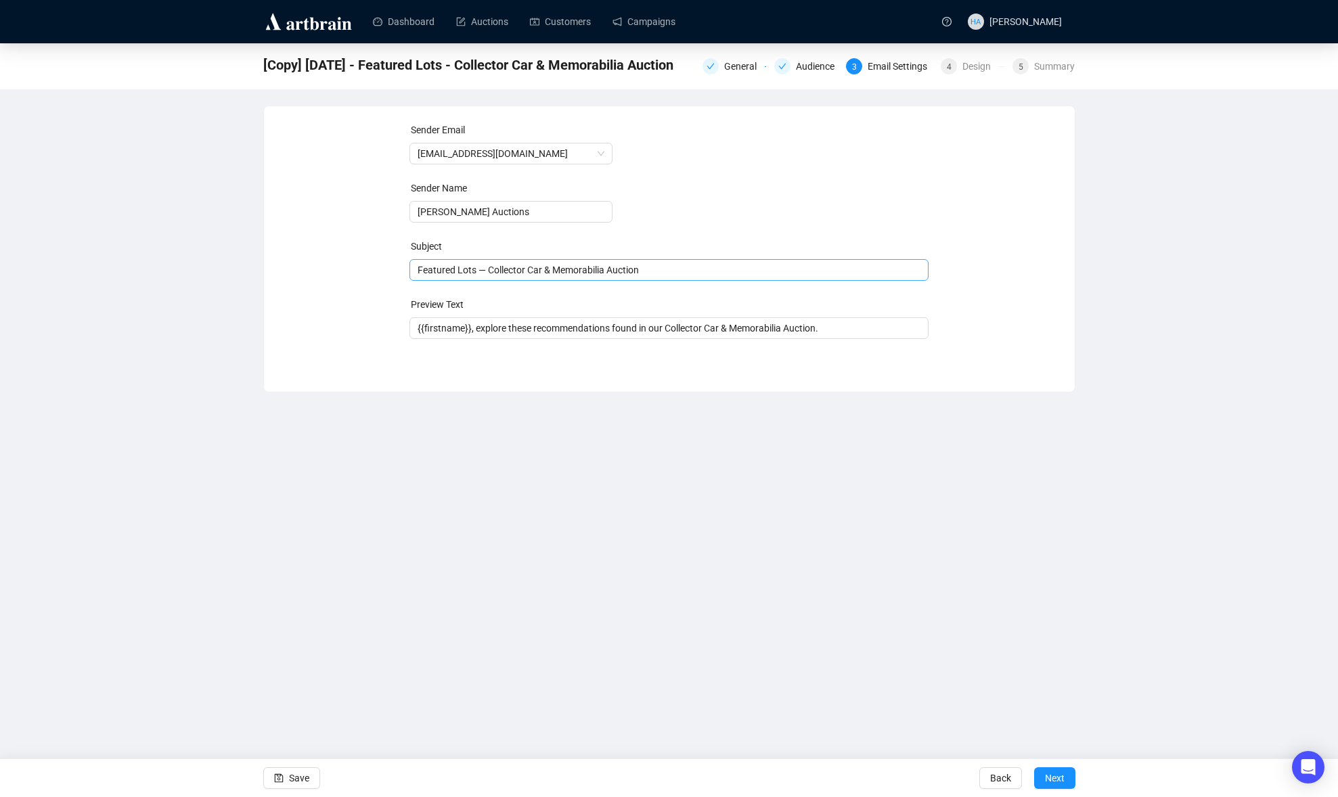
click at [503, 270] on span "Featured Lots — Collector Car & Memorabilia Auction" at bounding box center [668, 270] width 519 height 11
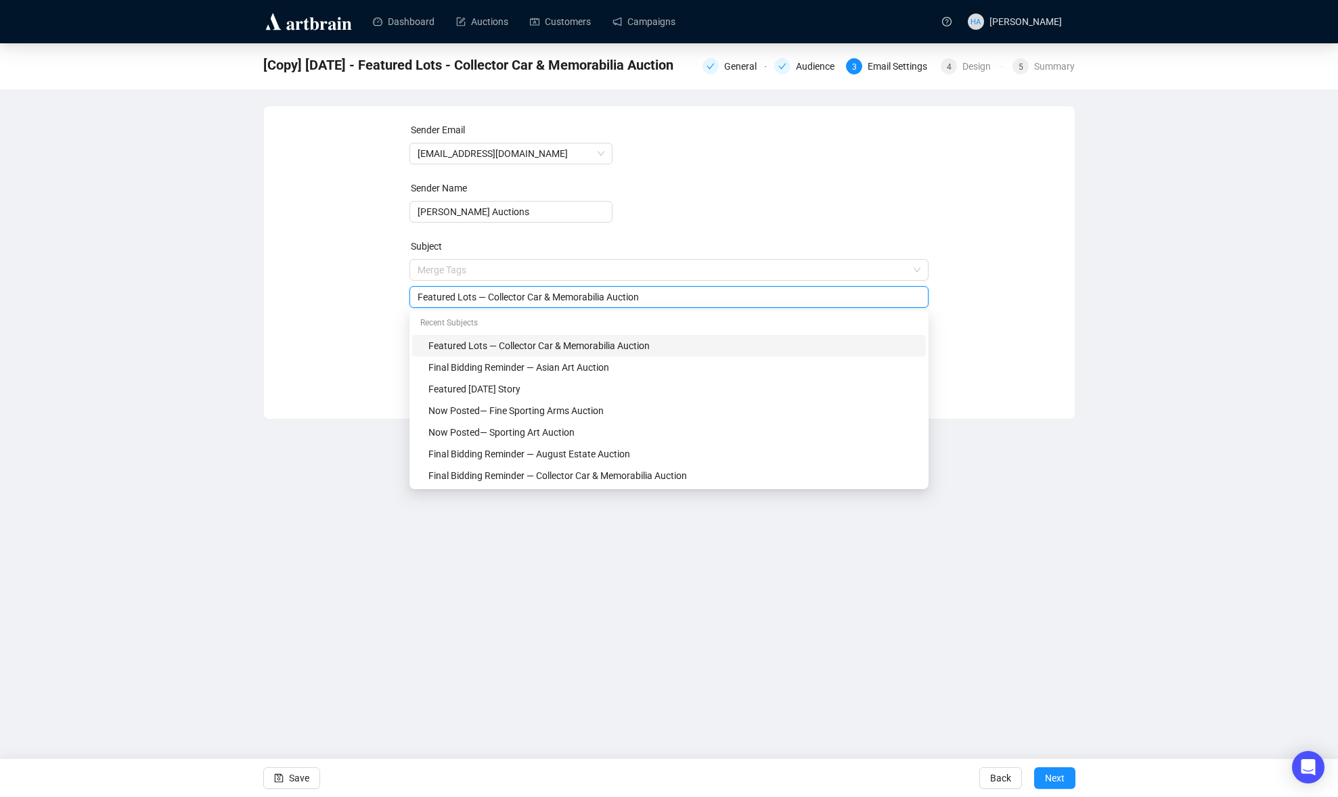
drag, startPoint x: 492, startPoint y: 298, endPoint x: 653, endPoint y: 298, distance: 161.0
click at [653, 298] on input "Featured Lots — Collector Car & Memorabilia Auction" at bounding box center [669, 297] width 503 height 15
type input "Featured Lots — Sports Memorabilia in the Sporting Art Auction"
click at [353, 322] on div "Sender Email [EMAIL_ADDRESS][DOMAIN_NAME] Sender Name [PERSON_NAME] Auctions Su…" at bounding box center [669, 252] width 778 height 260
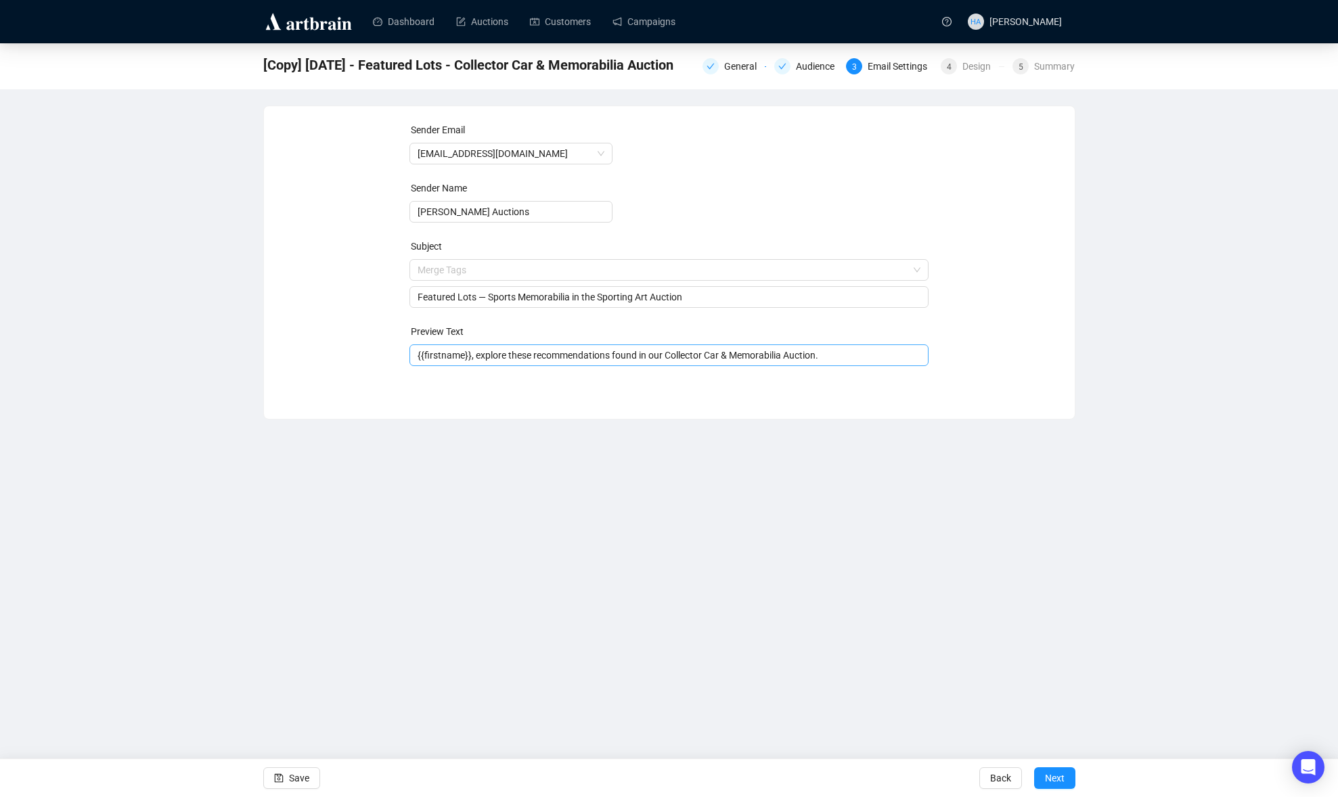
click at [528, 357] on input "{{firstname}}, explore these recommendations found in our Collector Car & Memor…" at bounding box center [669, 355] width 503 height 15
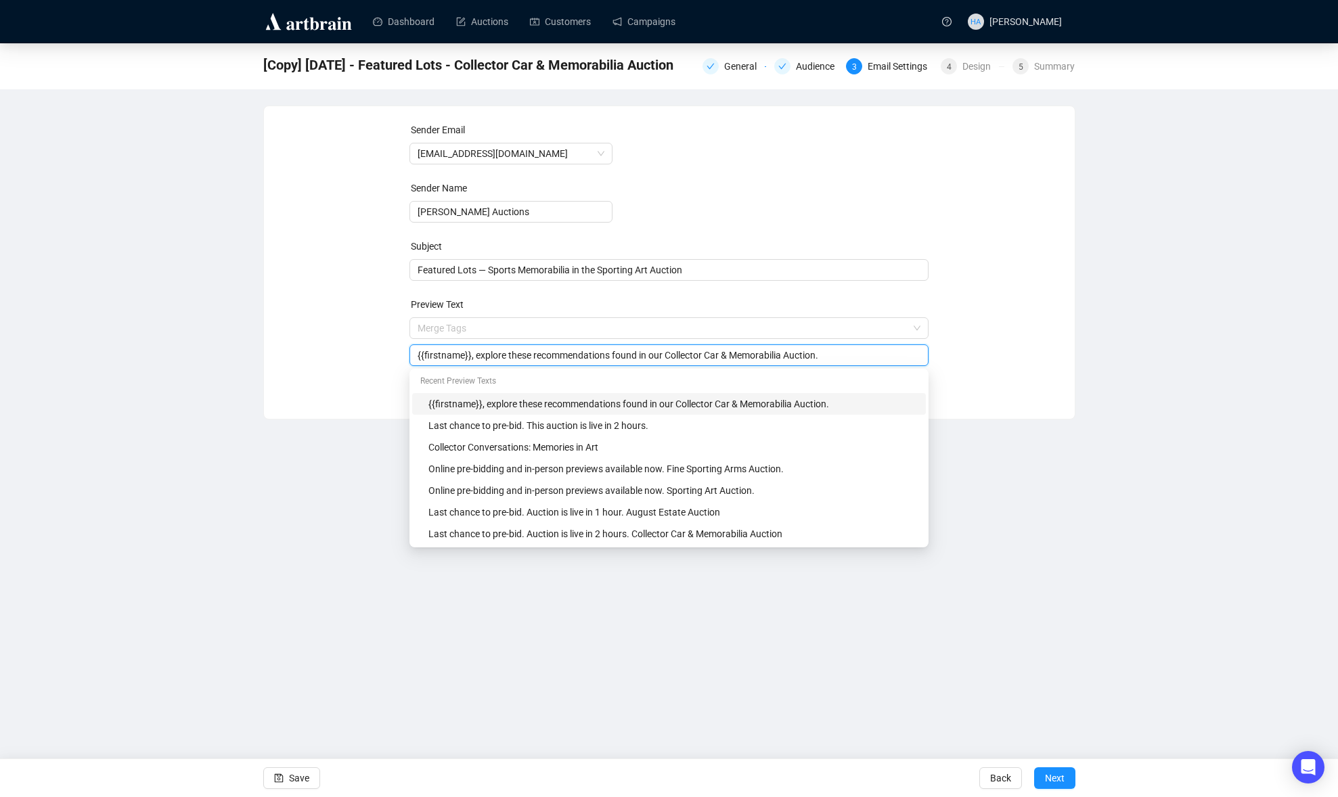
drag, startPoint x: 677, startPoint y: 359, endPoint x: 796, endPoint y: 359, distance: 119.1
click at [796, 359] on input "{{firstname}}, explore these recommendations found in our Collector Car & Memor…" at bounding box center [669, 355] width 503 height 15
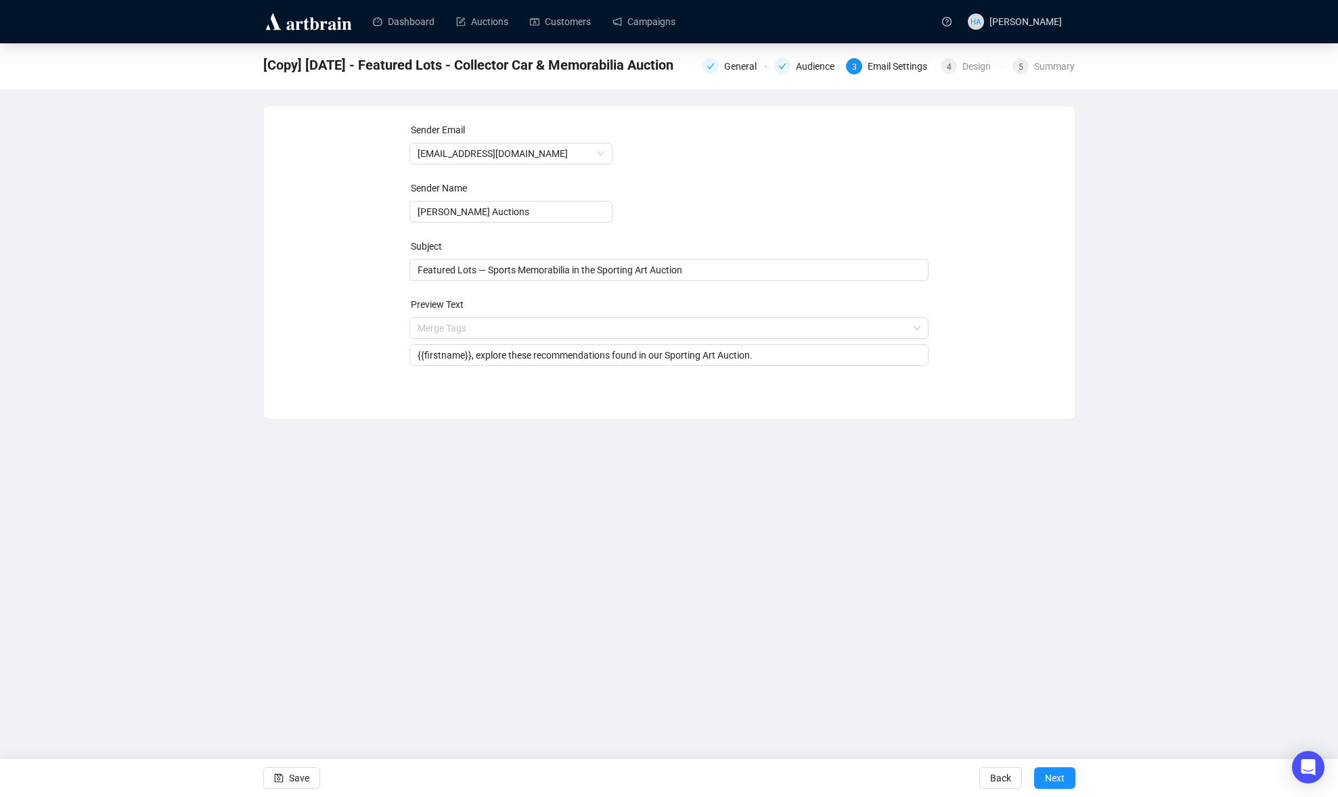
click at [284, 334] on div "Sender Email [EMAIL_ADDRESS][DOMAIN_NAME] Sender Name [PERSON_NAME] Auctions Su…" at bounding box center [669, 252] width 778 height 260
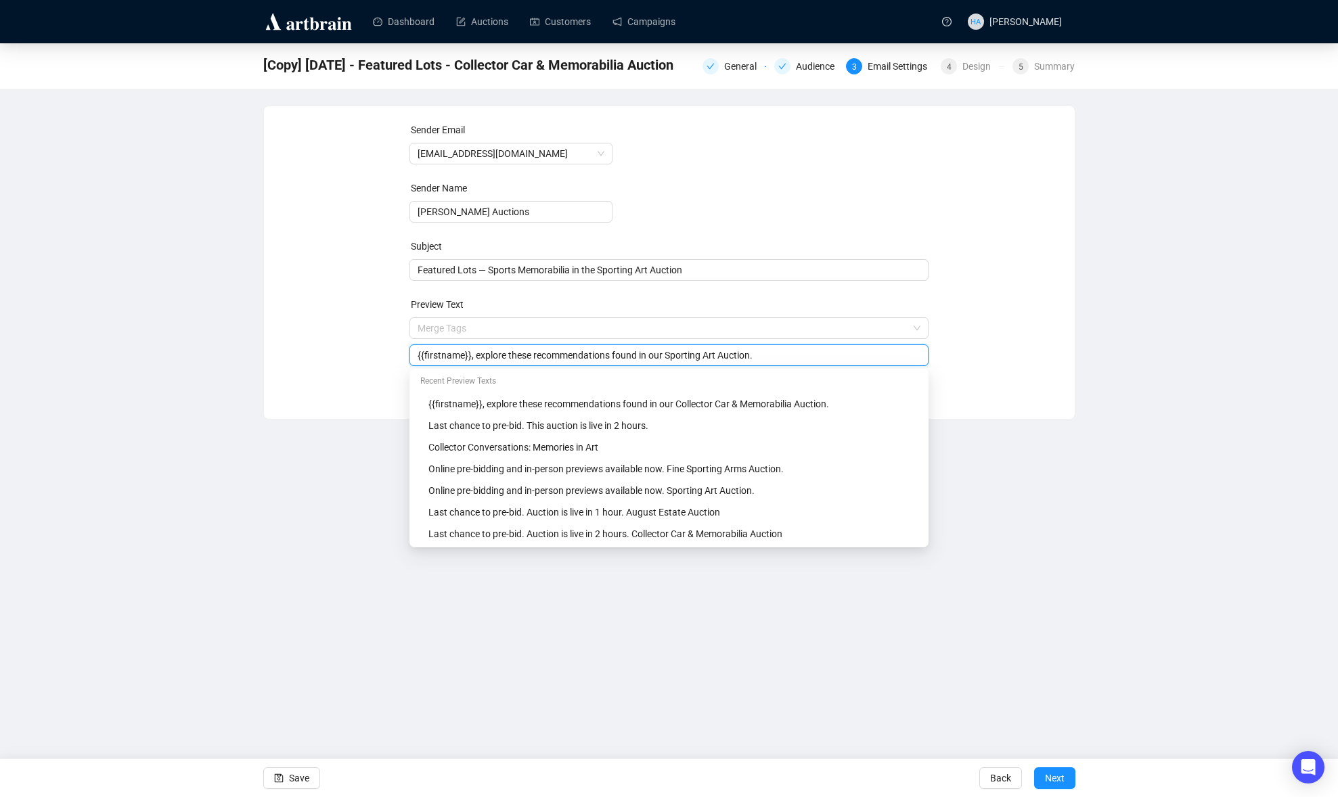
click at [540, 359] on input "{{firstname}}, explore these recommendations found in our Sporting Art Auction." at bounding box center [669, 355] width 503 height 15
type input "{{firstname}}, explore these personalized recommendations found in our Sporting…"
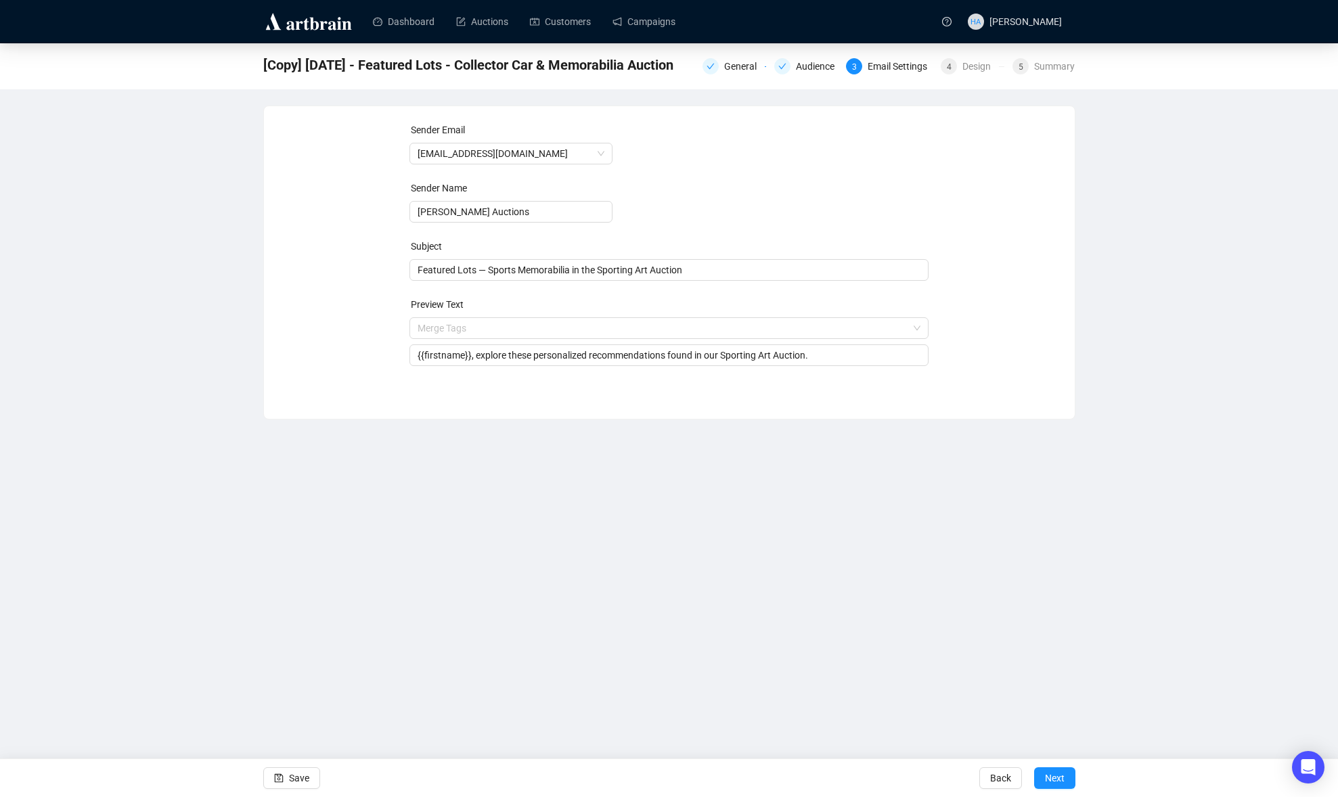
click at [1010, 333] on div "Sender Email [EMAIL_ADDRESS][DOMAIN_NAME] Sender Name [PERSON_NAME] Auctions Su…" at bounding box center [669, 252] width 778 height 260
click at [1052, 778] on span "Next" at bounding box center [1055, 778] width 20 height 38
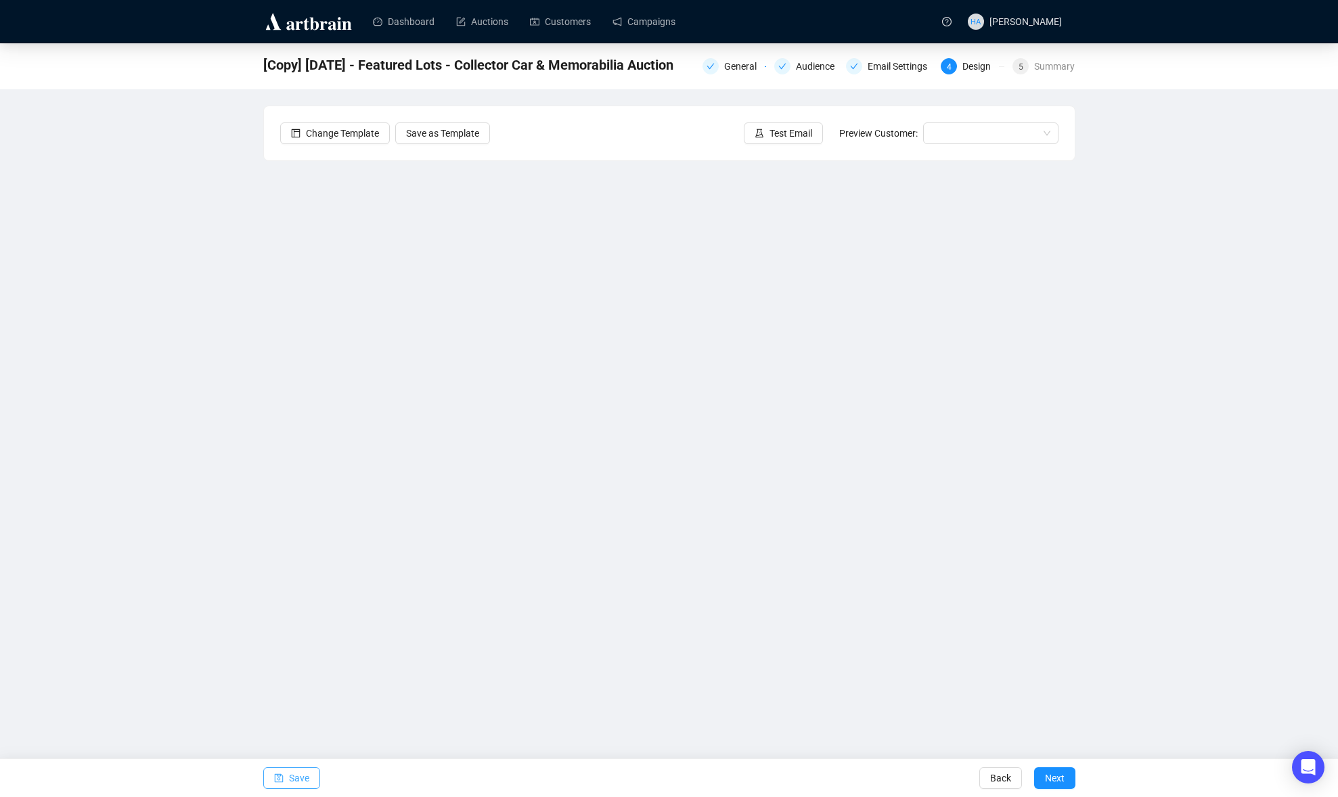
drag, startPoint x: 295, startPoint y: 772, endPoint x: 303, endPoint y: 763, distance: 12.5
click at [295, 771] on span "Save" at bounding box center [299, 778] width 20 height 38
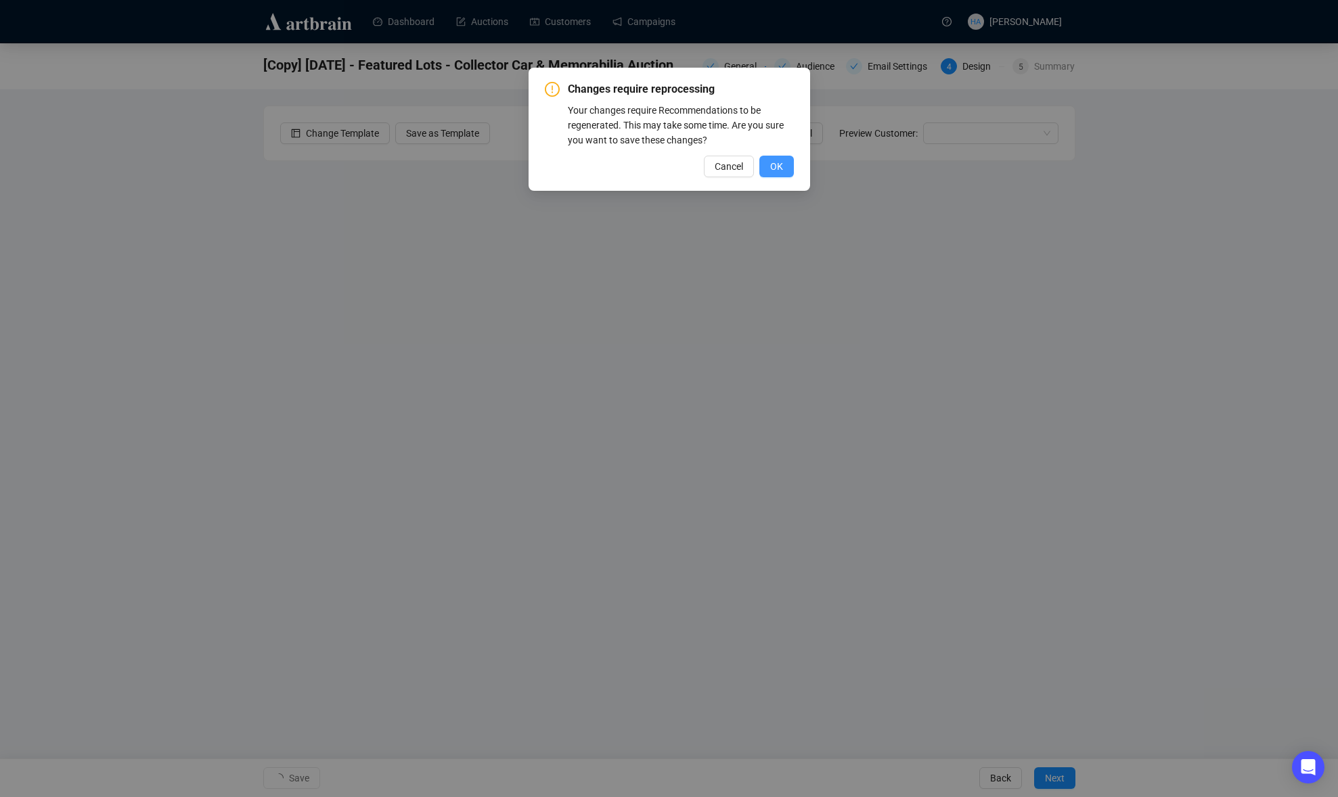
click at [780, 164] on span "OK" at bounding box center [776, 166] width 13 height 15
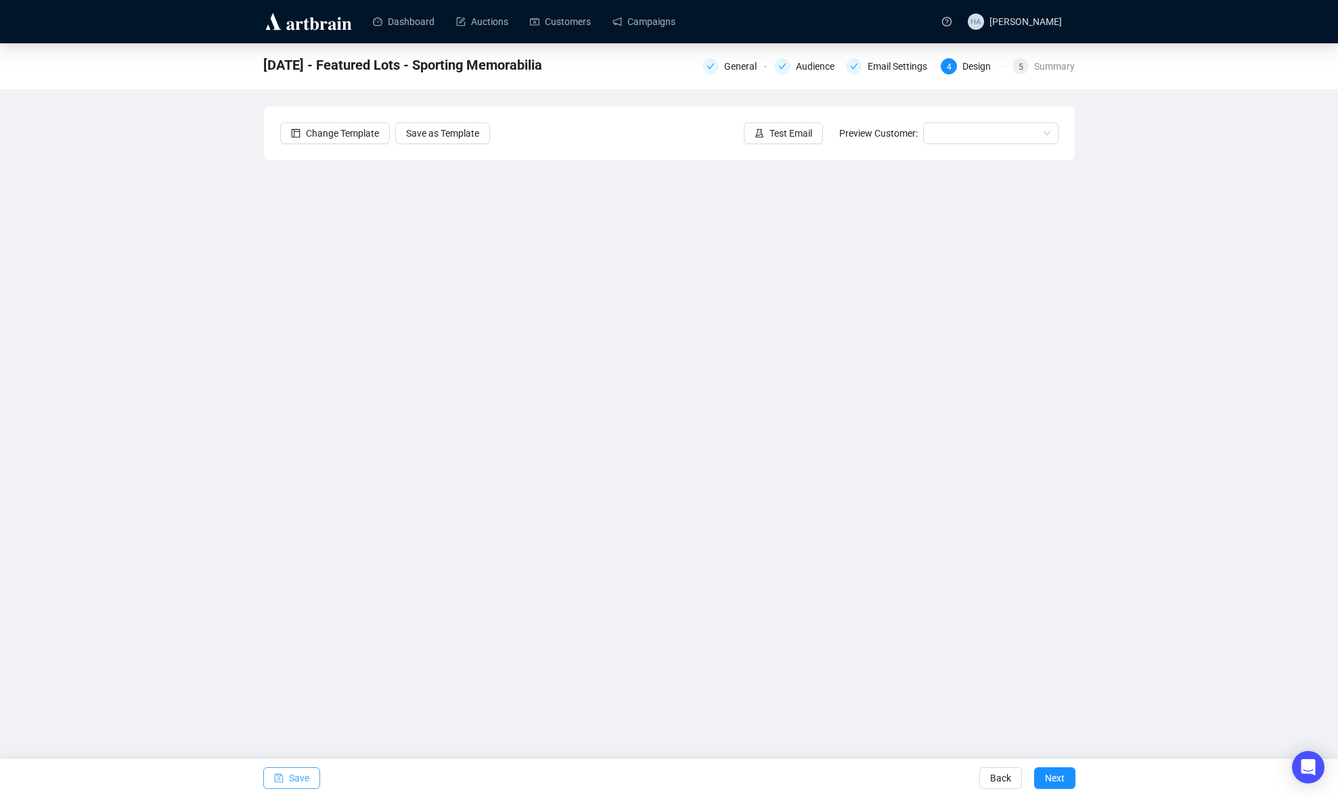
click at [300, 773] on span "Save" at bounding box center [299, 778] width 20 height 38
click at [297, 777] on span "Save" at bounding box center [299, 778] width 20 height 38
click at [655, 31] on link "Campaigns" at bounding box center [643, 21] width 63 height 35
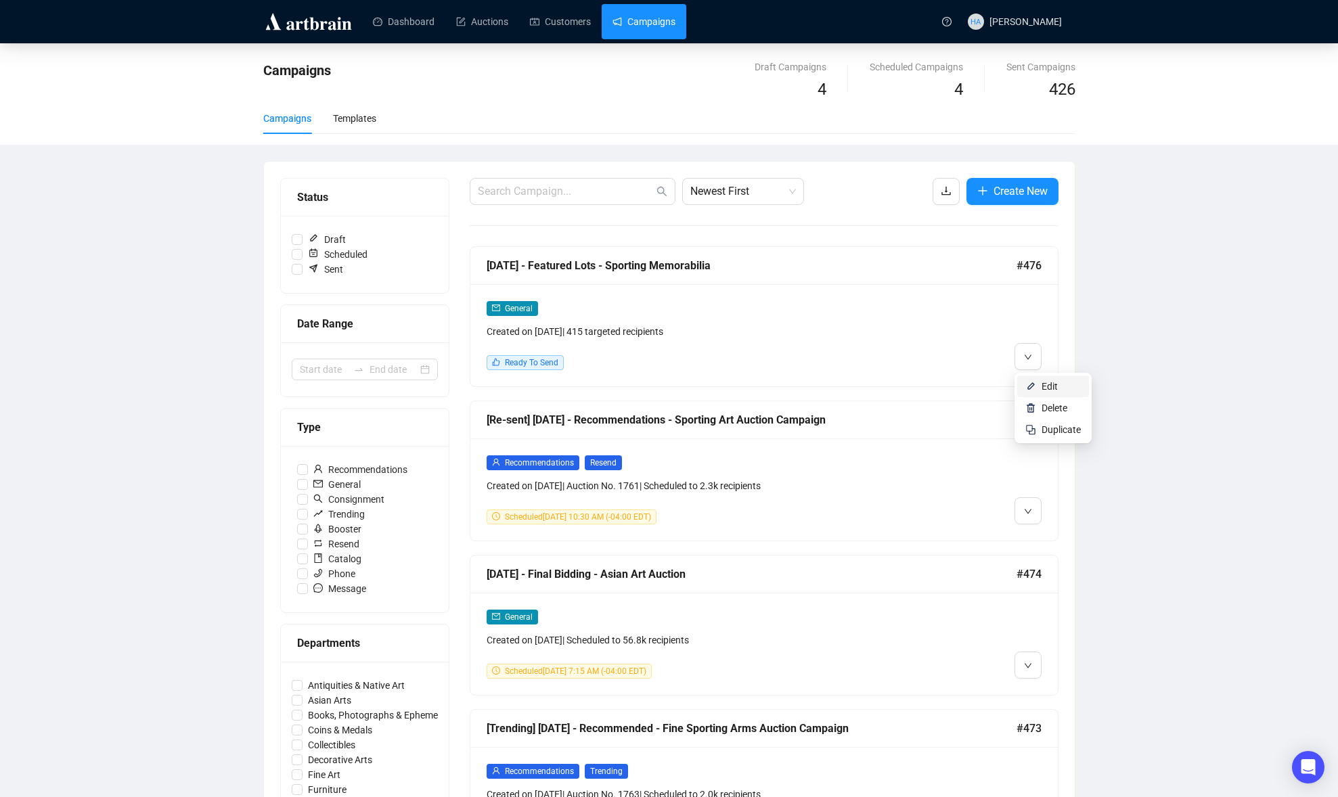
click at [1040, 386] on li "Edit" at bounding box center [1053, 387] width 72 height 22
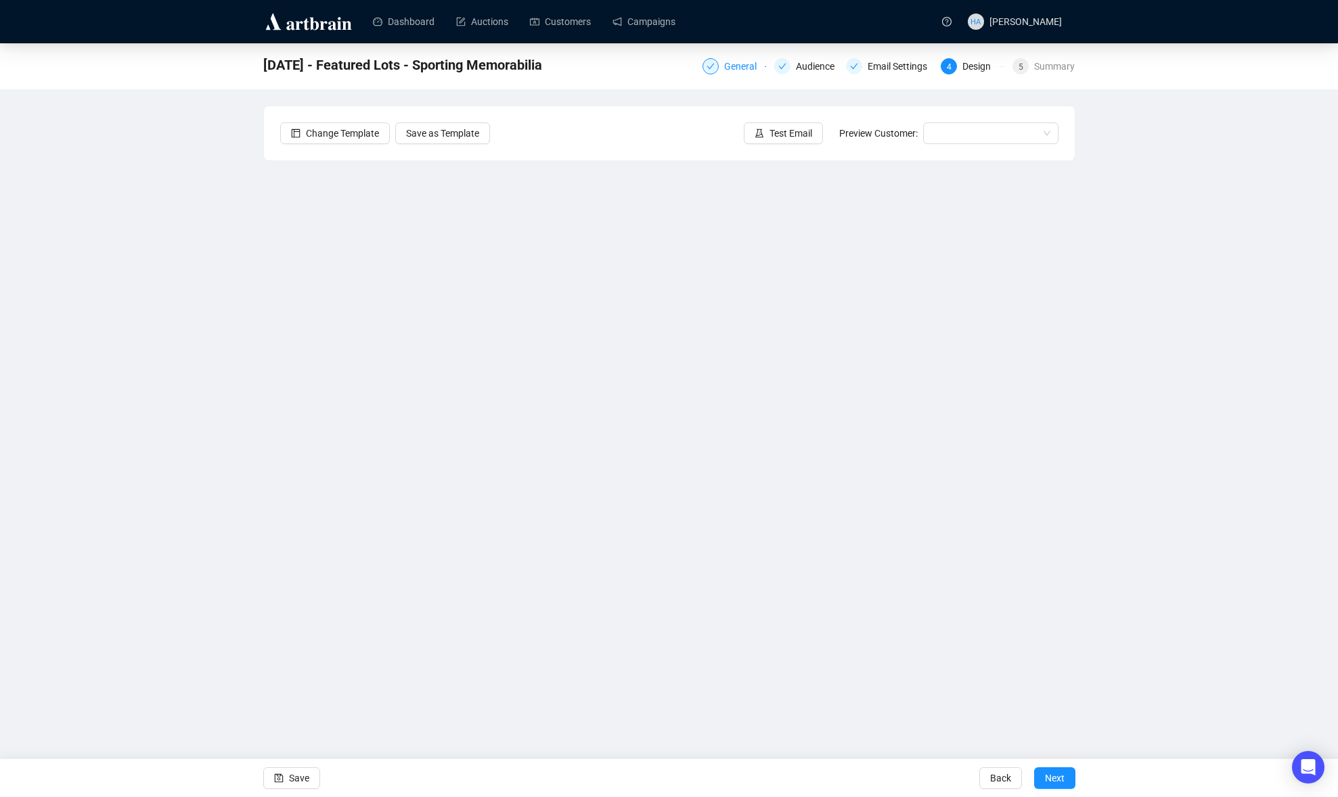
click at [734, 66] on div "General" at bounding box center [744, 66] width 41 height 16
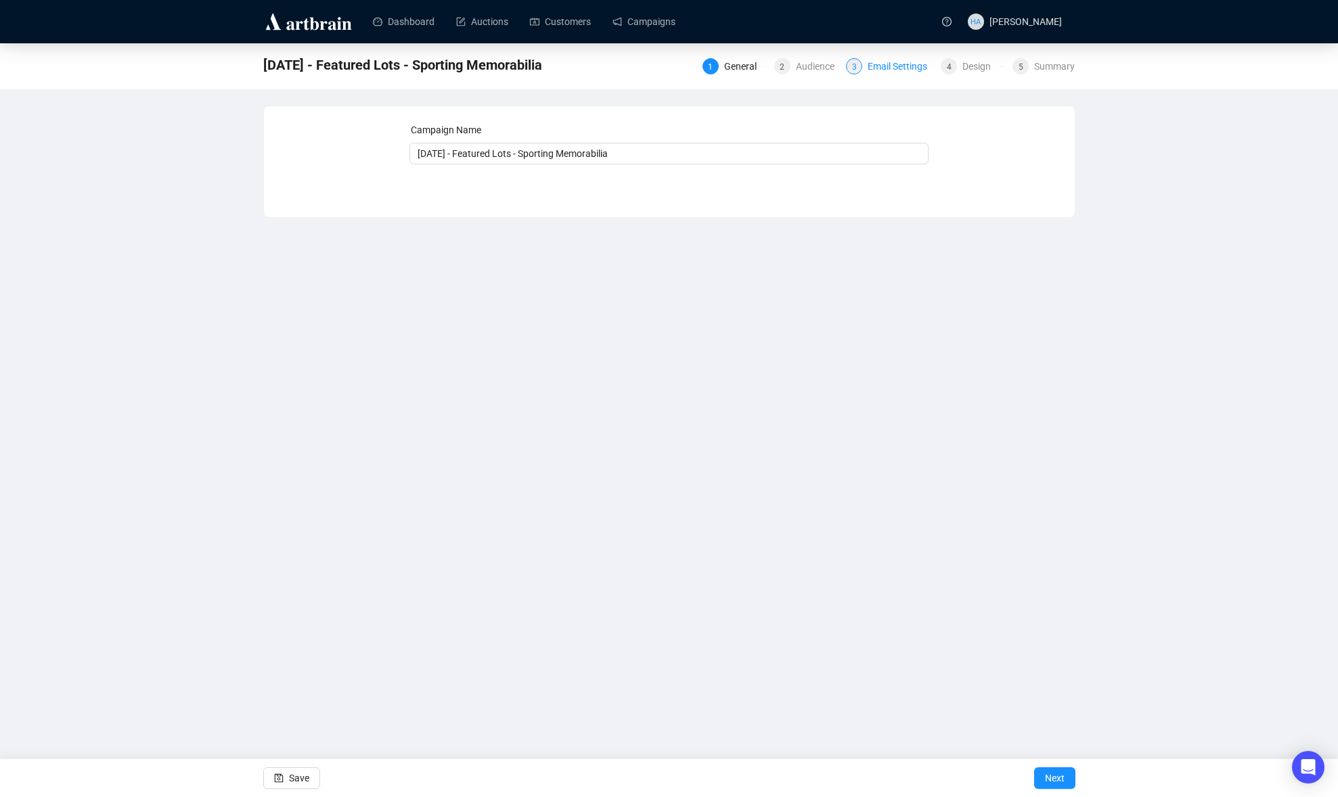
click at [882, 64] on div "Email Settings" at bounding box center [901, 66] width 68 height 16
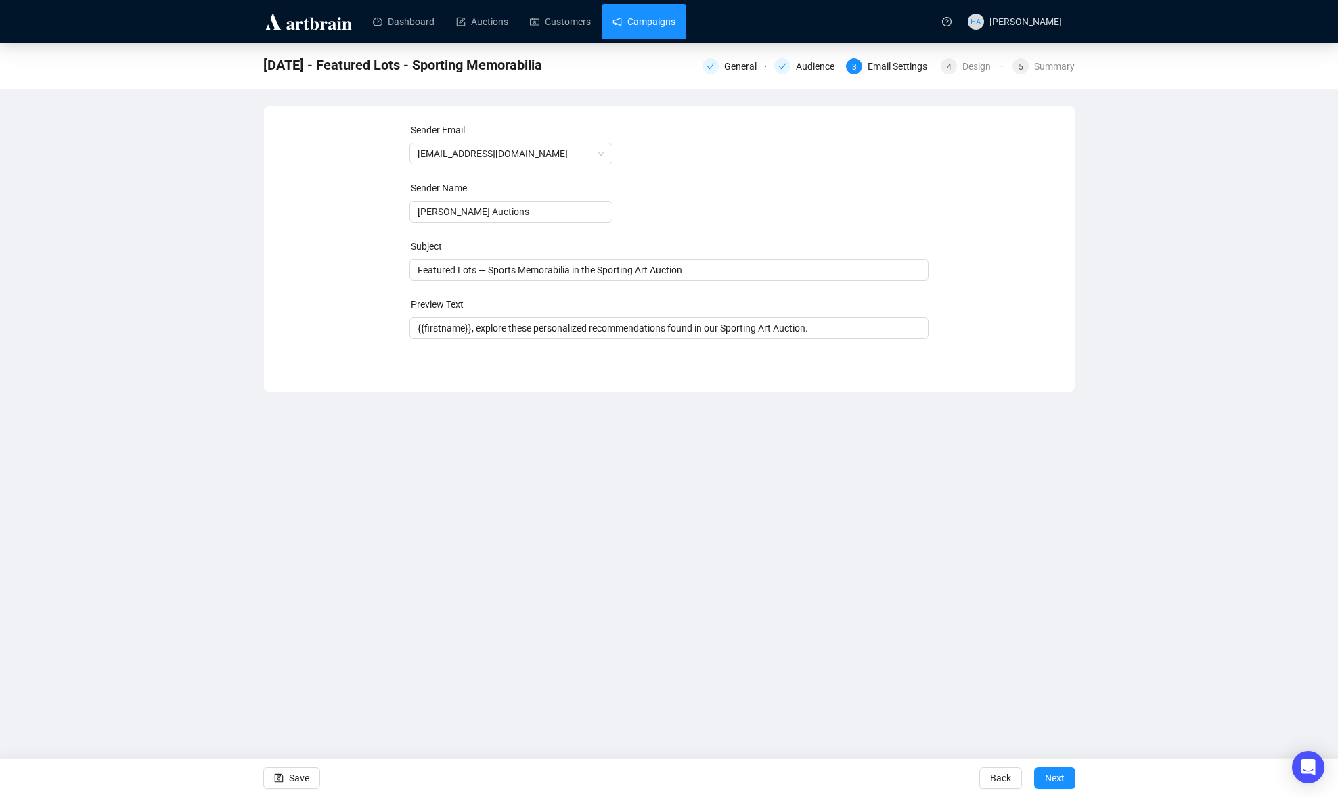
click at [643, 14] on link "Campaigns" at bounding box center [643, 21] width 63 height 35
